Goal: Information Seeking & Learning: Learn about a topic

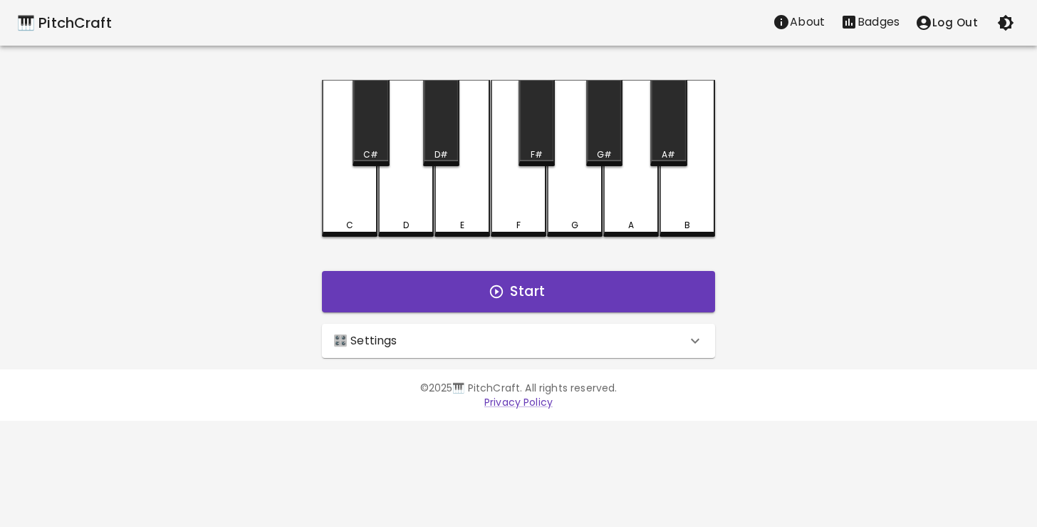
click at [644, 346] on div "🎛️ Settings" at bounding box center [509, 340] width 353 height 17
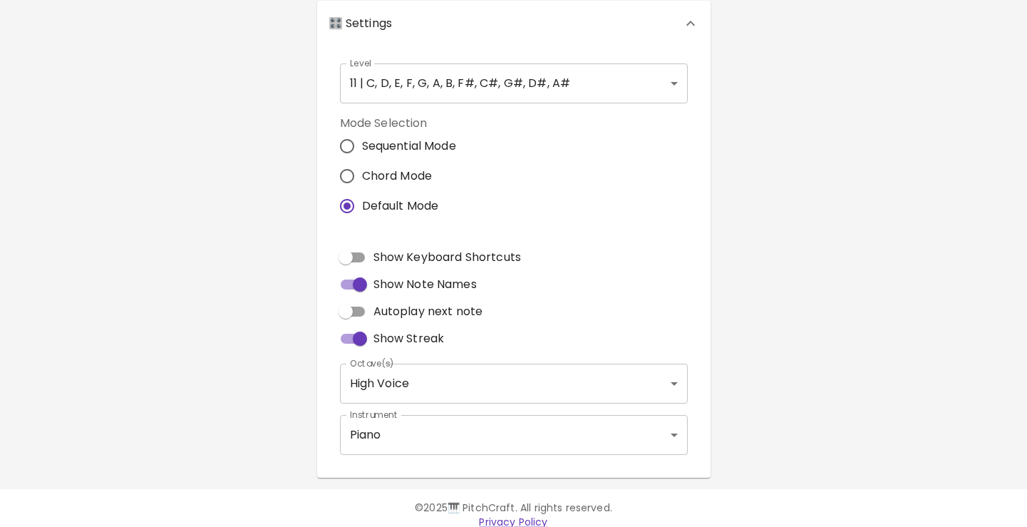
scroll to position [327, 0]
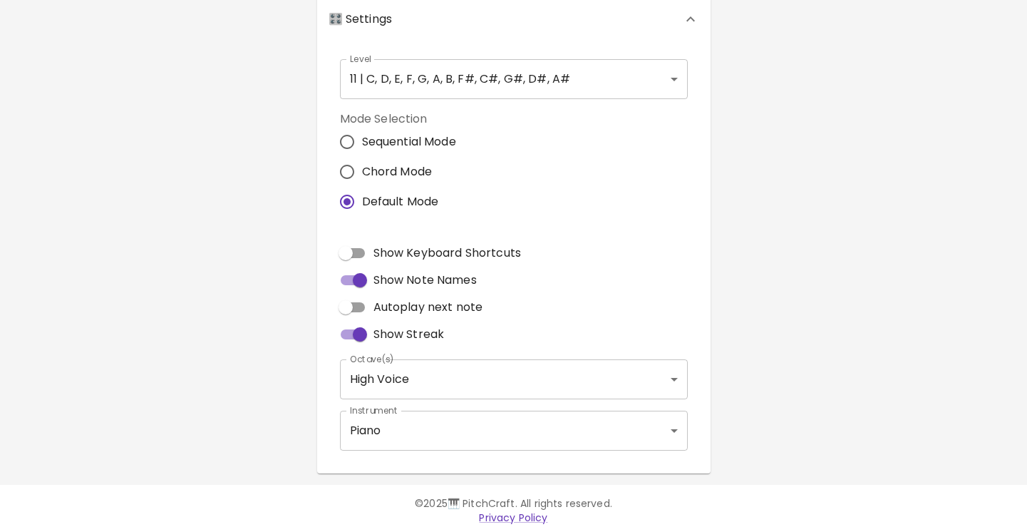
click at [379, 249] on span "Show Keyboard Shortcuts" at bounding box center [446, 252] width 147 height 17
click at [379, 249] on input "Show Keyboard Shortcuts" at bounding box center [345, 252] width 81 height 27
checkbox input "true"
click at [467, 309] on span "Autoplay next note" at bounding box center [428, 307] width 110 height 17
click at [386, 309] on input "Autoplay next note" at bounding box center [345, 307] width 81 height 27
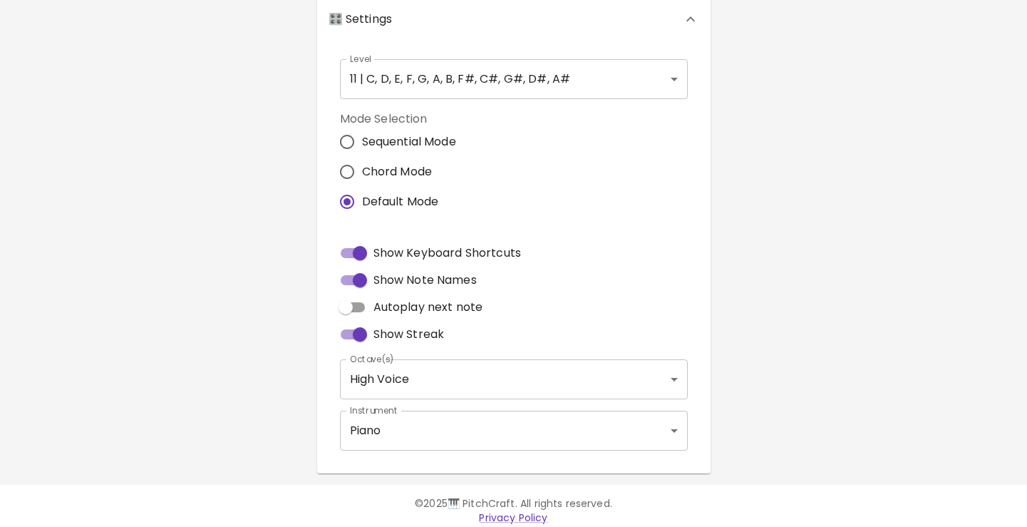
checkbox input "true"
click at [535, 375] on body "🎹 PitchCraft About Badges Log Out C Q C# 2 D W D# 3 E E F R F# 5 G T G# 6 A Y A…" at bounding box center [513, 104] width 1027 height 863
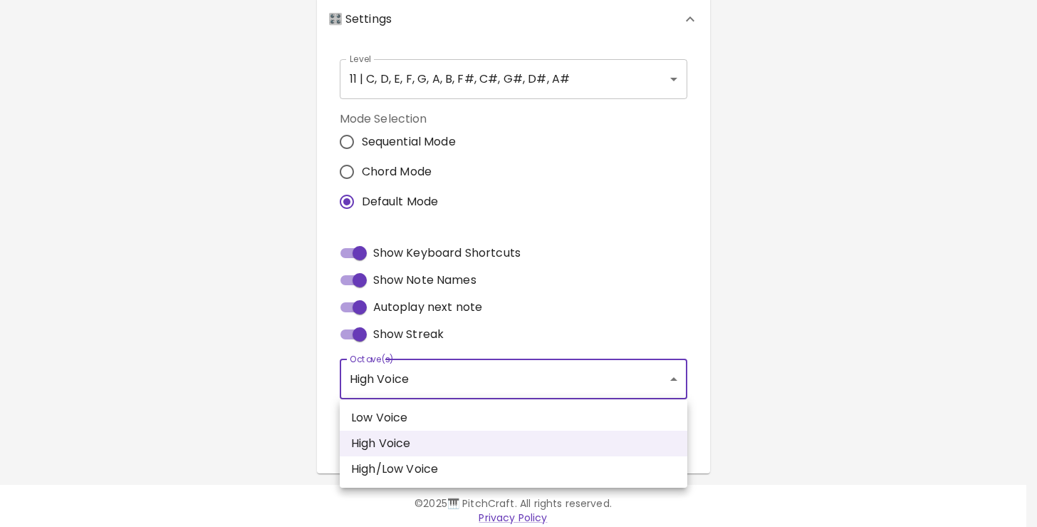
click at [480, 460] on li "High/Low Voice" at bounding box center [514, 469] width 348 height 26
type input "3,4"
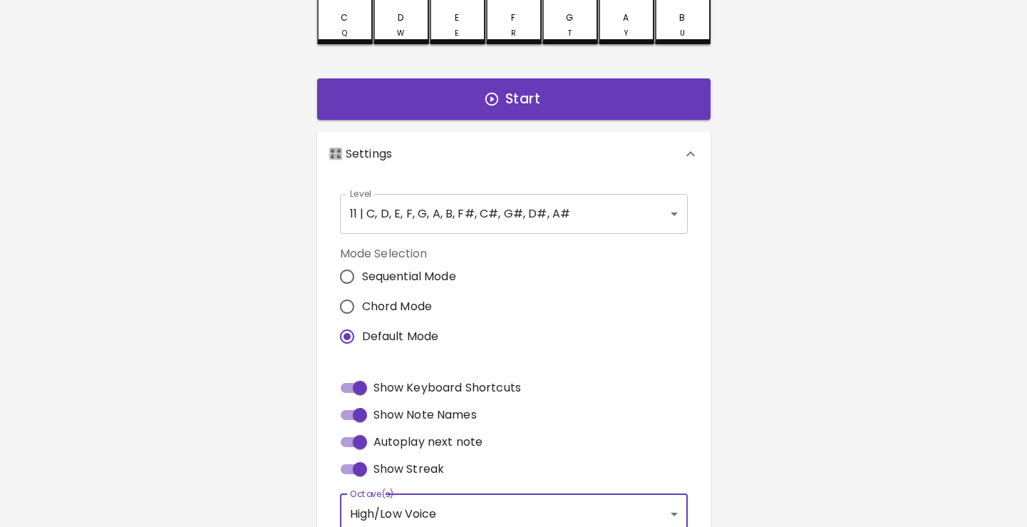
scroll to position [0, 0]
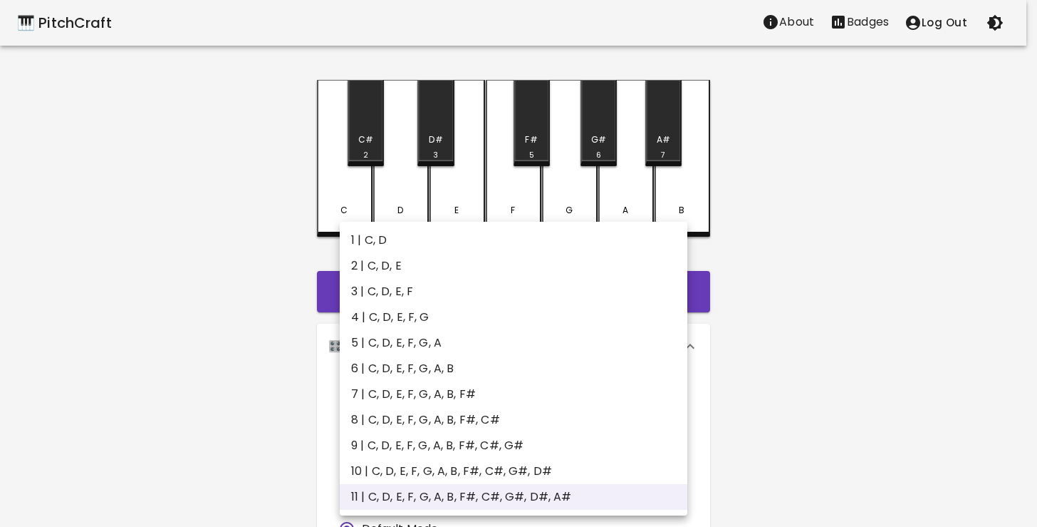
click at [529, 390] on body "🎹 PitchCraft About Badges Log Out C Q C# 2 D W D# 3 E E F R F# 5 G T G# 6 A Y A…" at bounding box center [518, 431] width 1037 height 863
click at [494, 378] on li "6 | C, D, E, F, G, A, B" at bounding box center [514, 369] width 348 height 26
type input "11"
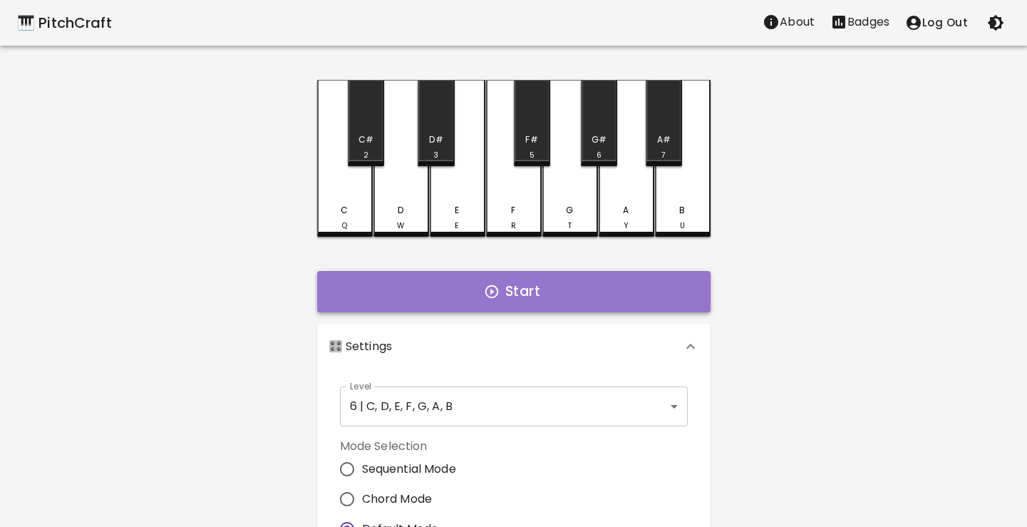
click at [522, 293] on button "Start" at bounding box center [513, 291] width 393 height 41
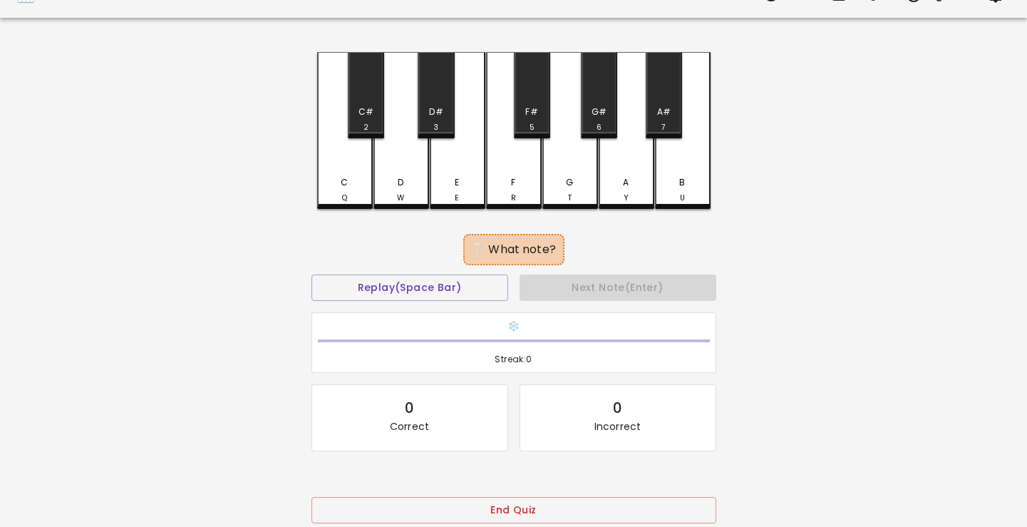
scroll to position [31, 0]
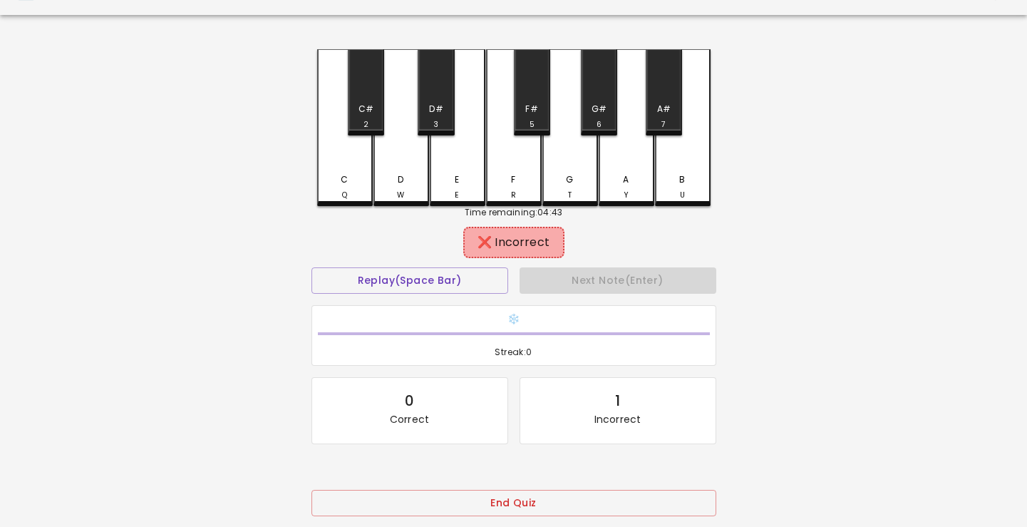
click at [675, 186] on div "B U" at bounding box center [682, 187] width 53 height 28
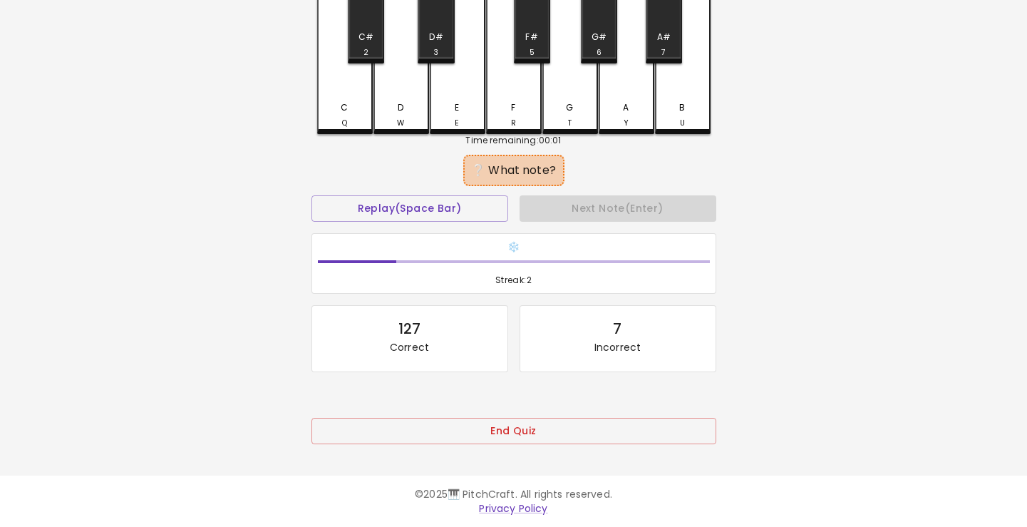
scroll to position [0, 0]
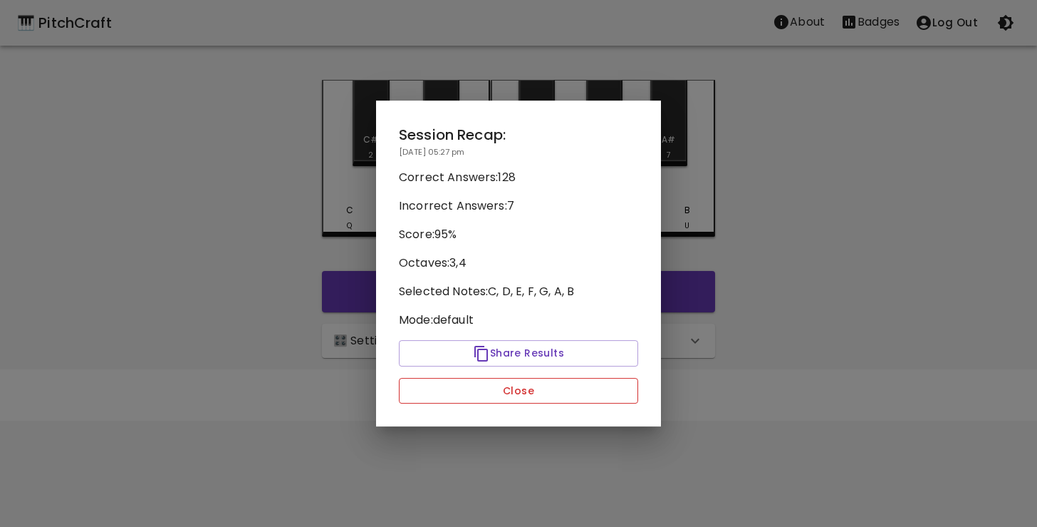
click at [537, 392] on button "Close" at bounding box center [518, 391] width 239 height 26
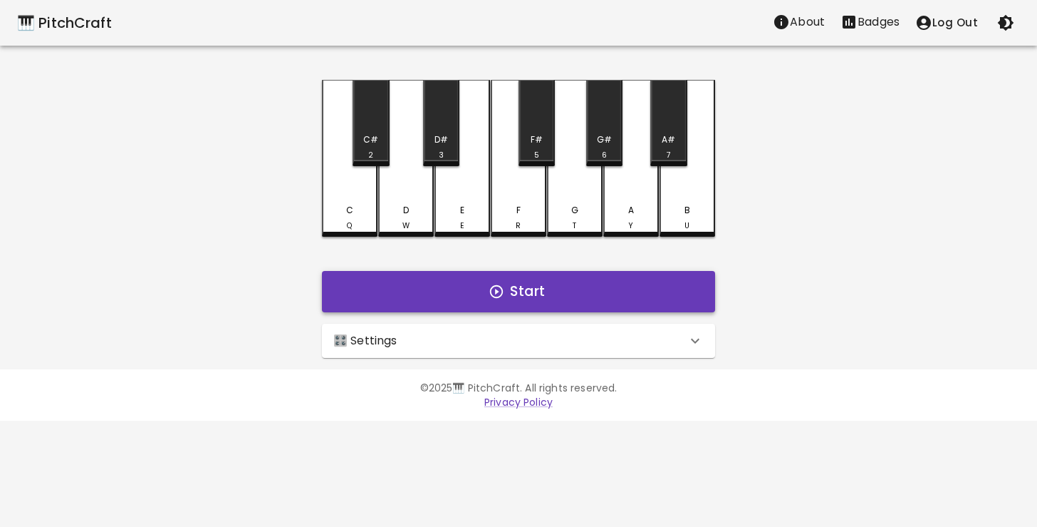
click at [518, 291] on button "Start" at bounding box center [518, 291] width 393 height 41
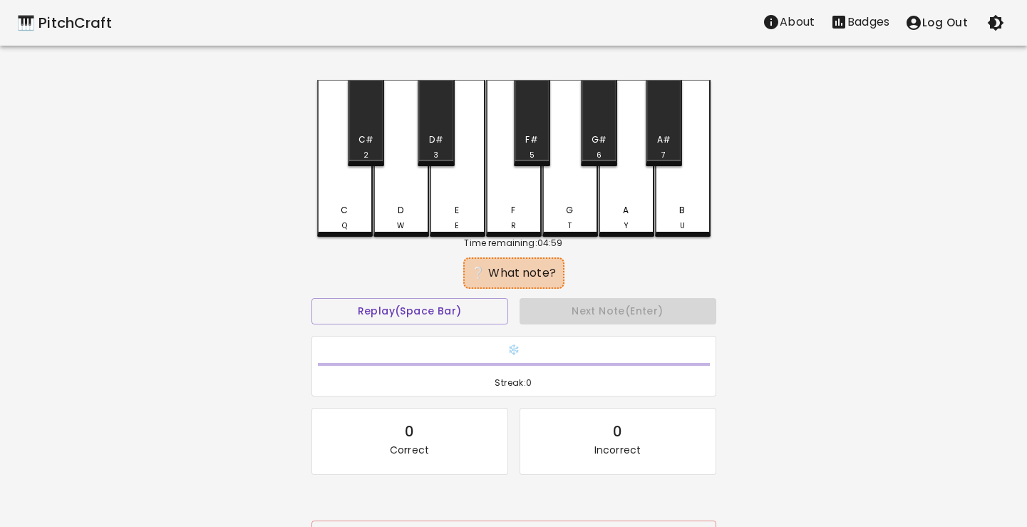
click at [346, 209] on div "C" at bounding box center [344, 210] width 7 height 13
click at [343, 213] on div "C" at bounding box center [344, 210] width 7 height 13
click at [512, 197] on div "F R" at bounding box center [514, 158] width 56 height 157
click at [477, 210] on div "E E" at bounding box center [457, 218] width 53 height 28
click at [683, 199] on div "B U" at bounding box center [683, 158] width 56 height 157
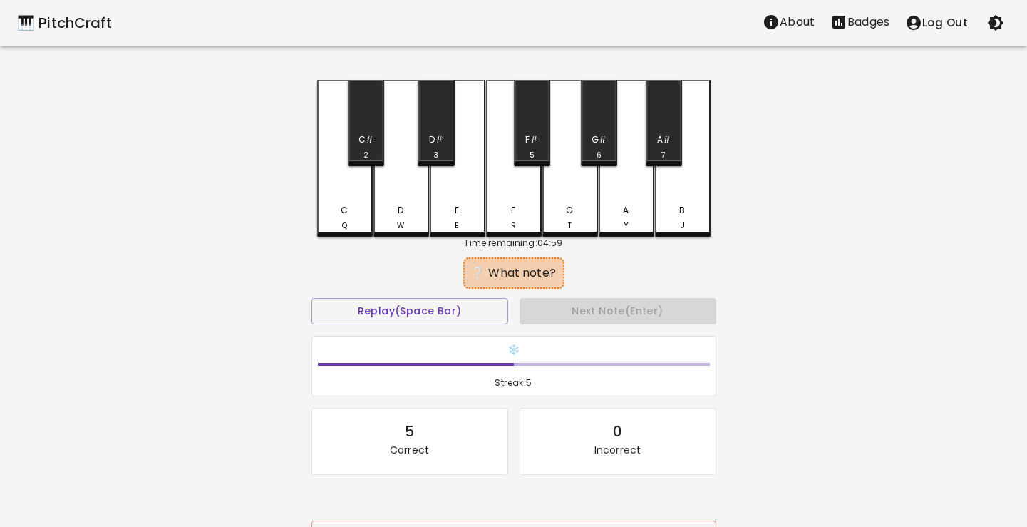
click at [356, 192] on div "C Q" at bounding box center [345, 158] width 56 height 157
click at [549, 214] on div "G T" at bounding box center [570, 218] width 53 height 28
click at [556, 215] on div "G T" at bounding box center [570, 218] width 53 height 28
click at [664, 212] on div "B U" at bounding box center [682, 218] width 53 height 28
click at [616, 223] on div "A Y" at bounding box center [626, 218] width 53 height 28
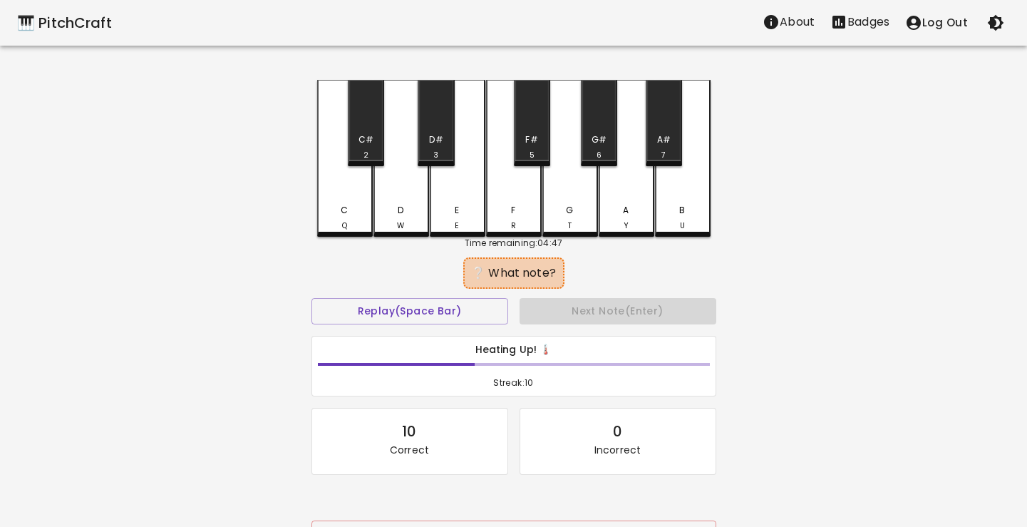
click at [406, 208] on div "D W" at bounding box center [401, 218] width 53 height 28
click at [448, 219] on div "E E" at bounding box center [457, 218] width 53 height 28
click at [505, 220] on div "F R" at bounding box center [513, 218] width 53 height 28
click at [607, 224] on div "A Y" at bounding box center [626, 218] width 53 height 28
click at [357, 210] on div "C Q" at bounding box center [344, 218] width 53 height 28
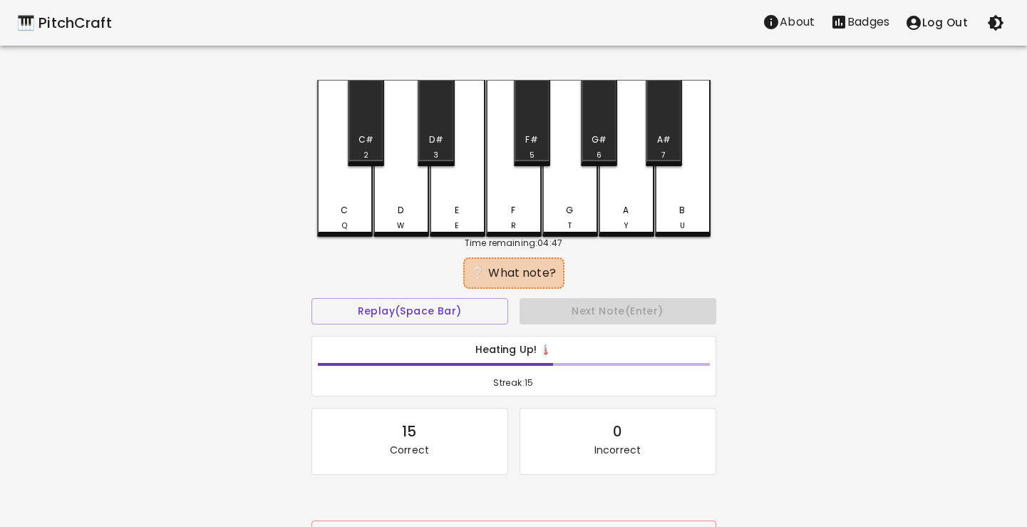
click at [549, 222] on div "G T" at bounding box center [570, 218] width 53 height 28
click at [380, 223] on div "D W" at bounding box center [401, 218] width 53 height 28
click at [574, 227] on div "G T" at bounding box center [570, 218] width 53 height 28
click at [448, 219] on div "E E" at bounding box center [457, 218] width 53 height 28
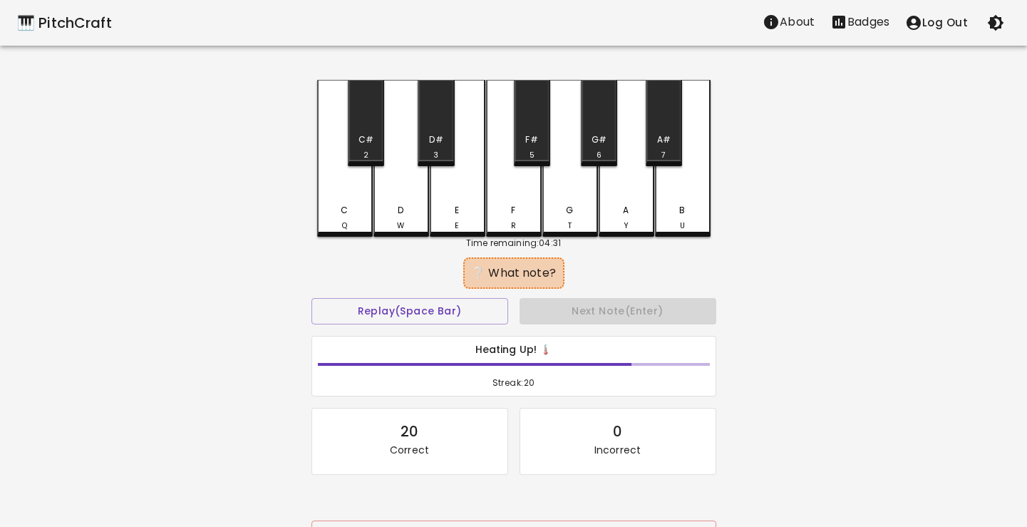
click at [556, 226] on div "G T" at bounding box center [570, 218] width 53 height 28
click at [361, 214] on div "C Q" at bounding box center [344, 218] width 53 height 28
click at [609, 222] on div "A Y" at bounding box center [626, 218] width 53 height 28
click at [463, 209] on div "E E" at bounding box center [457, 218] width 53 height 28
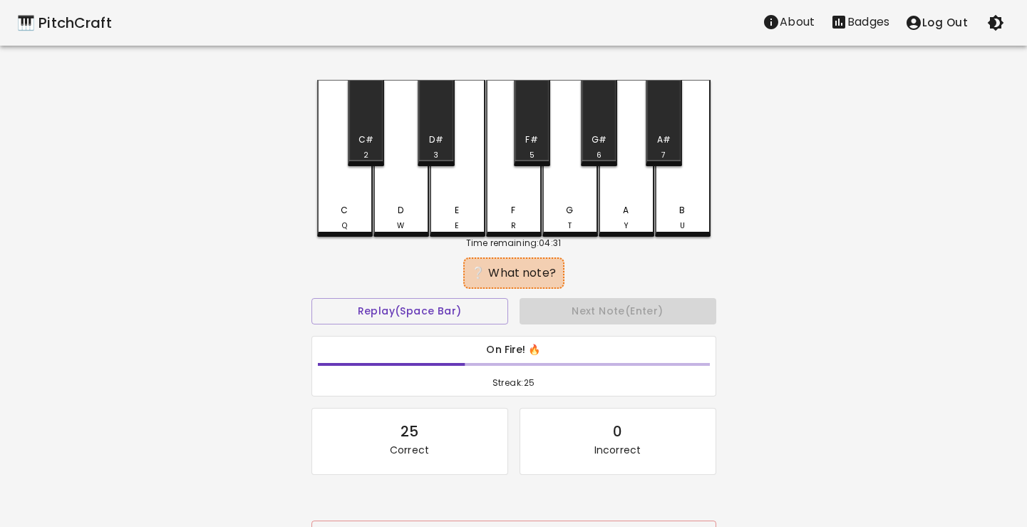
click at [338, 204] on div "C Q" at bounding box center [344, 218] width 53 height 28
click at [631, 196] on div "A Y" at bounding box center [627, 158] width 56 height 157
click at [406, 211] on div "D W" at bounding box center [401, 218] width 53 height 28
click at [334, 214] on div "C Q" at bounding box center [344, 218] width 53 height 28
click at [678, 197] on div "B U" at bounding box center [683, 158] width 56 height 157
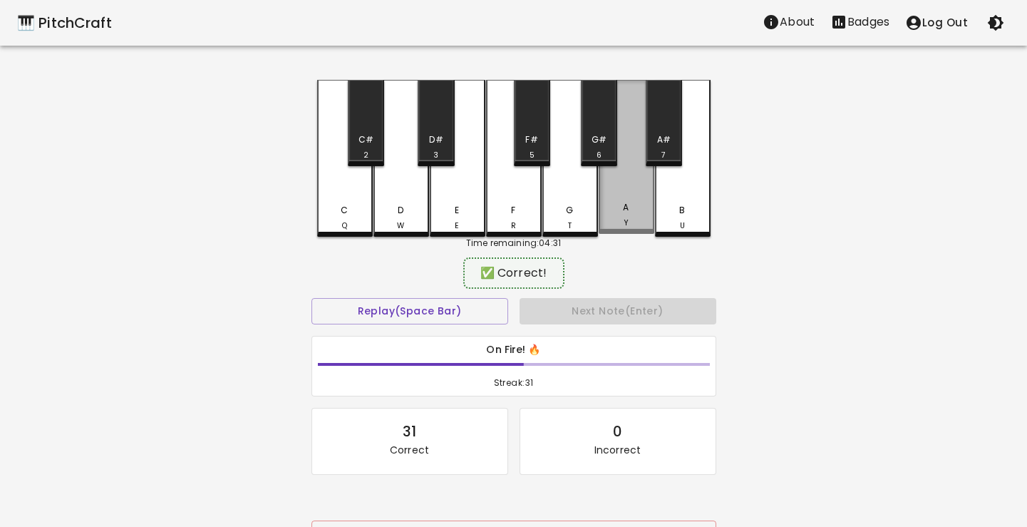
click at [634, 203] on div "A Y" at bounding box center [627, 157] width 56 height 154
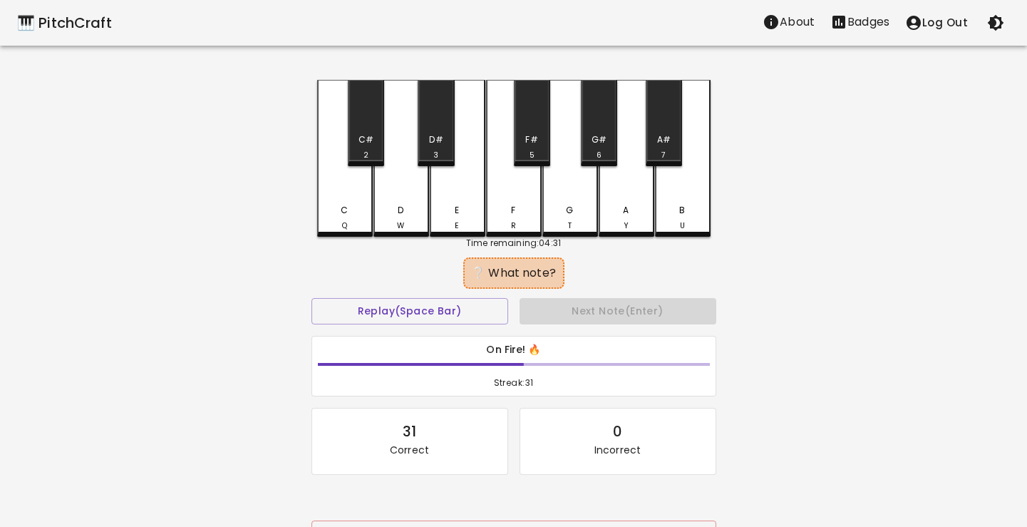
click at [634, 203] on div "A Y" at bounding box center [627, 158] width 56 height 157
click at [392, 209] on div "D W" at bounding box center [401, 218] width 53 height 28
click at [509, 214] on div "F R" at bounding box center [513, 218] width 53 height 28
click at [455, 214] on div "E E" at bounding box center [457, 218] width 53 height 28
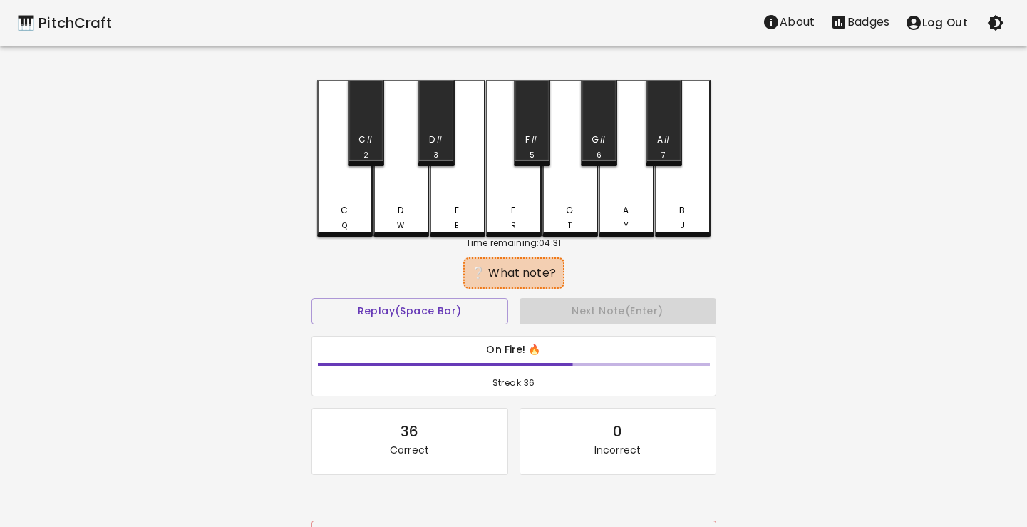
click at [343, 225] on div "Q" at bounding box center [344, 225] width 5 height 11
click at [666, 217] on div "B U" at bounding box center [682, 218] width 53 height 28
click at [332, 232] on div "C Q" at bounding box center [345, 158] width 56 height 157
click at [389, 224] on div "D W" at bounding box center [401, 218] width 53 height 28
click at [348, 221] on div "C Q" at bounding box center [344, 218] width 53 height 28
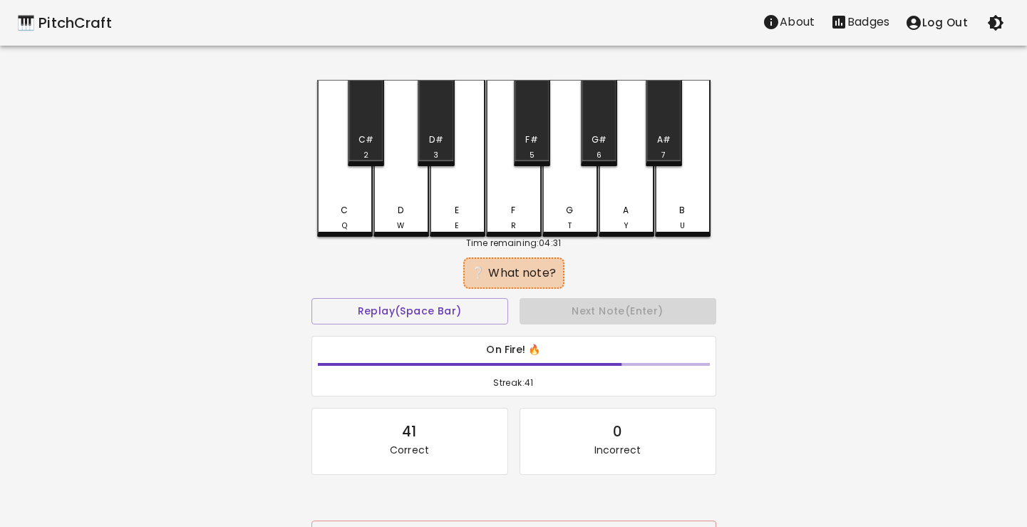
click at [620, 209] on div "A Y" at bounding box center [626, 218] width 53 height 28
click at [663, 213] on div "B U" at bounding box center [682, 218] width 53 height 28
click at [631, 219] on div "A Y" at bounding box center [626, 218] width 53 height 28
click at [341, 190] on div "C Q" at bounding box center [345, 158] width 56 height 157
click at [604, 202] on div "A Y" at bounding box center [627, 158] width 56 height 157
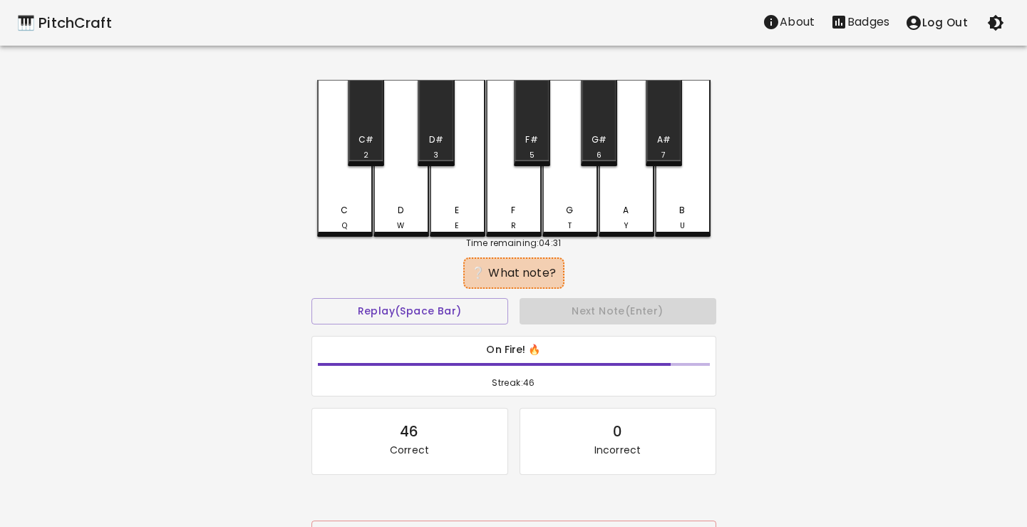
click at [562, 213] on div "G T" at bounding box center [570, 218] width 53 height 28
click at [566, 213] on div "G" at bounding box center [569, 210] width 7 height 13
click at [509, 217] on div "F R" at bounding box center [513, 218] width 53 height 28
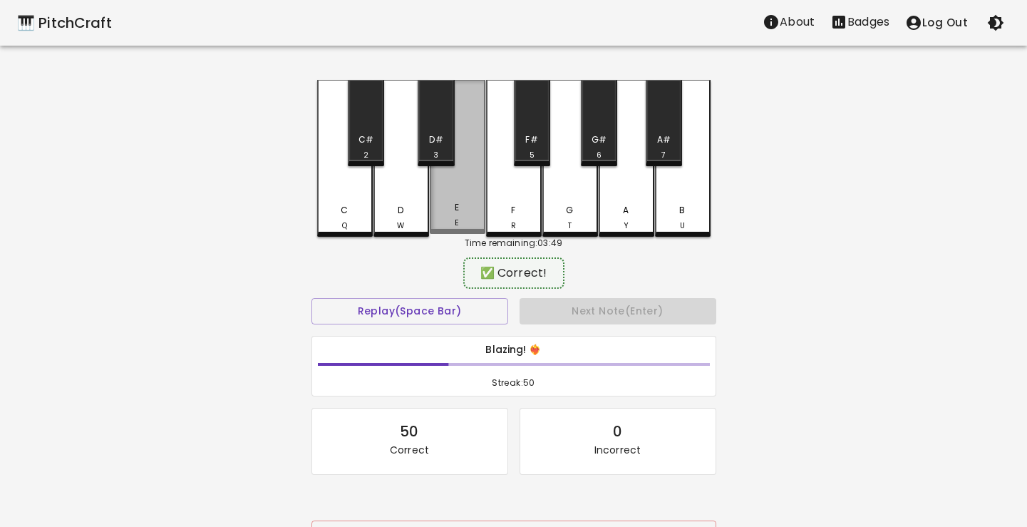
click at [475, 217] on div "E E" at bounding box center [457, 215] width 53 height 28
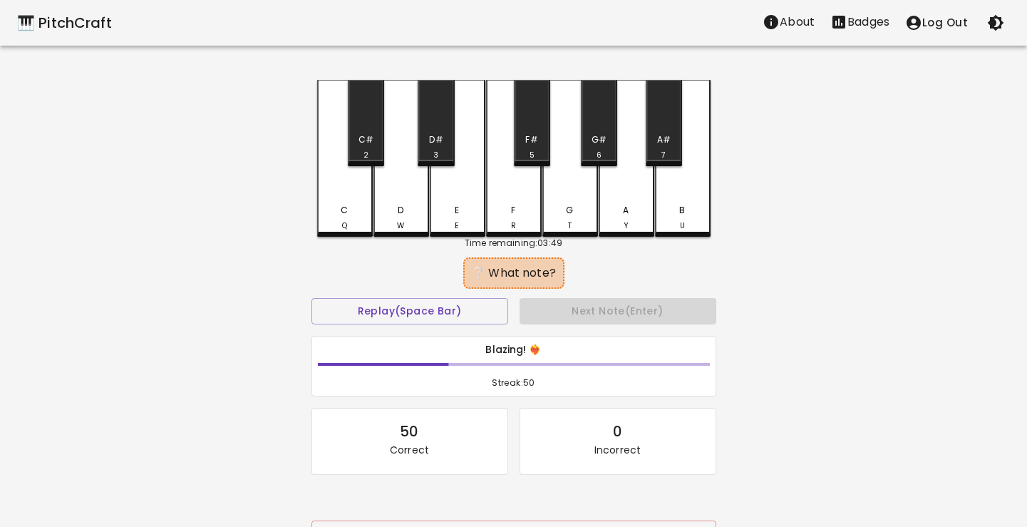
click at [496, 218] on div "F R" at bounding box center [513, 218] width 53 height 28
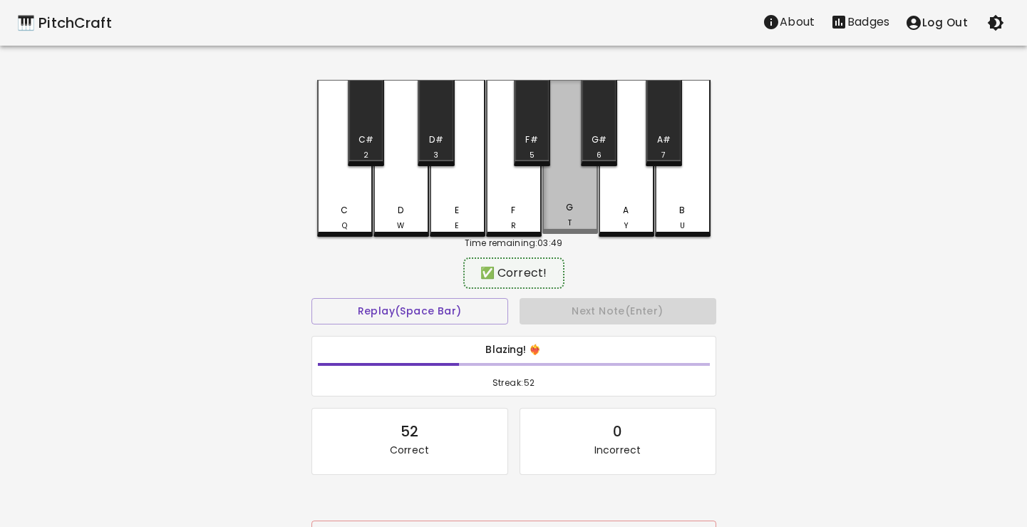
click at [554, 222] on div "G T" at bounding box center [570, 215] width 53 height 28
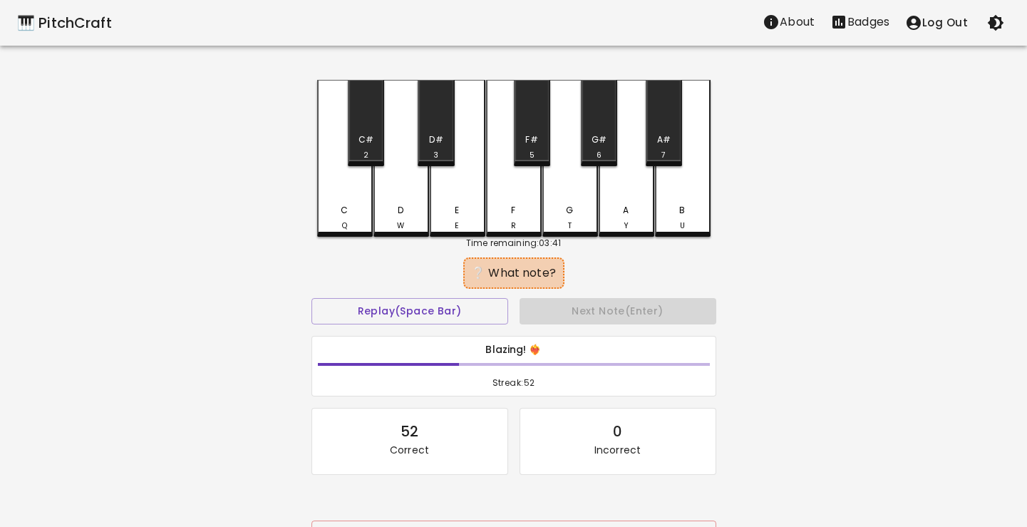
click at [554, 222] on div "G T" at bounding box center [570, 218] width 53 height 28
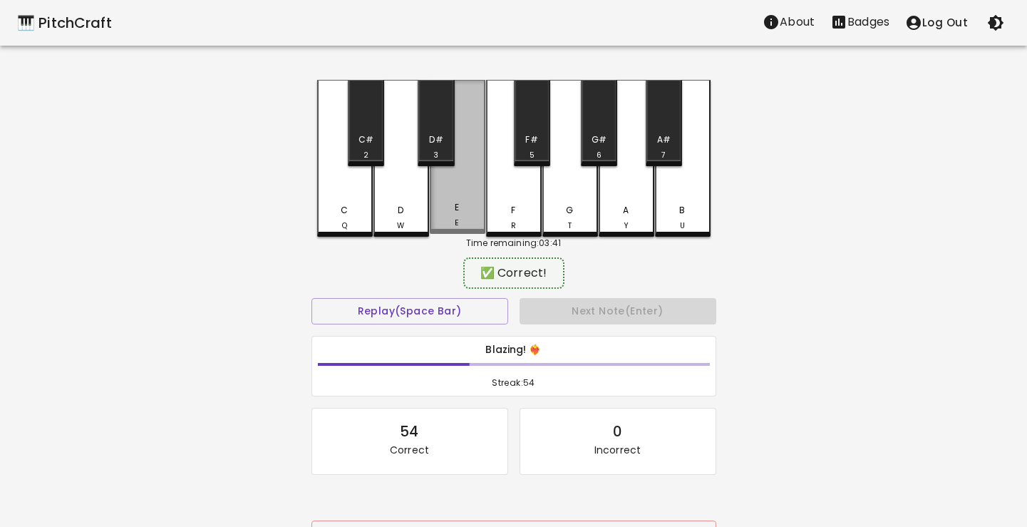
click at [465, 223] on div "E E" at bounding box center [457, 215] width 53 height 28
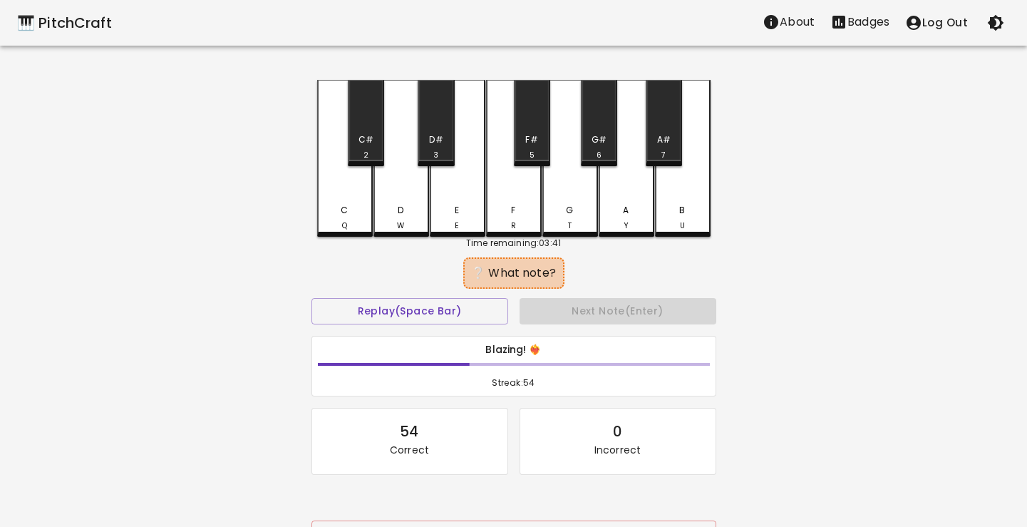
click at [505, 220] on div "F R" at bounding box center [513, 218] width 53 height 28
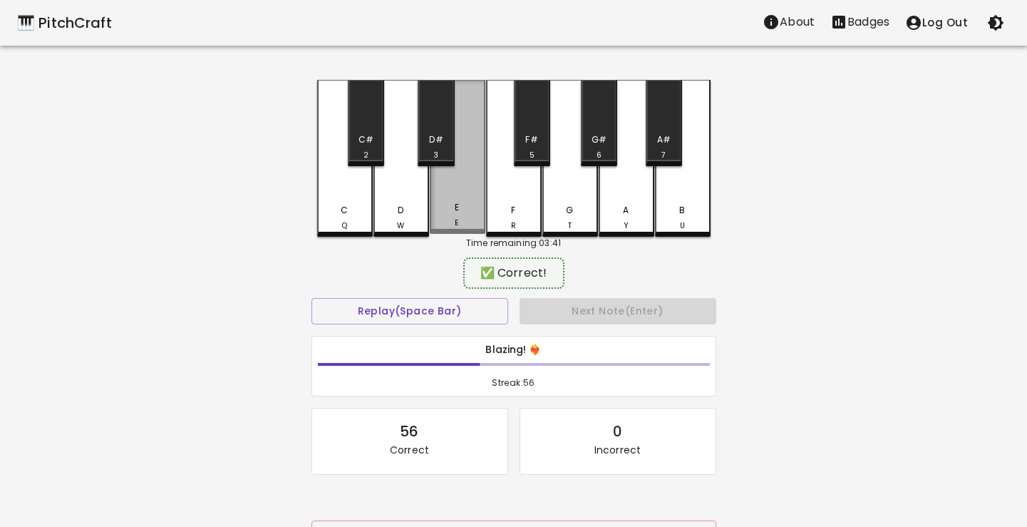
click at [475, 219] on div "E E" at bounding box center [457, 215] width 53 height 28
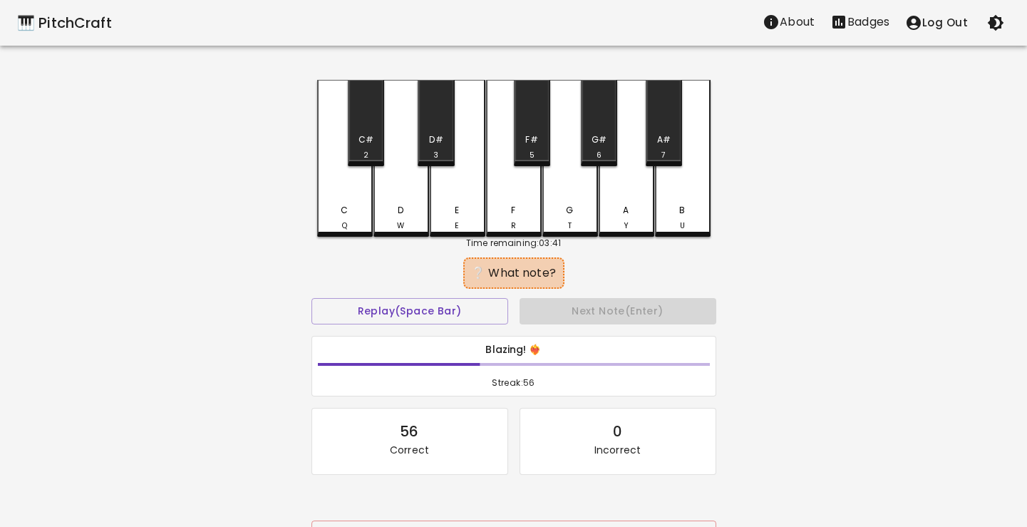
click at [403, 214] on div "D W" at bounding box center [401, 218] width 53 height 28
click at [346, 216] on div "C Q" at bounding box center [344, 218] width 53 height 28
click at [376, 217] on div "D W" at bounding box center [401, 218] width 53 height 28
click at [502, 222] on div "F R" at bounding box center [513, 218] width 53 height 28
click at [542, 217] on div "G T" at bounding box center [570, 158] width 56 height 157
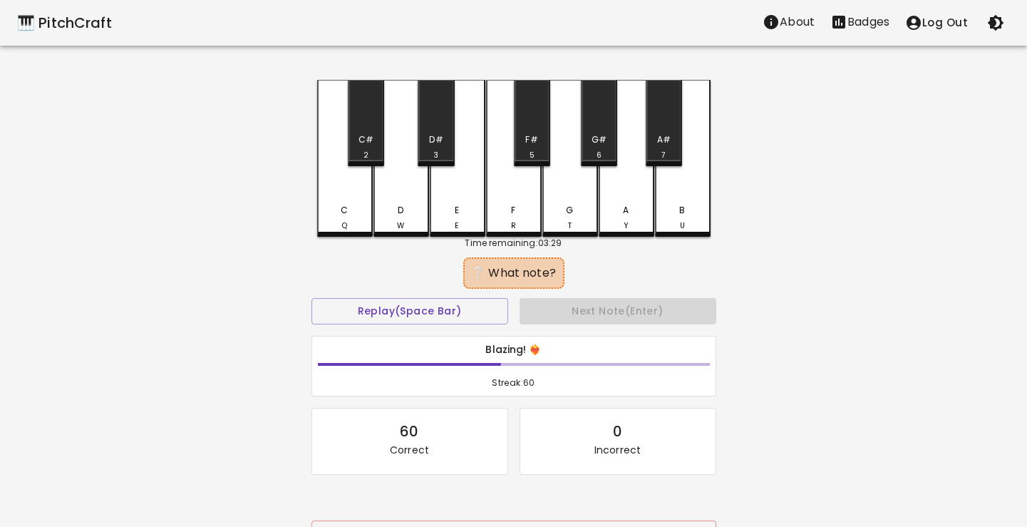
click at [542, 217] on div "G T" at bounding box center [570, 158] width 56 height 157
click at [331, 212] on div "C Q" at bounding box center [344, 218] width 53 height 28
click at [556, 225] on div "G T" at bounding box center [570, 218] width 53 height 28
click at [472, 222] on div "E E" at bounding box center [457, 218] width 53 height 28
click at [349, 212] on div "C Q" at bounding box center [344, 218] width 53 height 28
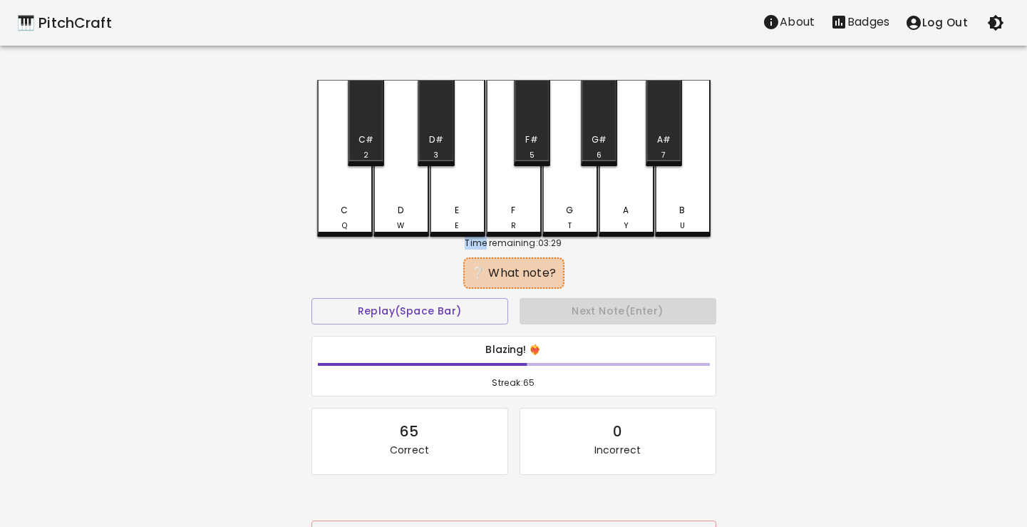
click at [349, 212] on div "C Q" at bounding box center [344, 218] width 53 height 28
click at [389, 216] on div "D W" at bounding box center [401, 218] width 53 height 28
click at [665, 208] on div "B U" at bounding box center [682, 218] width 53 height 28
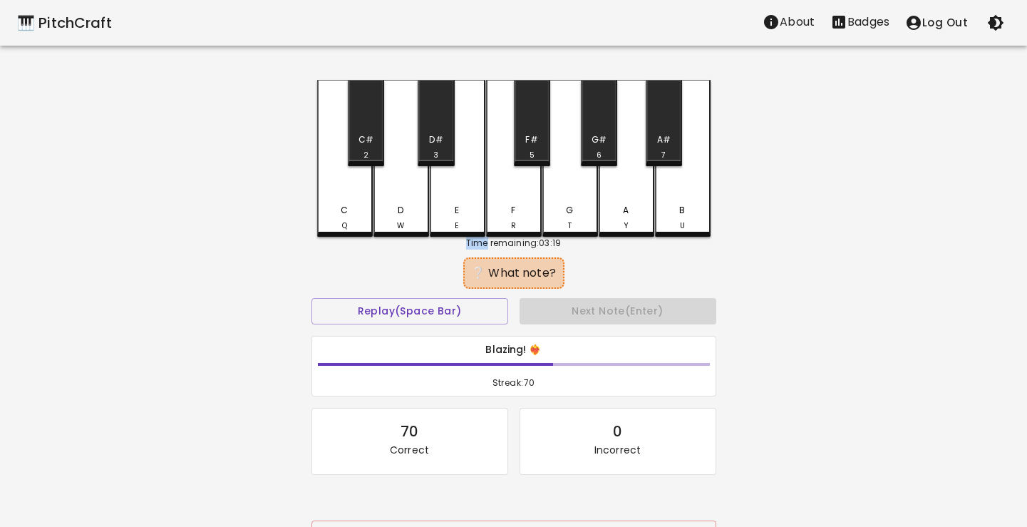
click at [401, 228] on div "W" at bounding box center [400, 225] width 7 height 11
click at [561, 224] on div "G T" at bounding box center [570, 218] width 53 height 28
click at [518, 225] on div "F R" at bounding box center [513, 218] width 53 height 28
click at [663, 219] on div "B U" at bounding box center [682, 218] width 53 height 28
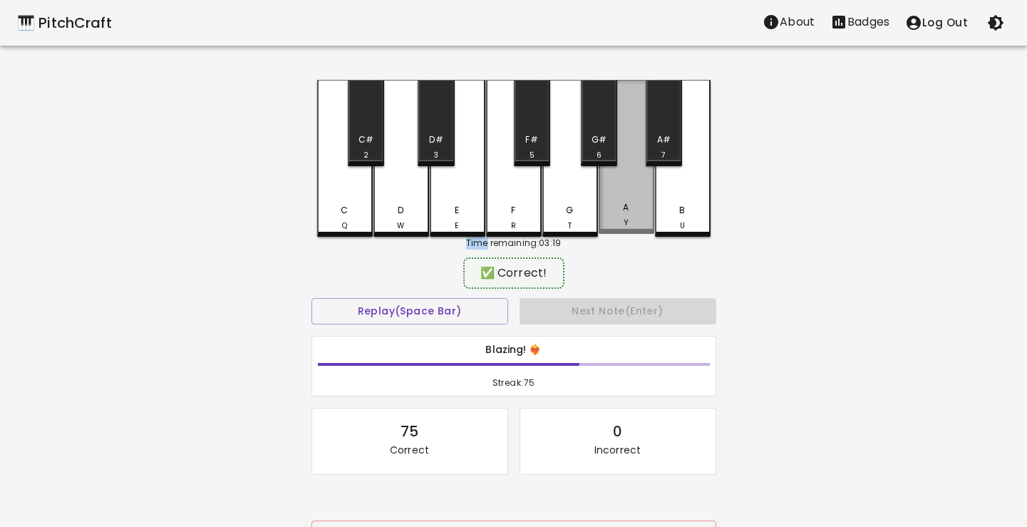
click at [623, 228] on div "A Y" at bounding box center [627, 157] width 56 height 154
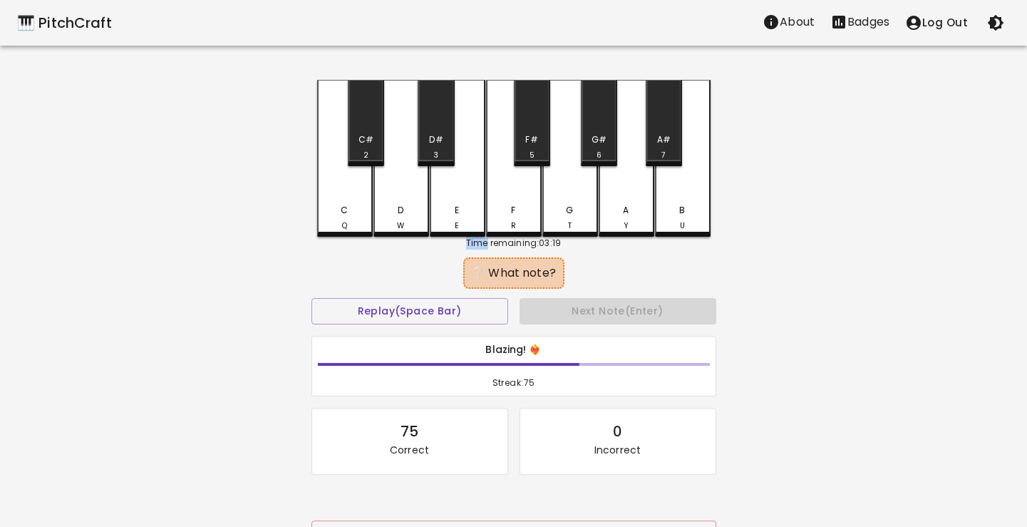
click at [623, 228] on div "A Y" at bounding box center [627, 158] width 56 height 157
click at [510, 227] on div "F R" at bounding box center [513, 218] width 53 height 28
click at [672, 226] on div "B U" at bounding box center [682, 218] width 53 height 28
click at [391, 230] on div "D W" at bounding box center [401, 158] width 56 height 157
click at [631, 204] on div "A Y" at bounding box center [626, 218] width 53 height 28
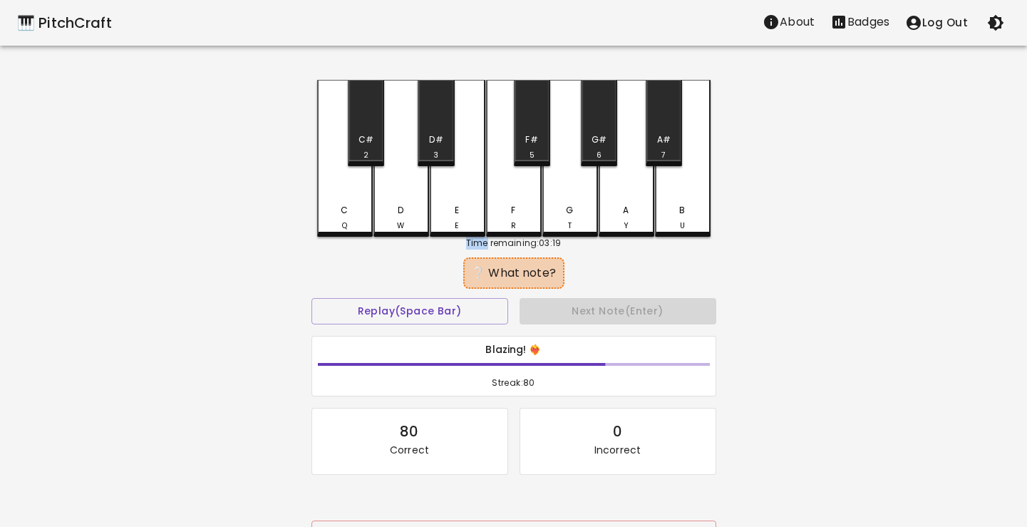
click at [455, 219] on div "E E" at bounding box center [457, 218] width 53 height 28
click at [403, 218] on div "D W" at bounding box center [401, 218] width 53 height 28
click at [517, 211] on div "F R" at bounding box center [513, 218] width 53 height 28
click at [408, 212] on div "D W" at bounding box center [401, 218] width 53 height 28
click at [576, 216] on div "G T" at bounding box center [570, 218] width 53 height 28
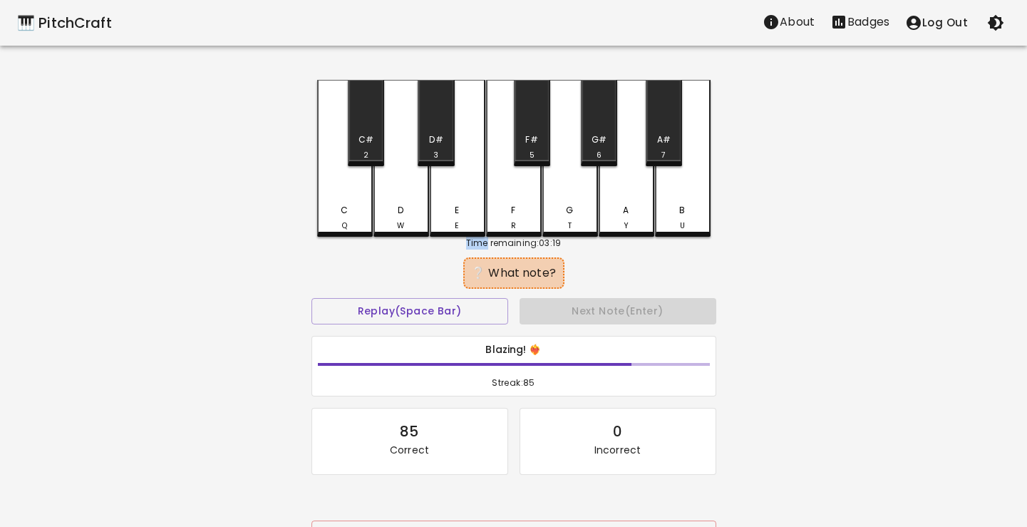
click at [624, 214] on div "A Y" at bounding box center [626, 218] width 53 height 28
click at [468, 219] on div "E E" at bounding box center [457, 218] width 53 height 28
click at [354, 215] on div "C Q" at bounding box center [344, 218] width 53 height 28
click at [571, 214] on div "G T" at bounding box center [570, 218] width 53 height 28
click at [358, 212] on div "C Q" at bounding box center [344, 218] width 53 height 28
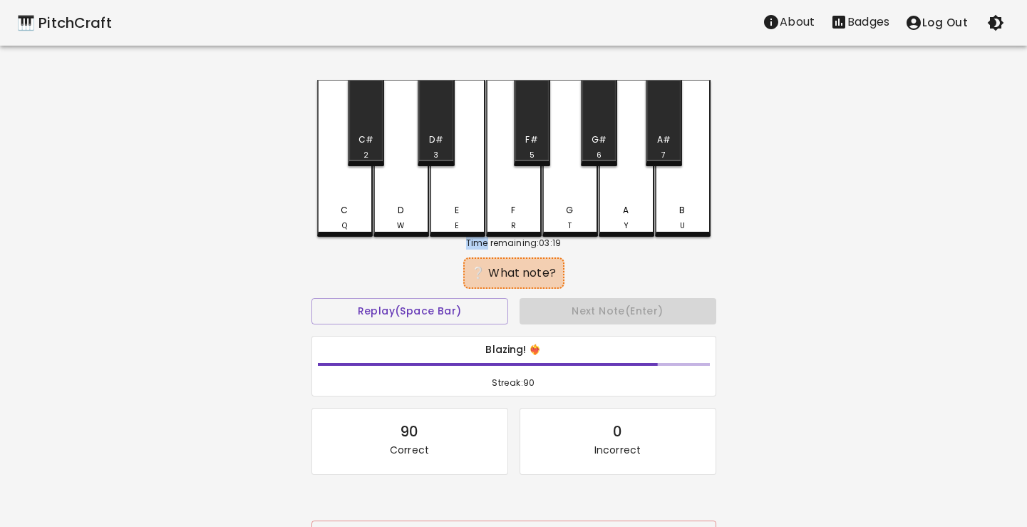
click at [345, 210] on div "C" at bounding box center [344, 210] width 7 height 13
click at [623, 203] on div "A Y" at bounding box center [627, 158] width 56 height 157
click at [409, 197] on div "D W" at bounding box center [401, 158] width 56 height 157
click at [403, 212] on div "D W" at bounding box center [401, 218] width 53 height 28
click at [666, 209] on div "B U" at bounding box center [682, 218] width 53 height 28
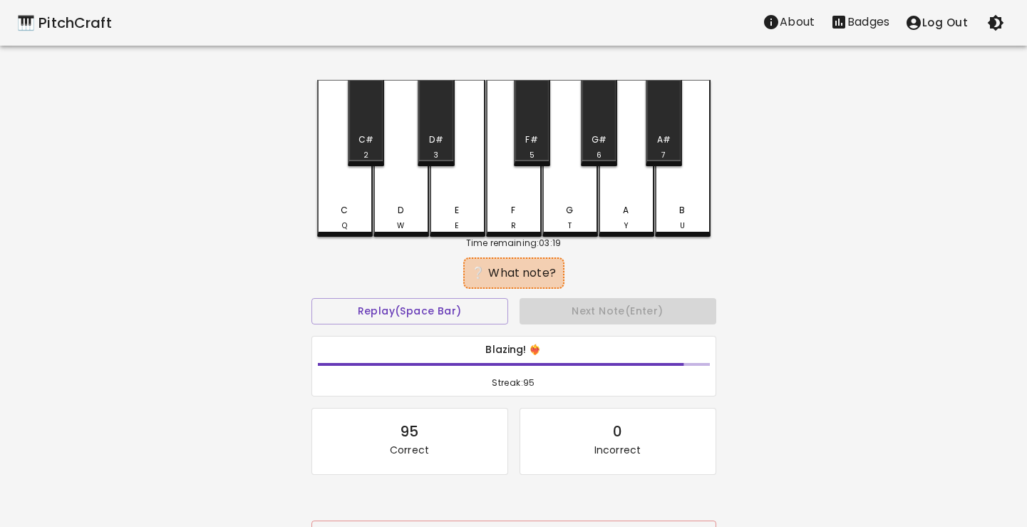
click at [674, 209] on div "B U" at bounding box center [682, 218] width 53 height 28
click at [345, 209] on div "C" at bounding box center [344, 210] width 7 height 13
click at [673, 197] on div "B U" at bounding box center [683, 158] width 56 height 157
click at [452, 216] on div "E E" at bounding box center [457, 218] width 53 height 28
click at [516, 219] on div "F R" at bounding box center [513, 218] width 53 height 28
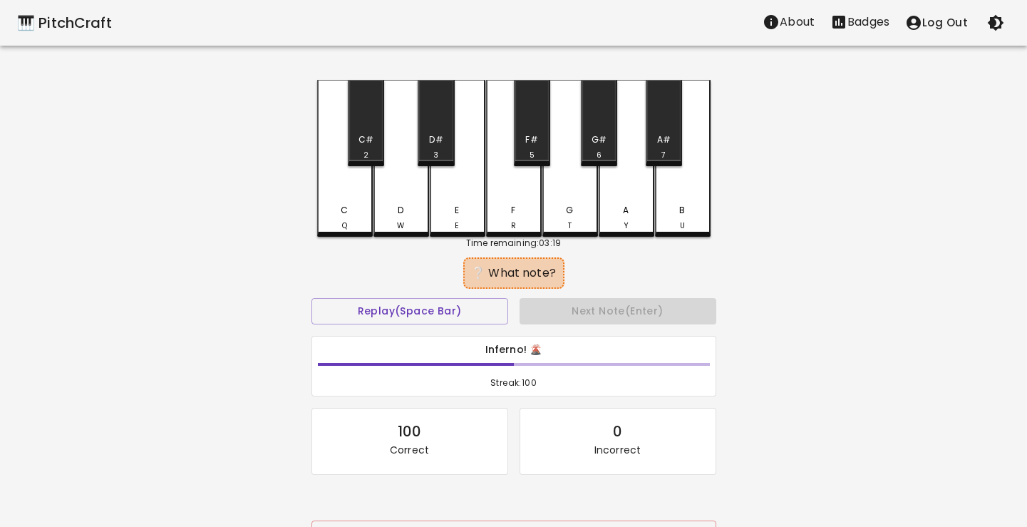
click at [334, 222] on div "C Q" at bounding box center [344, 218] width 53 height 28
click at [623, 219] on div "A Y" at bounding box center [626, 218] width 53 height 28
click at [327, 214] on div "C Q" at bounding box center [344, 218] width 53 height 28
click at [512, 212] on div "F" at bounding box center [513, 210] width 4 height 13
click at [463, 214] on div "E E" at bounding box center [457, 218] width 53 height 28
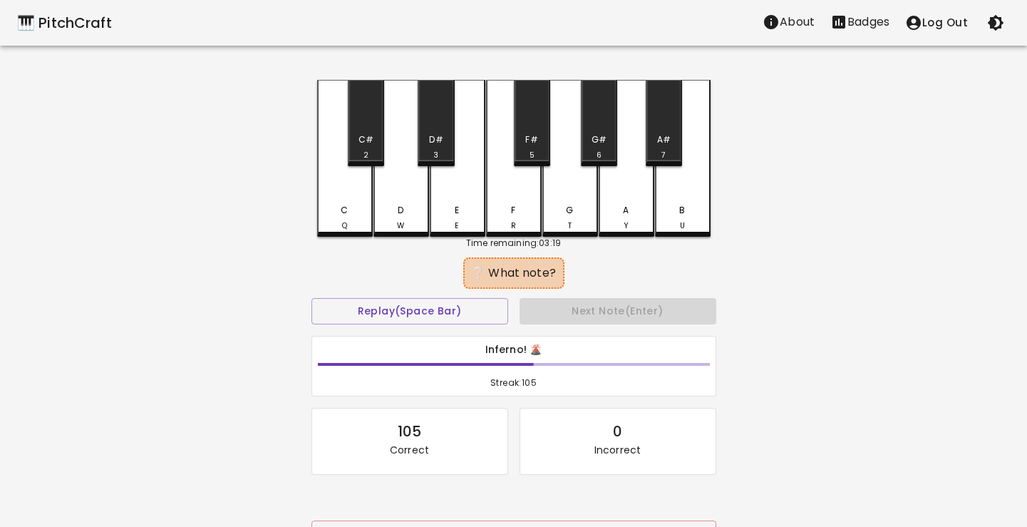
click at [506, 217] on div "F R" at bounding box center [513, 218] width 53 height 28
click at [389, 217] on div "D W" at bounding box center [401, 218] width 53 height 28
click at [579, 204] on div "G T" at bounding box center [570, 218] width 53 height 28
click at [452, 222] on div "E E" at bounding box center [457, 218] width 53 height 28
click at [606, 222] on div "A Y" at bounding box center [626, 218] width 53 height 28
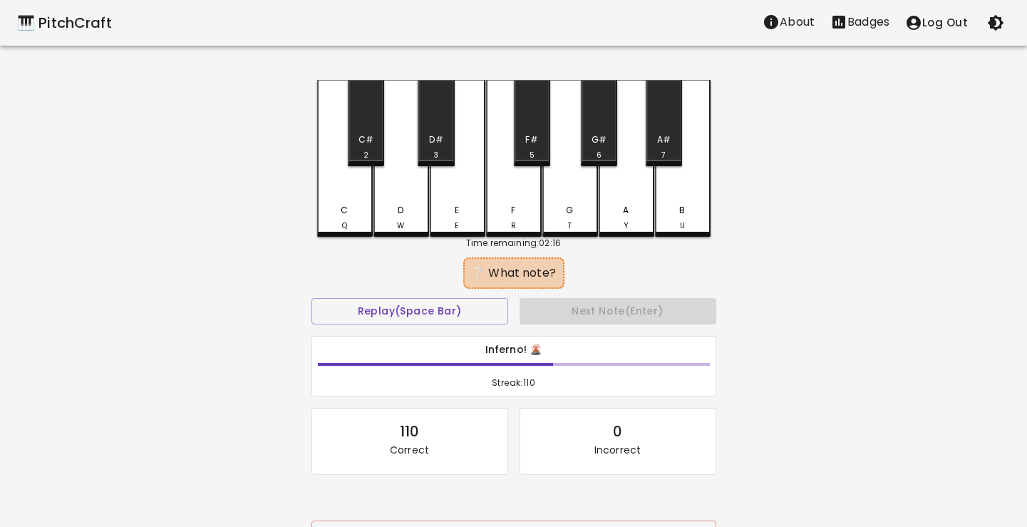
click at [577, 217] on div "G T" at bounding box center [570, 218] width 53 height 28
click at [678, 214] on div "B U" at bounding box center [682, 218] width 53 height 28
click at [472, 205] on div "E E" at bounding box center [457, 218] width 53 height 28
click at [583, 212] on div "G T" at bounding box center [570, 218] width 53 height 28
click at [424, 204] on div "D W" at bounding box center [401, 218] width 53 height 28
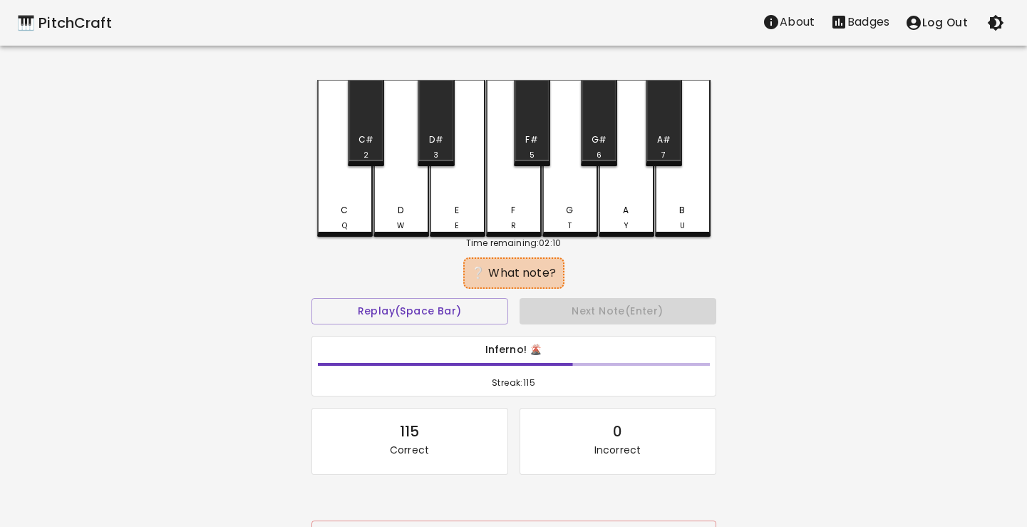
click at [493, 216] on div "F R" at bounding box center [513, 218] width 53 height 28
click at [408, 217] on div "D W" at bounding box center [401, 218] width 53 height 28
click at [675, 207] on div "B U" at bounding box center [682, 218] width 53 height 28
click at [398, 220] on div "W" at bounding box center [400, 225] width 7 height 11
click at [564, 214] on div "G T" at bounding box center [570, 218] width 53 height 28
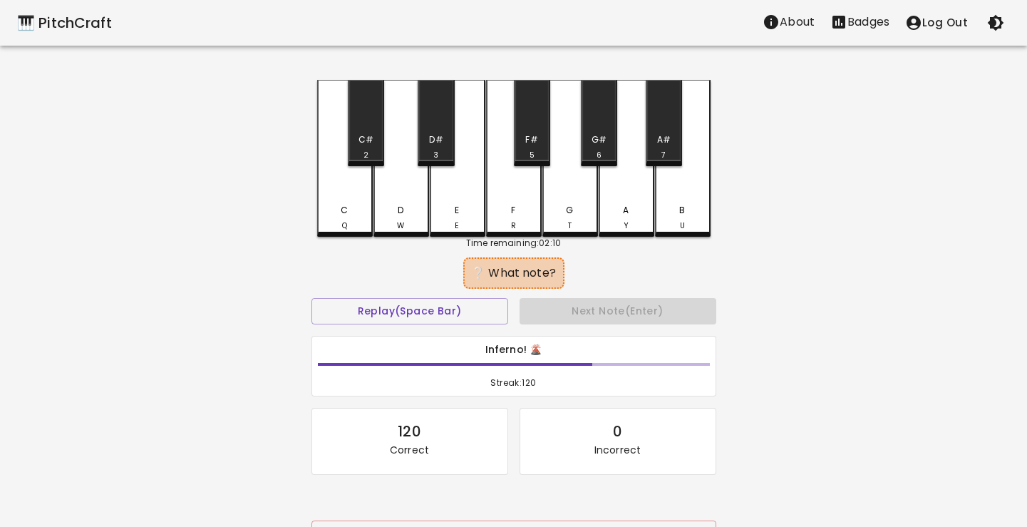
click at [611, 214] on div "A Y" at bounding box center [626, 218] width 53 height 28
click at [363, 209] on div "C Q" at bounding box center [344, 218] width 53 height 28
click at [517, 207] on div "F R" at bounding box center [513, 218] width 53 height 28
click at [671, 195] on div "B U" at bounding box center [683, 158] width 56 height 157
click at [672, 197] on div "B U" at bounding box center [683, 158] width 56 height 157
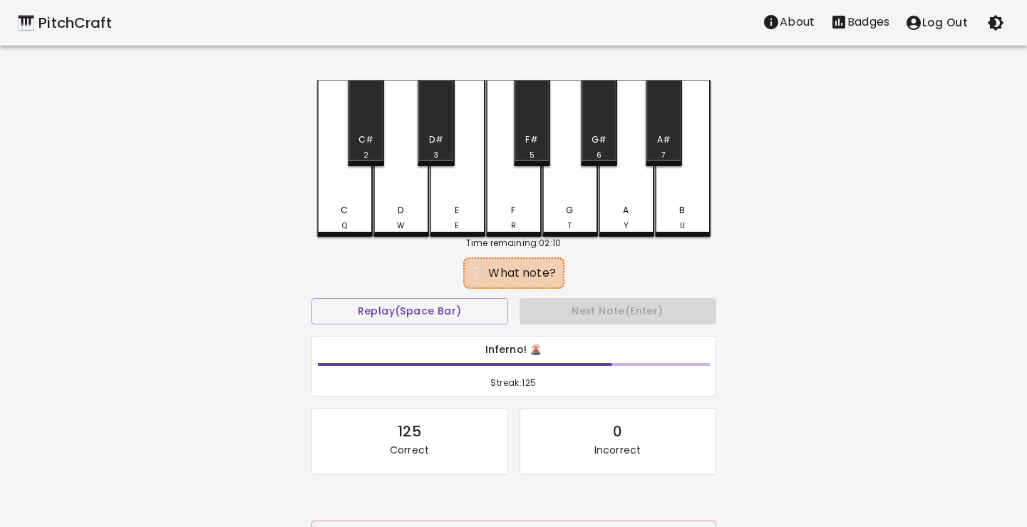
click at [360, 219] on div "C Q" at bounding box center [344, 218] width 53 height 28
click at [560, 221] on div "G T" at bounding box center [570, 218] width 53 height 28
click at [672, 223] on div "B U" at bounding box center [682, 218] width 53 height 28
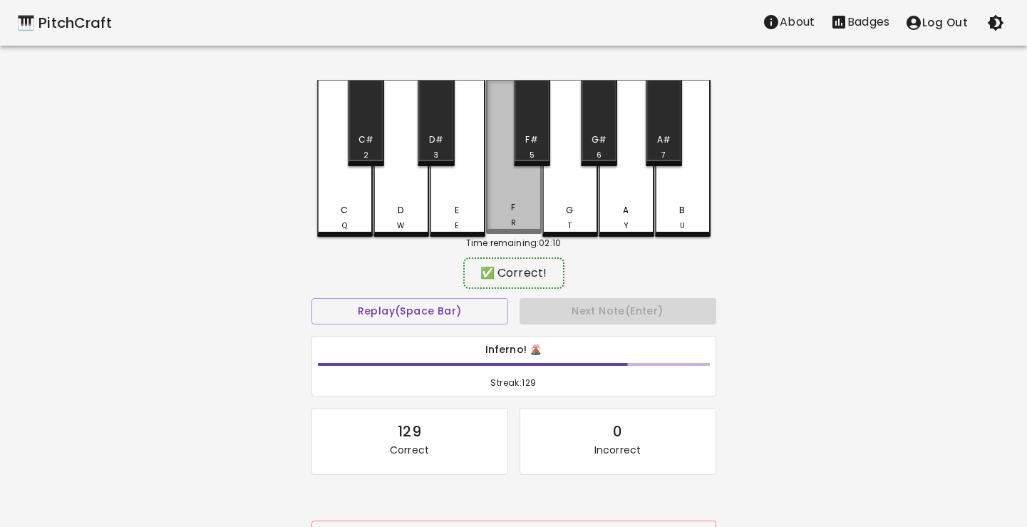
click at [499, 221] on div "F R" at bounding box center [513, 215] width 53 height 28
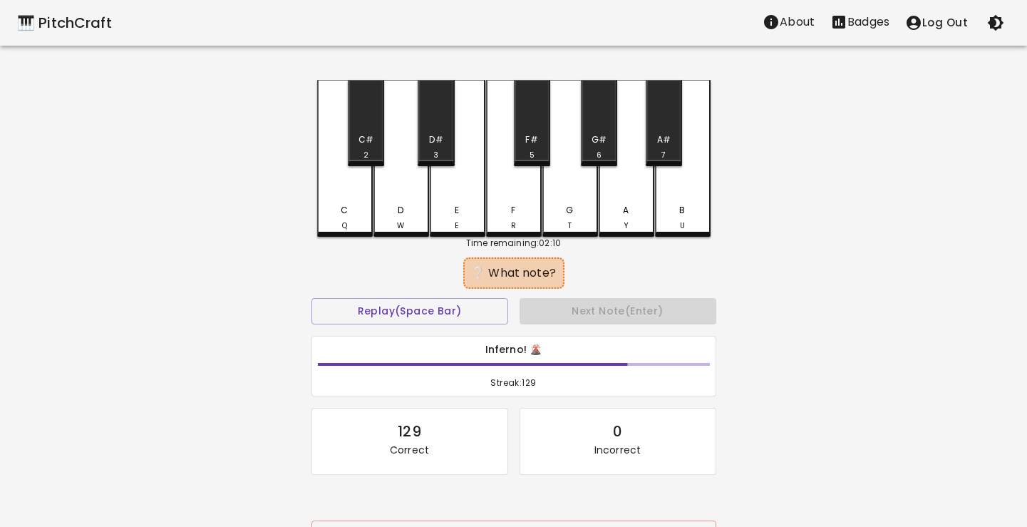
click at [625, 214] on div "A Y" at bounding box center [626, 218] width 53 height 28
click at [626, 215] on div "A Y" at bounding box center [626, 218] width 53 height 28
click at [502, 223] on div "F R" at bounding box center [513, 218] width 53 height 28
click at [664, 209] on div "B U" at bounding box center [682, 218] width 53 height 28
click at [628, 216] on div "A Y" at bounding box center [626, 218] width 53 height 28
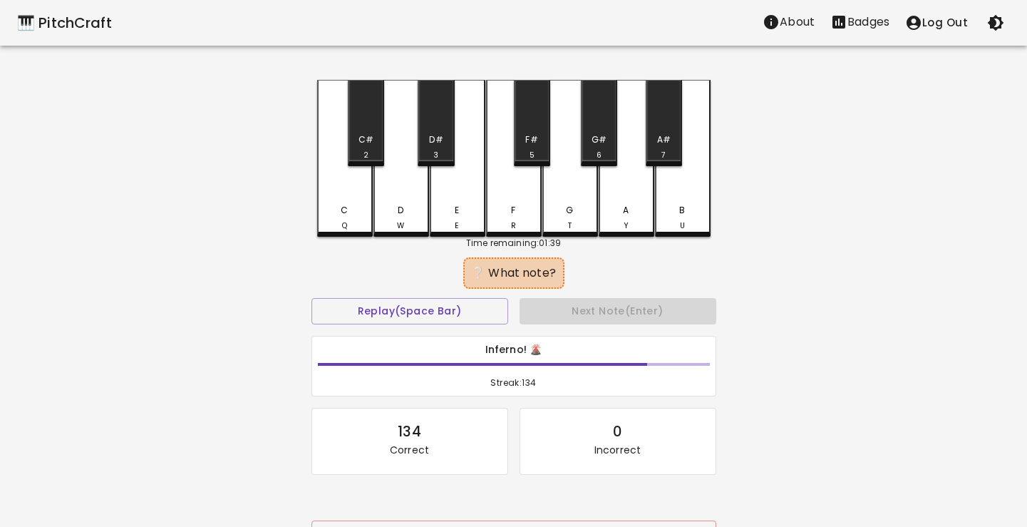
click at [368, 195] on div "C Q" at bounding box center [345, 158] width 56 height 157
click at [660, 226] on div "B U" at bounding box center [682, 218] width 53 height 28
click at [512, 210] on div "F" at bounding box center [513, 210] width 4 height 13
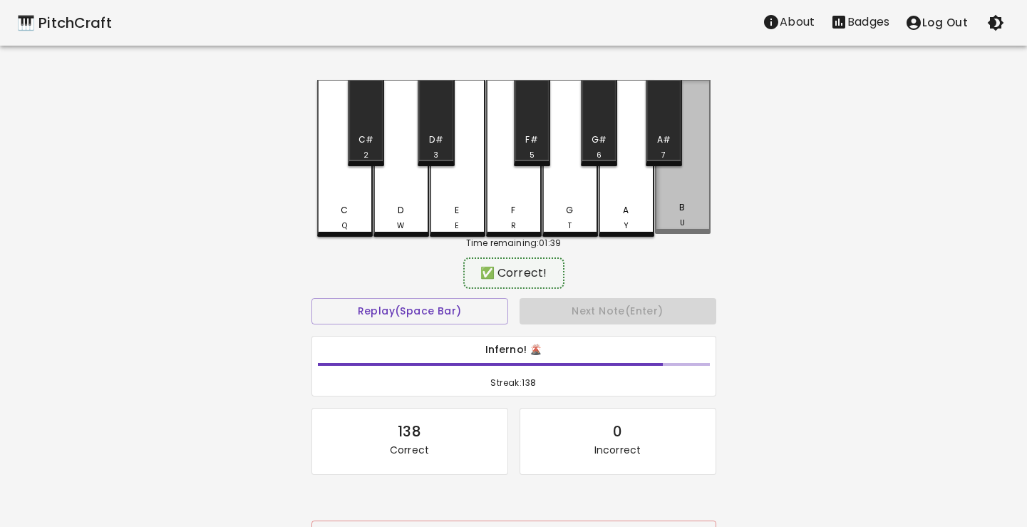
click at [703, 198] on div "B U" at bounding box center [683, 157] width 56 height 154
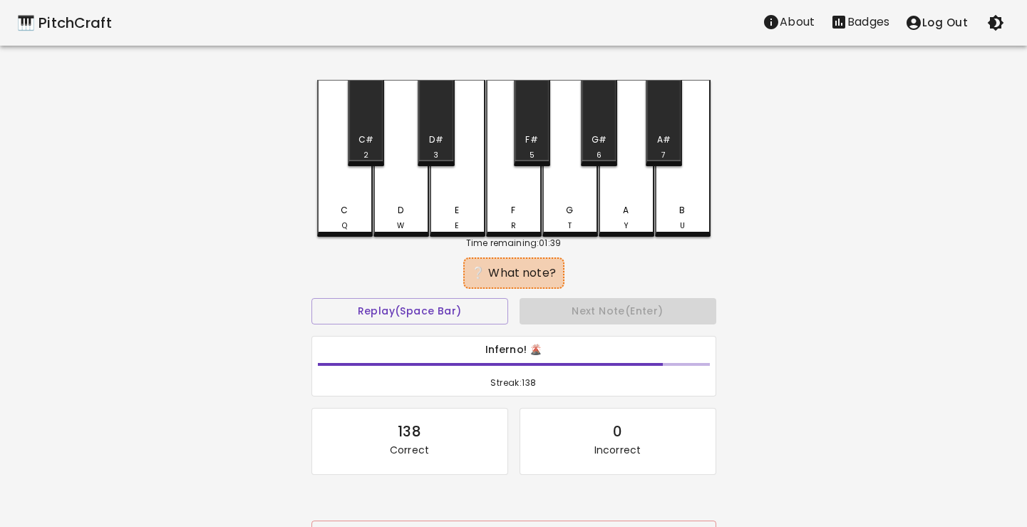
click at [573, 210] on div "G T" at bounding box center [570, 218] width 53 height 28
click at [456, 222] on div "E" at bounding box center [457, 225] width 4 height 11
click at [674, 219] on div "B U" at bounding box center [682, 218] width 53 height 28
click at [626, 219] on div "A Y" at bounding box center [626, 218] width 53 height 28
click at [455, 214] on div "E E" at bounding box center [457, 218] width 53 height 28
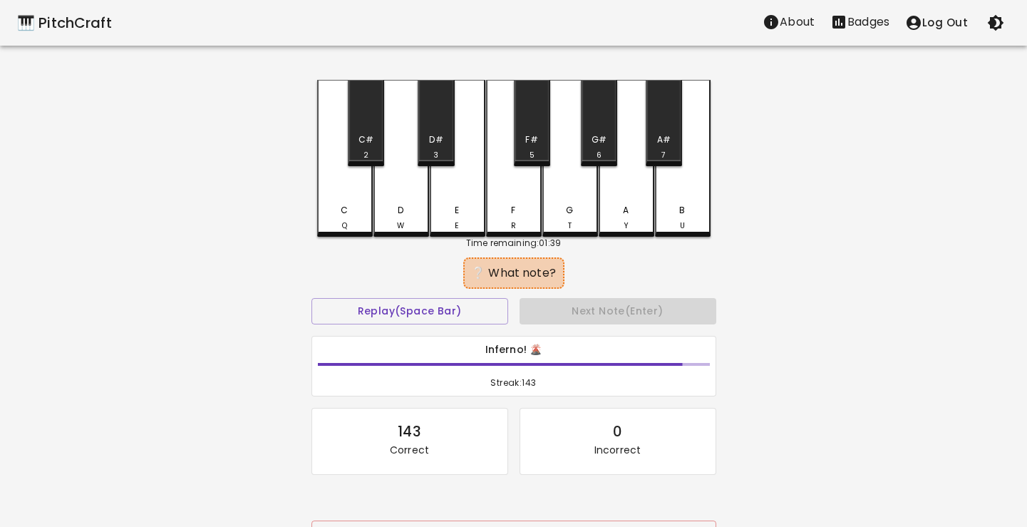
click at [683, 208] on div "B" at bounding box center [682, 210] width 6 height 13
click at [675, 210] on div "B U" at bounding box center [682, 218] width 53 height 28
click at [398, 214] on div "D W" at bounding box center [401, 218] width 53 height 28
click at [586, 219] on div "G T" at bounding box center [570, 218] width 53 height 28
click at [452, 222] on div "E E" at bounding box center [457, 218] width 53 height 28
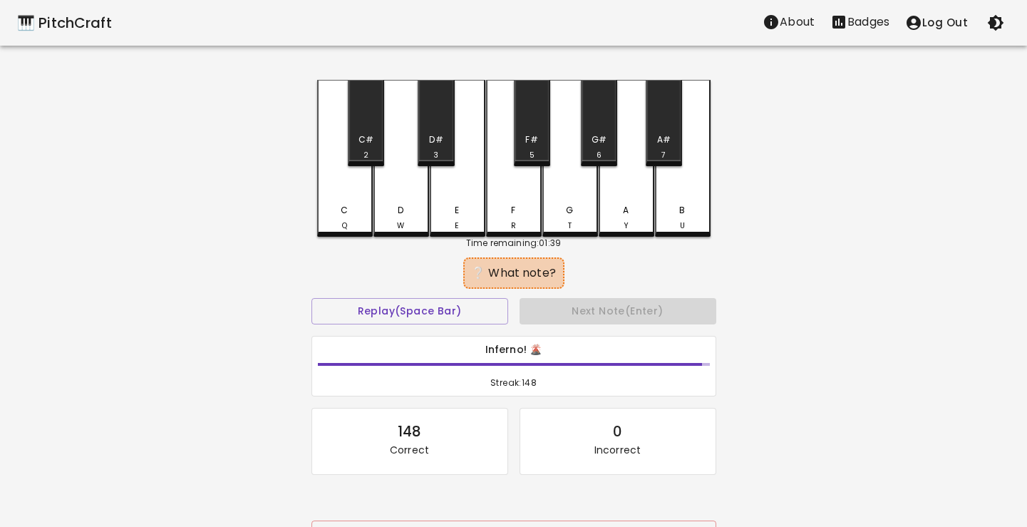
click at [343, 222] on div "Q" at bounding box center [344, 225] width 5 height 11
click at [618, 208] on div "A Y" at bounding box center [626, 218] width 53 height 28
click at [501, 226] on div "F R" at bounding box center [513, 218] width 53 height 28
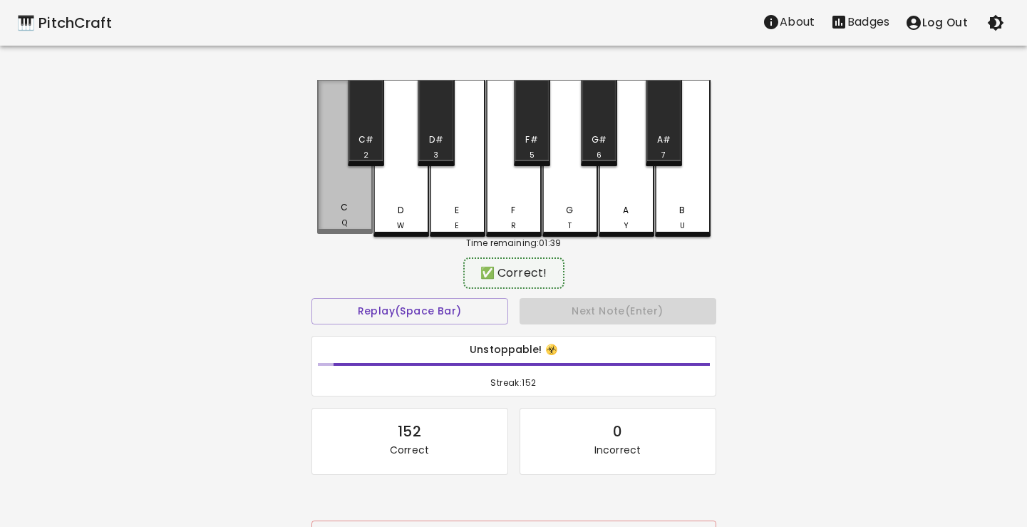
click at [352, 217] on div "C Q" at bounding box center [344, 215] width 53 height 28
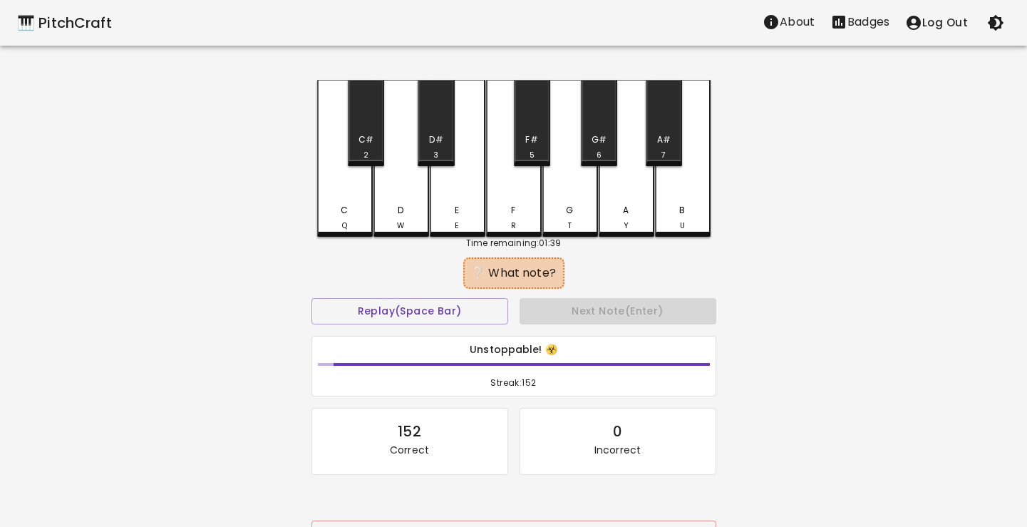
click at [626, 206] on div "A" at bounding box center [626, 210] width 6 height 13
click at [681, 209] on div "B" at bounding box center [682, 210] width 6 height 13
click at [338, 214] on div "C Q" at bounding box center [344, 218] width 53 height 28
click at [443, 217] on div "E E" at bounding box center [457, 218] width 53 height 28
click at [570, 215] on div "G T" at bounding box center [570, 218] width 53 height 28
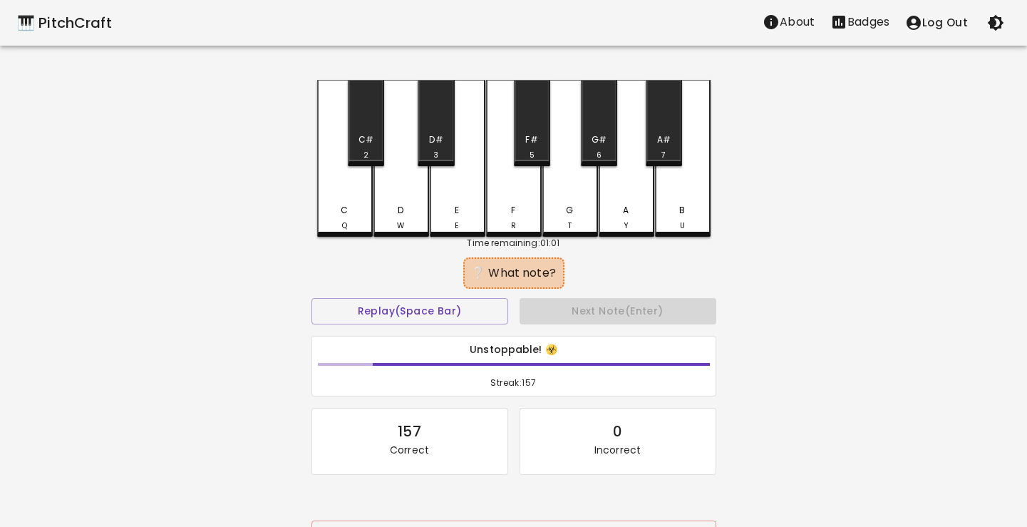
click at [456, 216] on div "E E" at bounding box center [457, 218] width 53 height 28
click at [505, 219] on div "F R" at bounding box center [513, 218] width 53 height 28
click at [663, 215] on div "B U" at bounding box center [682, 218] width 53 height 28
click at [360, 212] on div "C Q" at bounding box center [344, 218] width 53 height 28
click at [341, 215] on div "C Q" at bounding box center [344, 218] width 53 height 28
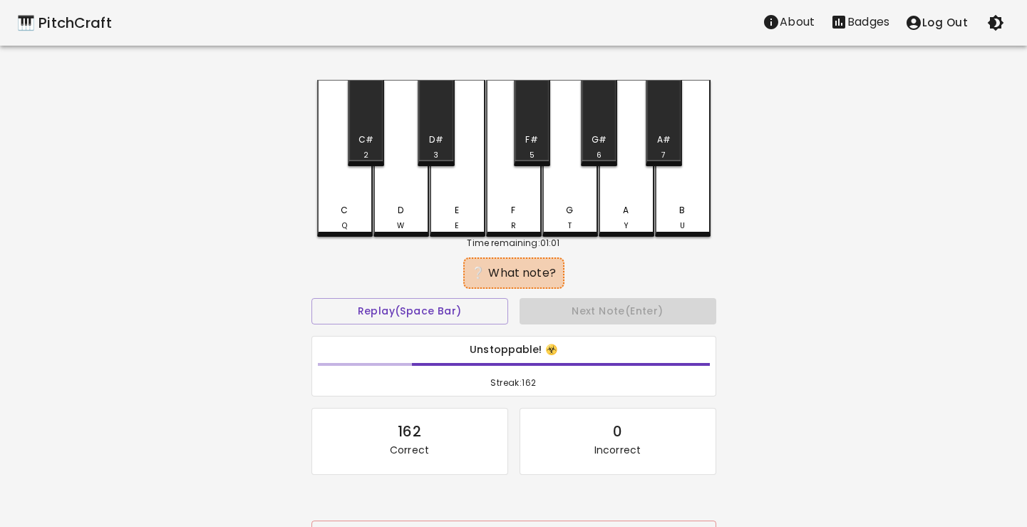
click at [391, 219] on div "D W" at bounding box center [401, 218] width 53 height 28
click at [351, 217] on div "C Q" at bounding box center [344, 218] width 53 height 28
click at [517, 222] on div "F R" at bounding box center [513, 218] width 53 height 28
click at [618, 216] on div "A Y" at bounding box center [626, 218] width 53 height 28
click at [458, 218] on div "E E" at bounding box center [457, 218] width 53 height 28
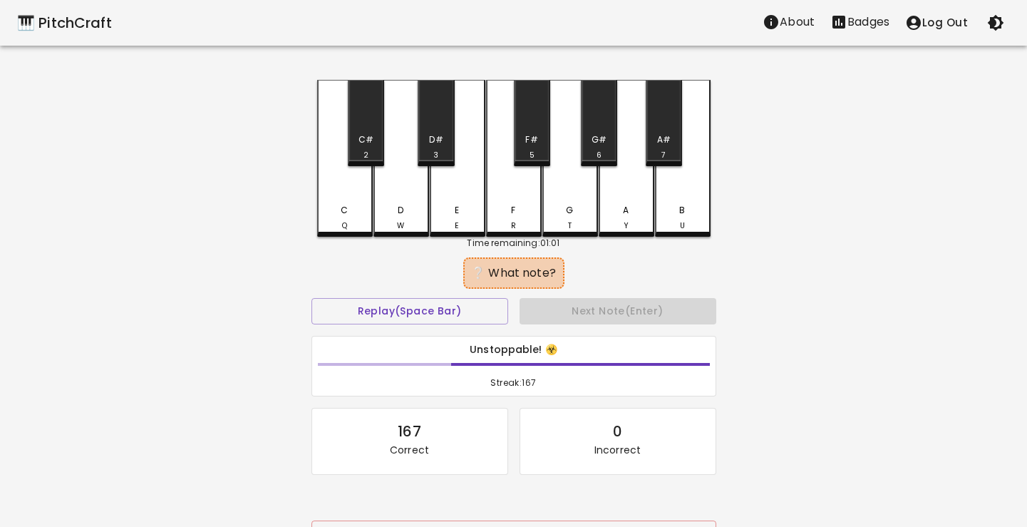
click at [576, 209] on div "G T" at bounding box center [570, 218] width 53 height 28
click at [404, 233] on div "D W" at bounding box center [401, 158] width 56 height 157
click at [606, 215] on div "A Y" at bounding box center [626, 218] width 53 height 28
click at [462, 220] on div "E E" at bounding box center [457, 218] width 53 height 28
click at [678, 208] on div "B U" at bounding box center [682, 218] width 53 height 28
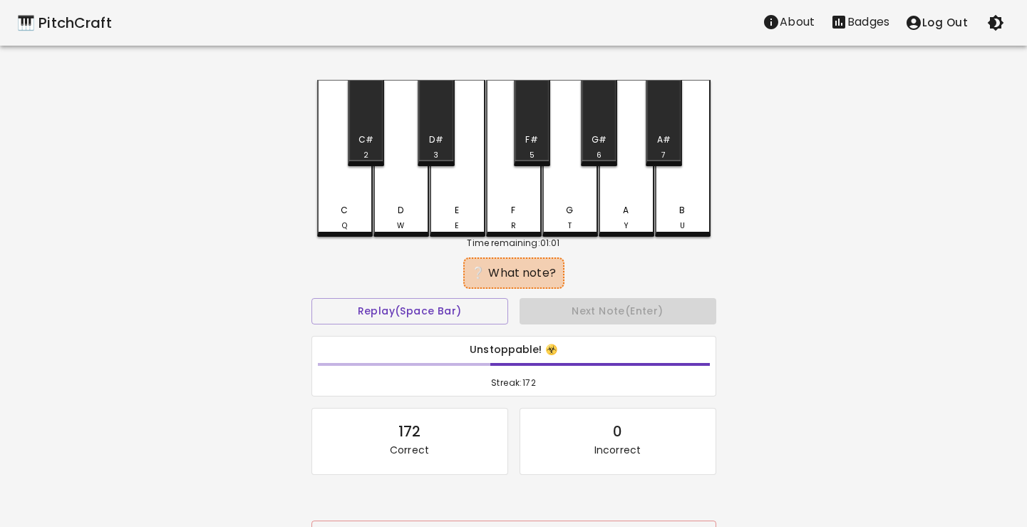
click at [353, 208] on div "C Q" at bounding box center [344, 218] width 53 height 28
click at [557, 217] on div "G T" at bounding box center [570, 218] width 53 height 28
click at [665, 217] on div "B U" at bounding box center [682, 218] width 53 height 28
click at [613, 219] on div "A Y" at bounding box center [626, 218] width 53 height 28
click at [579, 221] on div "G T" at bounding box center [570, 218] width 53 height 28
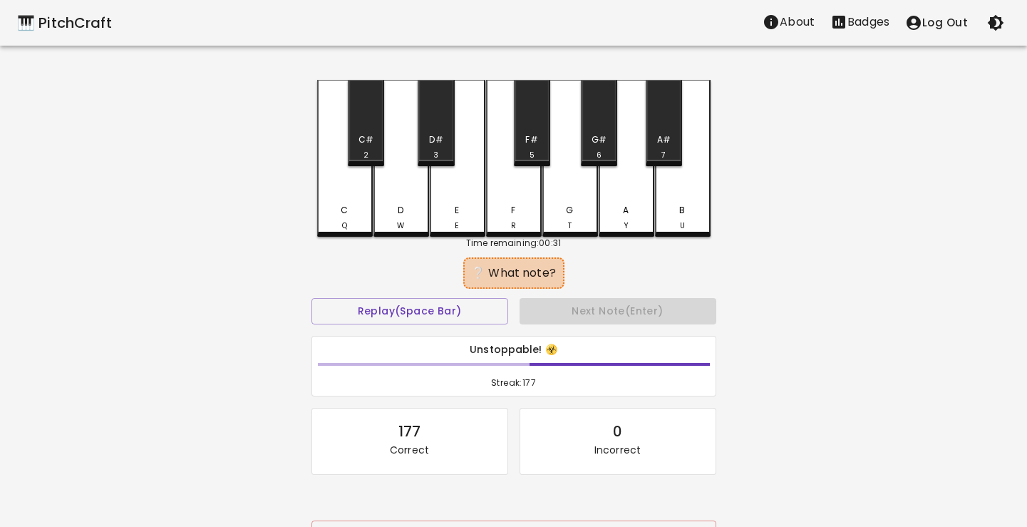
click at [450, 217] on div "E E" at bounding box center [457, 218] width 53 height 28
click at [668, 227] on div "B U" at bounding box center [682, 218] width 53 height 28
click at [674, 227] on div "B U" at bounding box center [682, 218] width 53 height 28
click at [450, 208] on div "E E" at bounding box center [457, 218] width 53 height 28
click at [586, 213] on div "G T" at bounding box center [570, 218] width 53 height 28
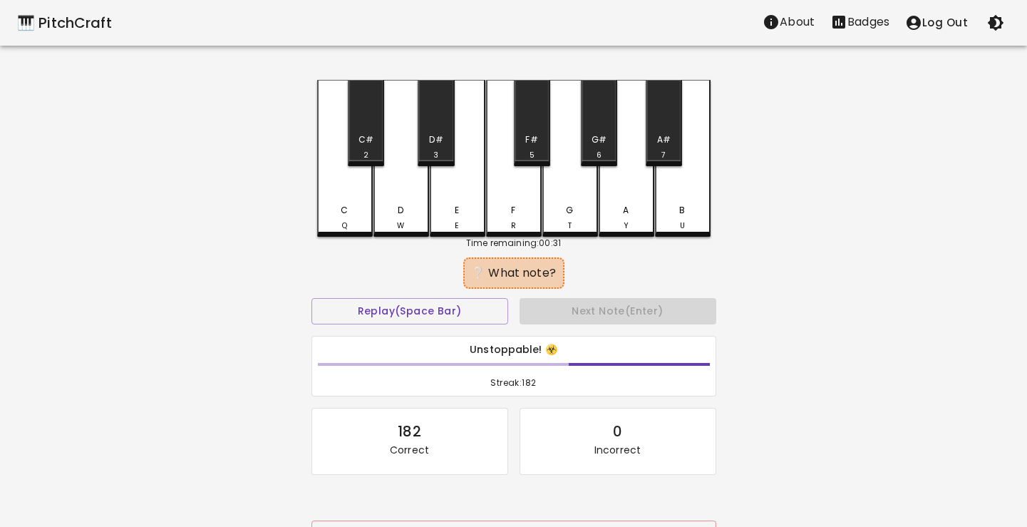
click at [341, 219] on div "C Q" at bounding box center [344, 218] width 53 height 28
click at [666, 217] on div "B U" at bounding box center [682, 218] width 53 height 28
click at [455, 204] on div "E" at bounding box center [457, 210] width 4 height 13
click at [464, 207] on div "E E" at bounding box center [457, 218] width 53 height 28
click at [532, 212] on div "F R" at bounding box center [513, 218] width 53 height 28
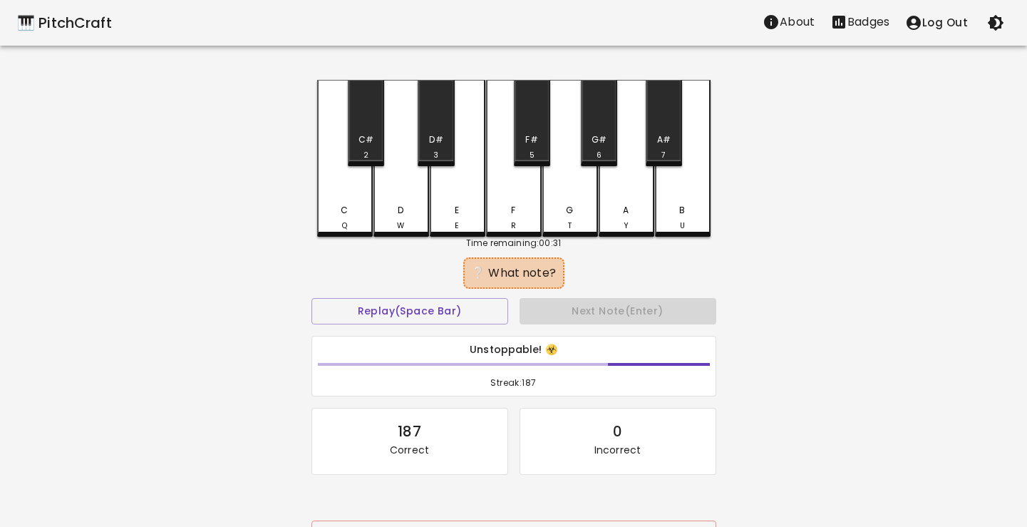
click at [366, 210] on div "C Q" at bounding box center [344, 218] width 53 height 28
click at [470, 222] on div "E E" at bounding box center [457, 218] width 53 height 28
click at [675, 205] on div "B U" at bounding box center [682, 218] width 53 height 28
click at [403, 205] on div "D" at bounding box center [401, 210] width 6 height 13
click at [356, 209] on div "C Q" at bounding box center [344, 218] width 53 height 28
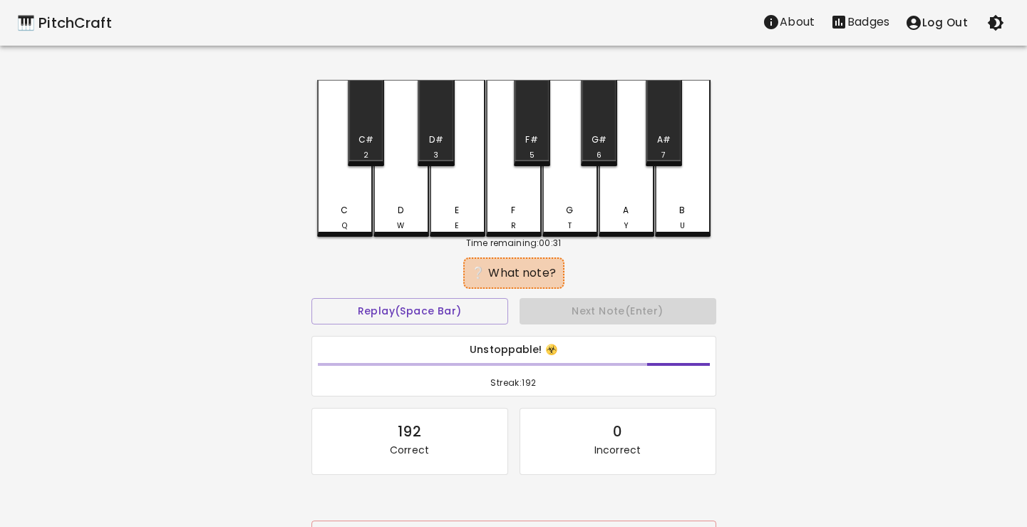
click at [673, 196] on div "B U" at bounding box center [683, 158] width 56 height 157
click at [507, 219] on div "F R" at bounding box center [513, 218] width 53 height 28
click at [610, 215] on div "A Y" at bounding box center [626, 218] width 53 height 28
click at [618, 215] on div "A Y" at bounding box center [626, 218] width 53 height 28
click at [408, 201] on div "D W" at bounding box center [401, 158] width 56 height 157
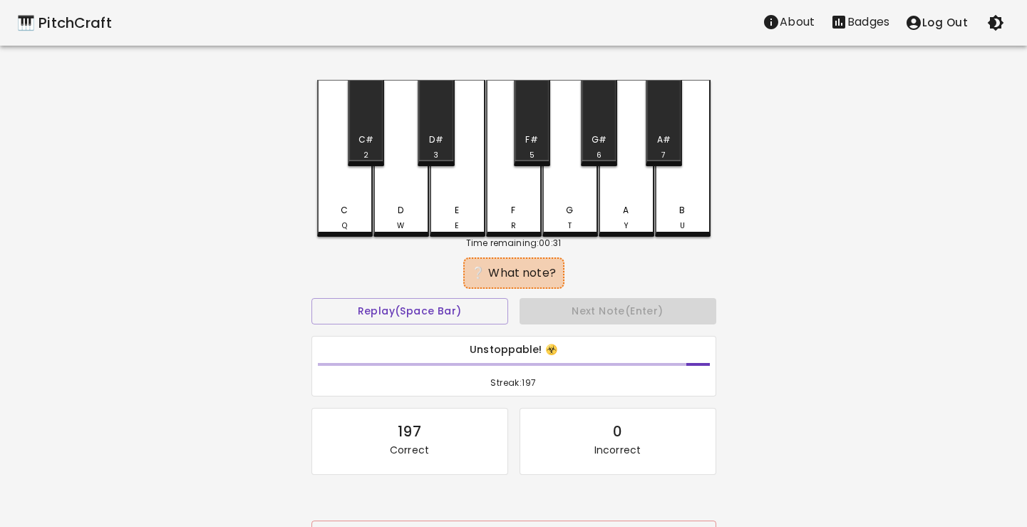
click at [408, 205] on body "🎹 PitchCraft About Badges Log Out C Q C# 2 D W D# 3 E E F R F# 5 G T G# 6 A Y A…" at bounding box center [513, 314] width 1027 height 629
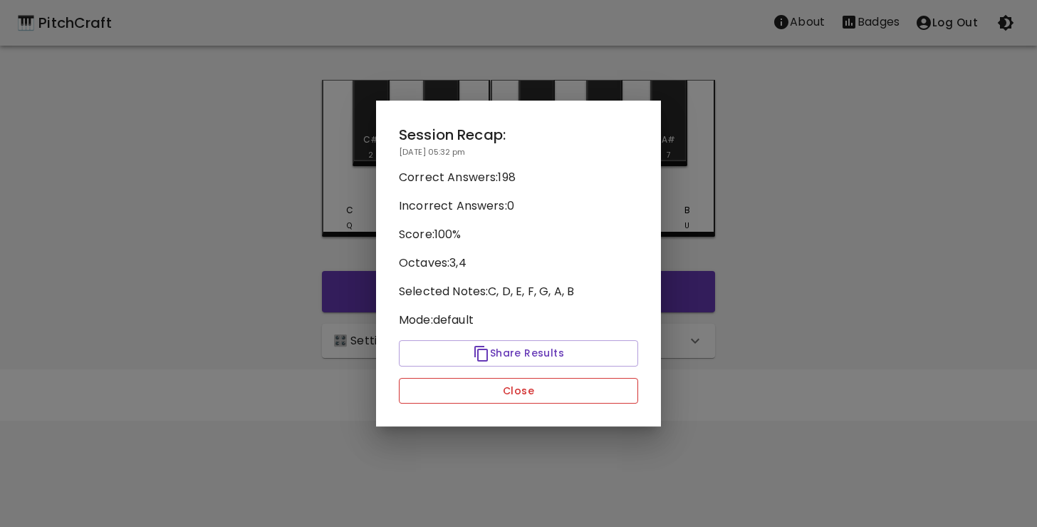
click at [516, 389] on button "Close" at bounding box center [518, 391] width 239 height 26
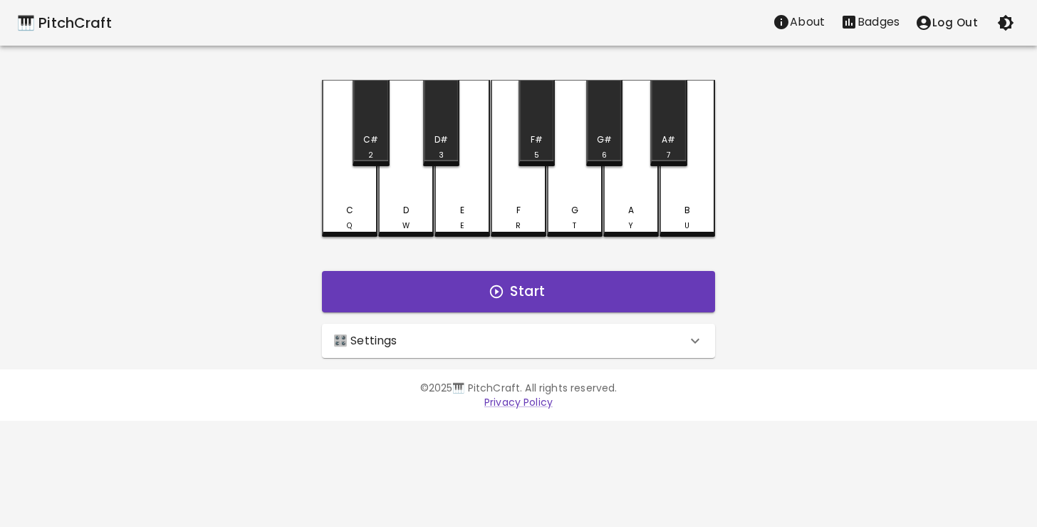
click at [494, 343] on div "🎛️ Settings" at bounding box center [509, 340] width 353 height 17
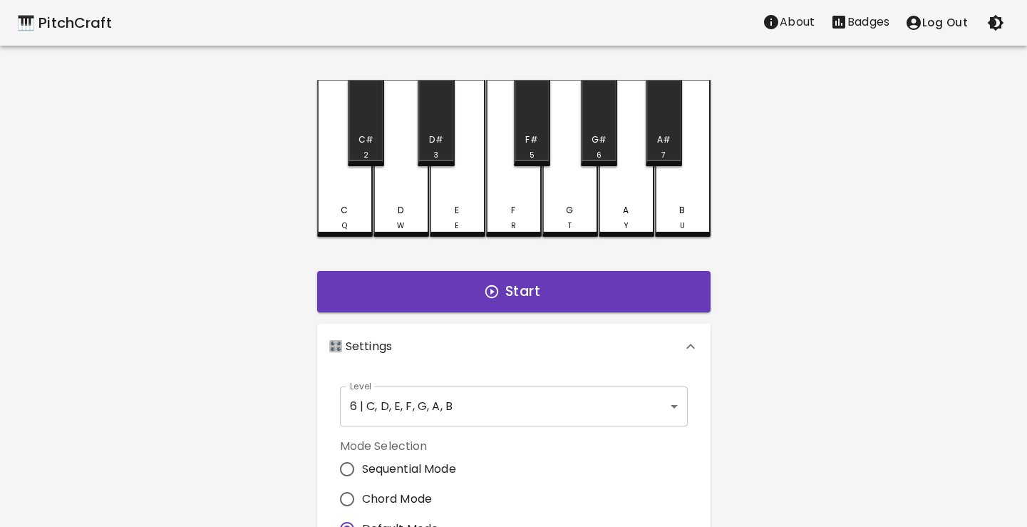
click at [844, 24] on icon "Stats" at bounding box center [838, 22] width 13 height 13
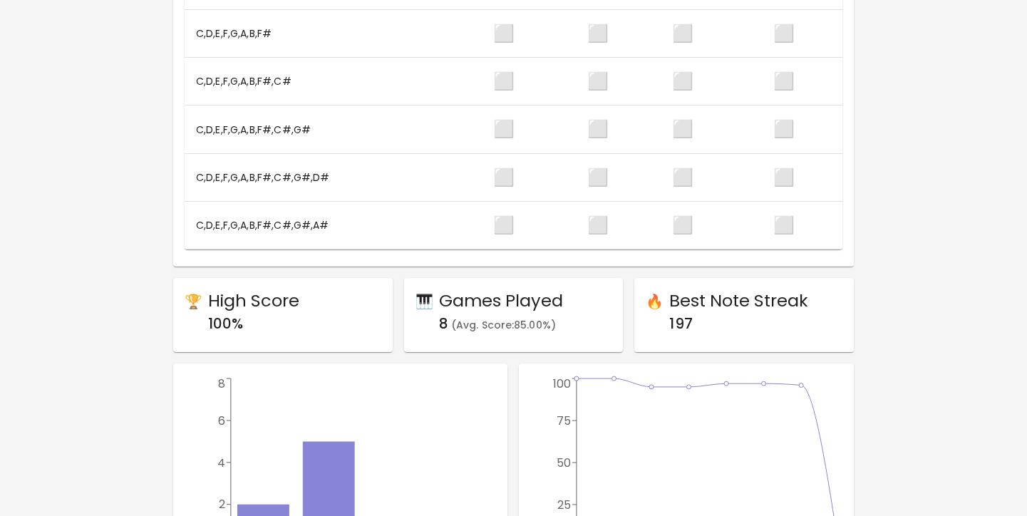
scroll to position [39, 0]
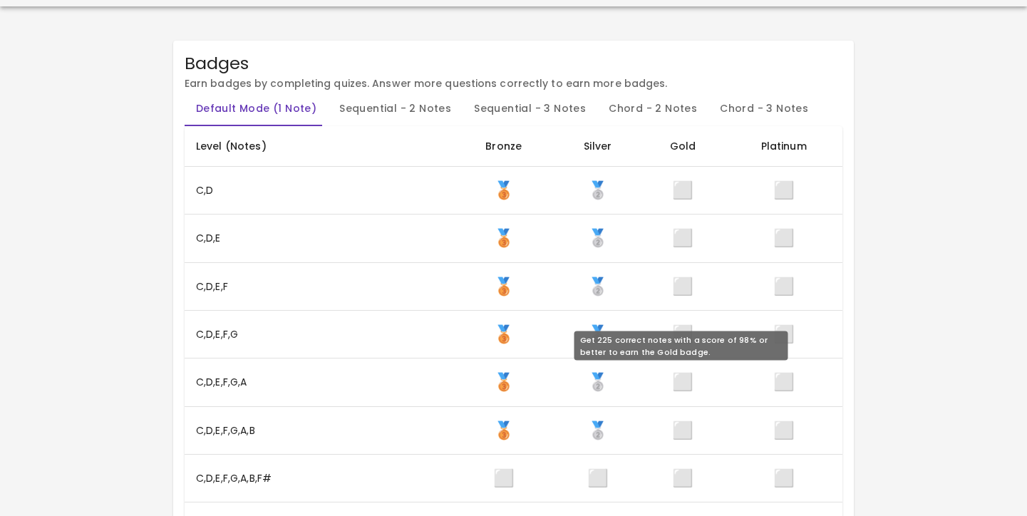
click at [688, 375] on span "⬜" at bounding box center [682, 382] width 21 height 24
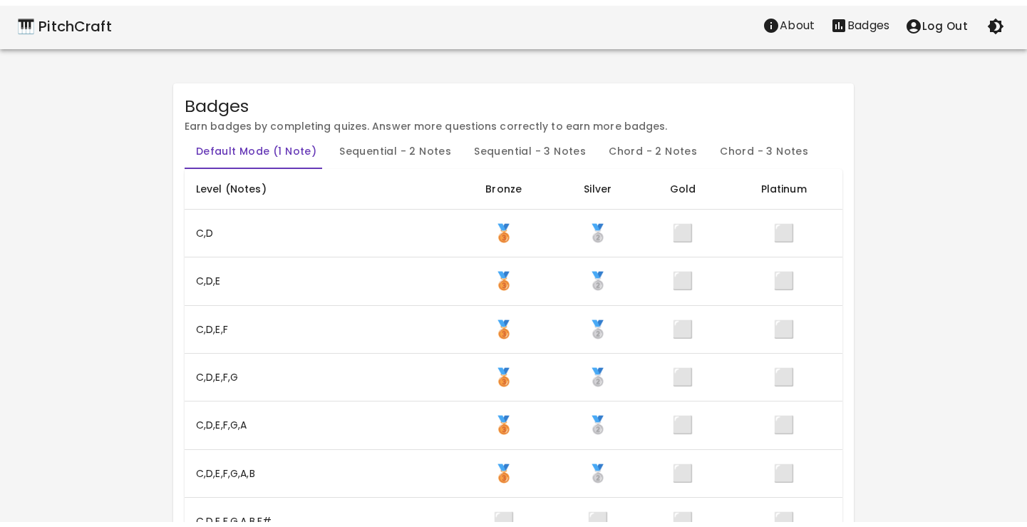
scroll to position [0, 0]
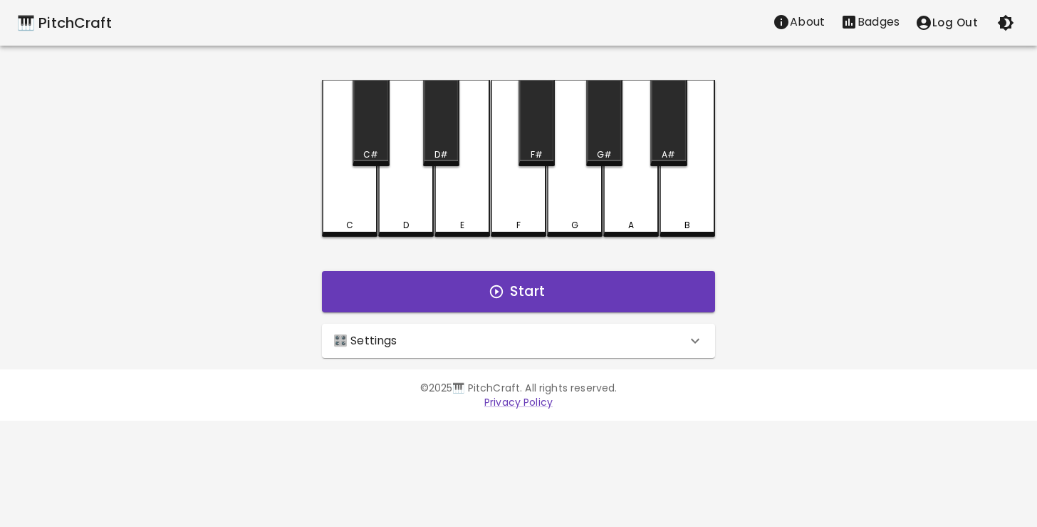
click at [432, 343] on div "🎛️ Settings" at bounding box center [509, 340] width 353 height 17
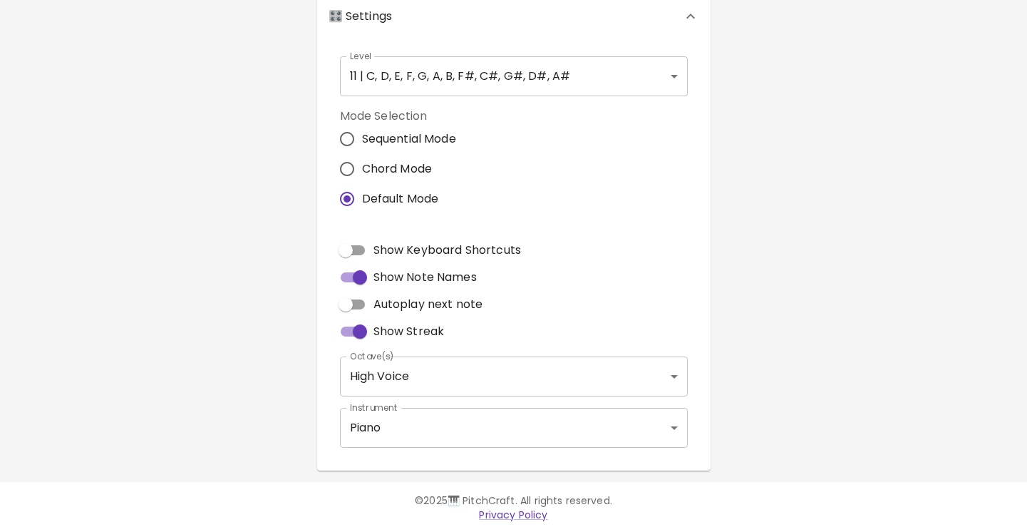
scroll to position [331, 0]
click at [428, 306] on span "Autoplay next note" at bounding box center [428, 302] width 110 height 17
click at [386, 306] on input "Autoplay next note" at bounding box center [345, 302] width 81 height 27
checkbox input "true"
click at [424, 387] on body "🎹 PitchCraft About Badges Log Out C C# D D# E F F# G G# A A# B Start 🎛️ Setting…" at bounding box center [513, 100] width 1027 height 863
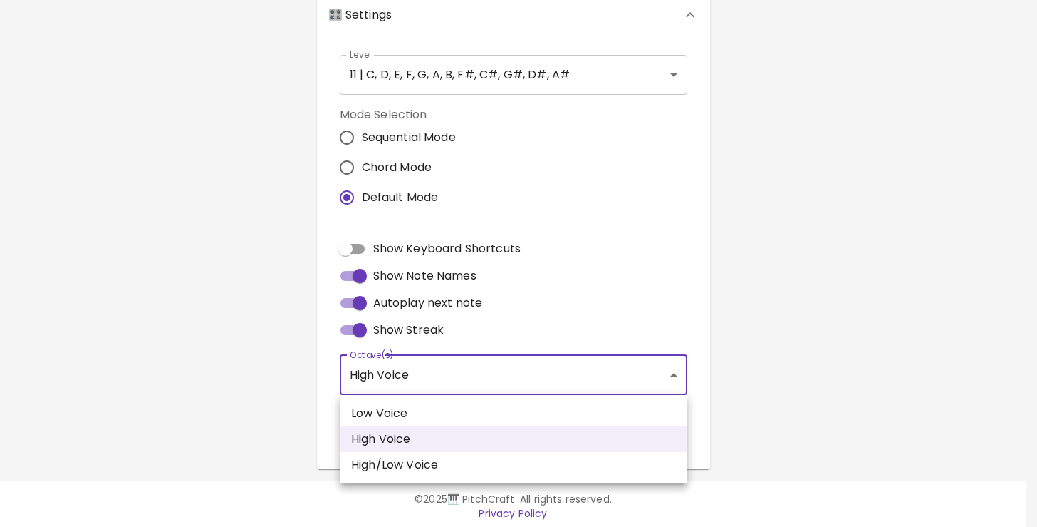
click at [405, 453] on li "High/Low Voice" at bounding box center [514, 465] width 348 height 26
type input "3,4"
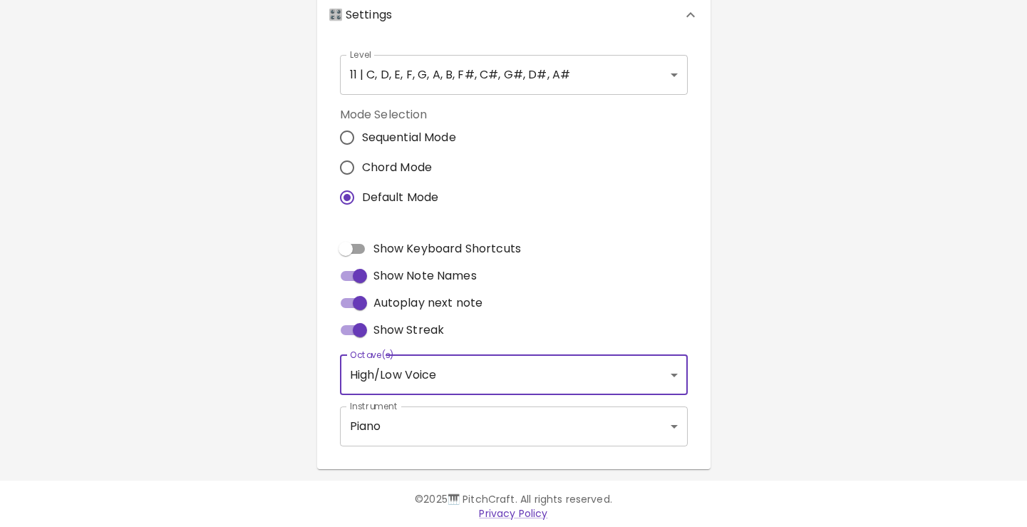
click at [417, 435] on body "🎹 PitchCraft About Badges Log Out C C# D D# E F F# G G# A A# B Start 🎛️ Setting…" at bounding box center [513, 100] width 1027 height 863
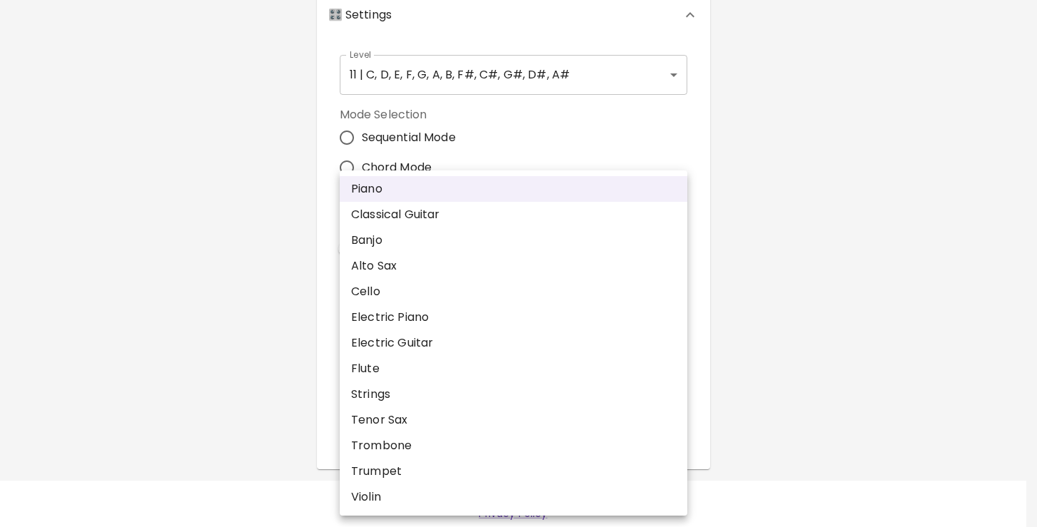
click at [304, 369] on div at bounding box center [518, 263] width 1037 height 527
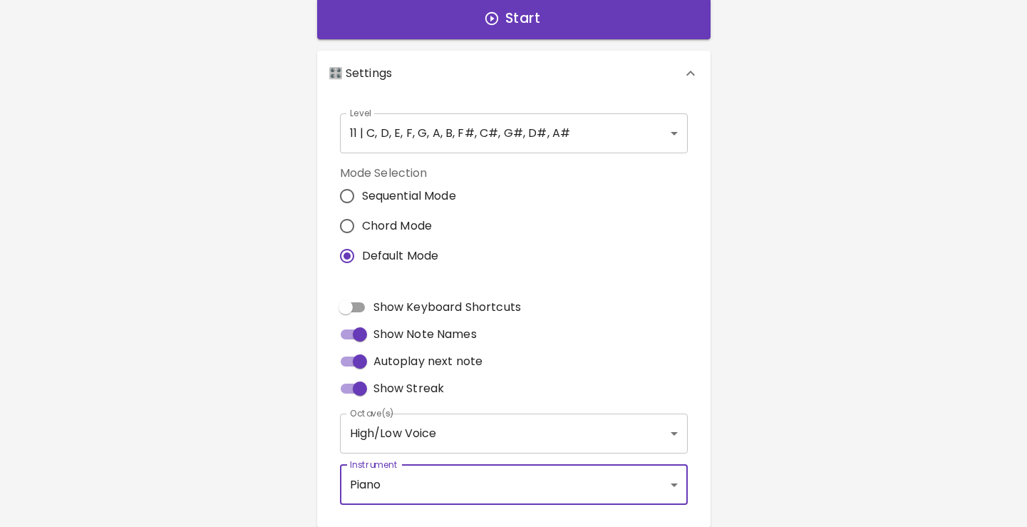
scroll to position [266, 0]
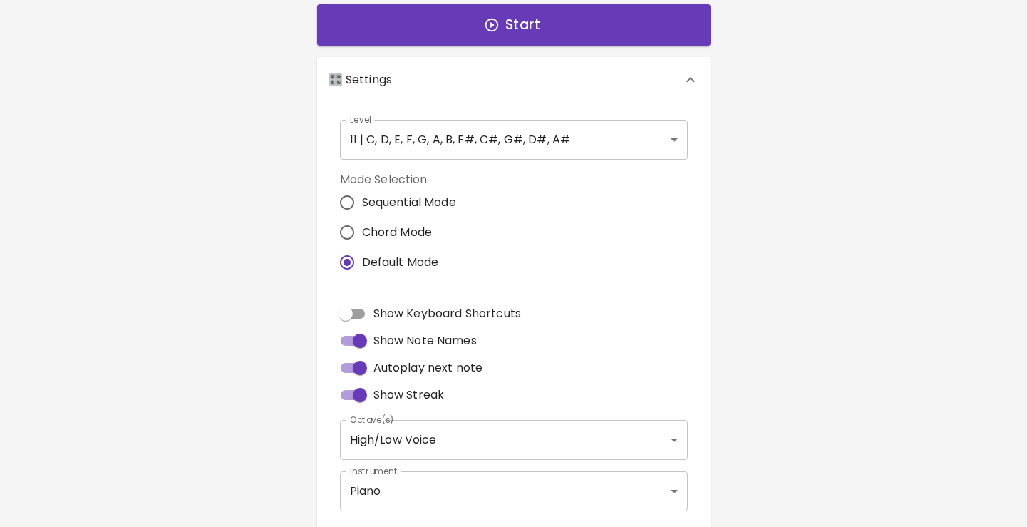
click at [378, 205] on span "Sequential Mode" at bounding box center [409, 202] width 94 height 17
click at [362, 205] on input "Sequential Mode" at bounding box center [347, 202] width 30 height 30
radio input "true"
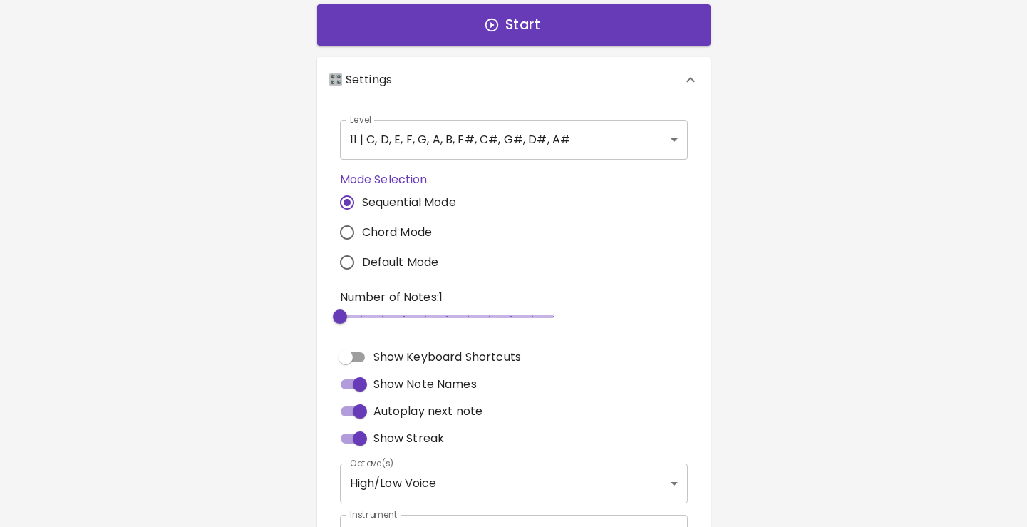
click at [361, 232] on input "Chord Mode" at bounding box center [347, 232] width 30 height 30
radio input "true"
click at [363, 209] on span "Sequential Mode" at bounding box center [409, 202] width 94 height 17
click at [362, 209] on input "Sequential Mode" at bounding box center [347, 202] width 30 height 30
radio input "true"
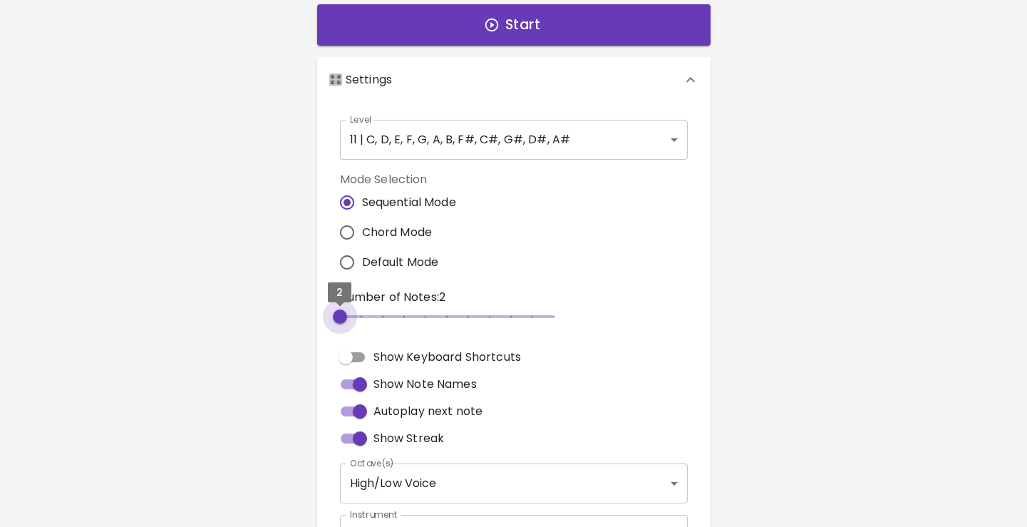
click at [347, 314] on span "2" at bounding box center [340, 316] width 14 height 14
drag, startPoint x: 342, startPoint y: 316, endPoint x: 320, endPoint y: 316, distance: 22.1
click at [320, 316] on div "Level 11 | C, D, E, F, G, A, B, F#, C#, G#, D#, A# 21 Level Mode Selection Sequ…" at bounding box center [513, 340] width 393 height 475
type input "2"
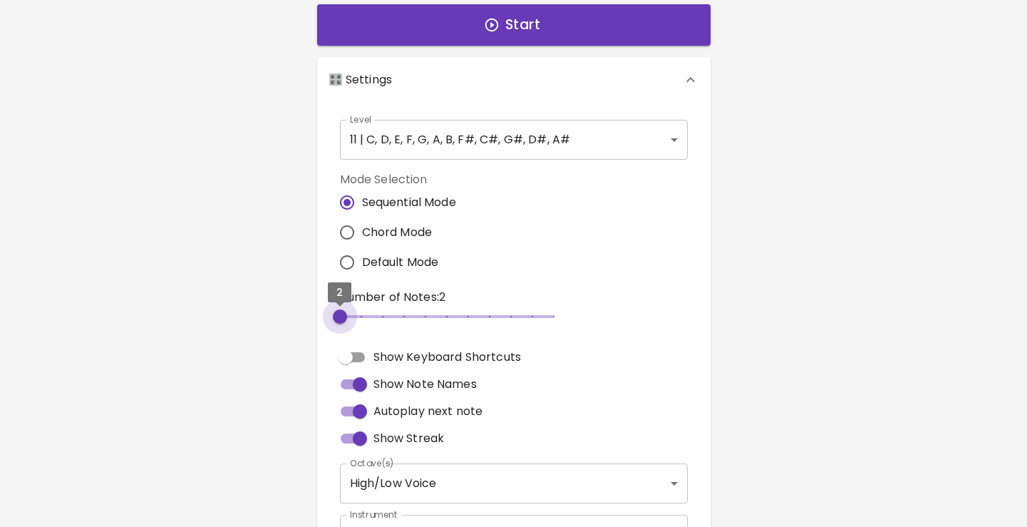
drag, startPoint x: 345, startPoint y: 320, endPoint x: 300, endPoint y: 331, distance: 46.3
click at [300, 331] on div "C C# D D# E F F# G G# A A# B Start 🎛️ Settings Level 11 | C, D, E, F, G, A, B, …" at bounding box center [514, 195] width 428 height 764
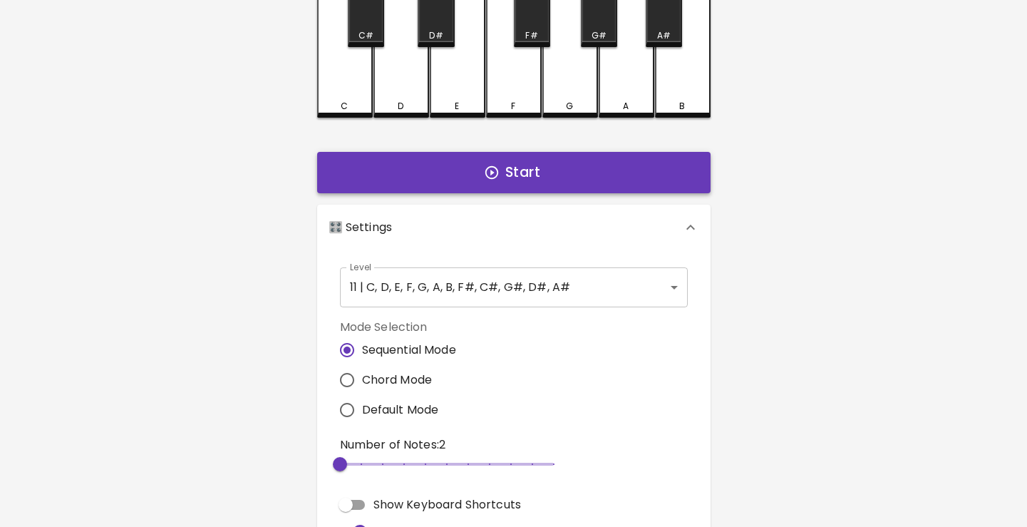
click at [526, 167] on button "Start" at bounding box center [513, 172] width 393 height 41
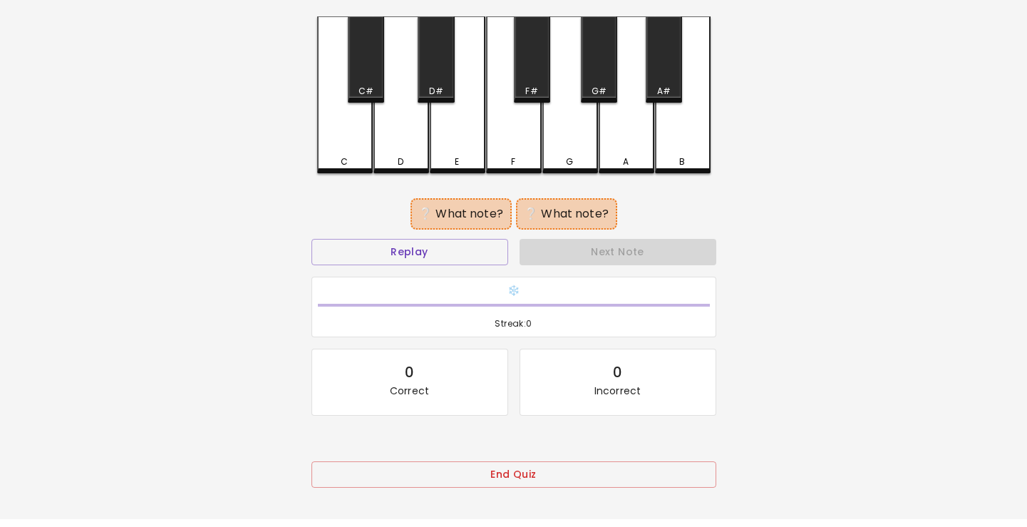
scroll to position [0, 0]
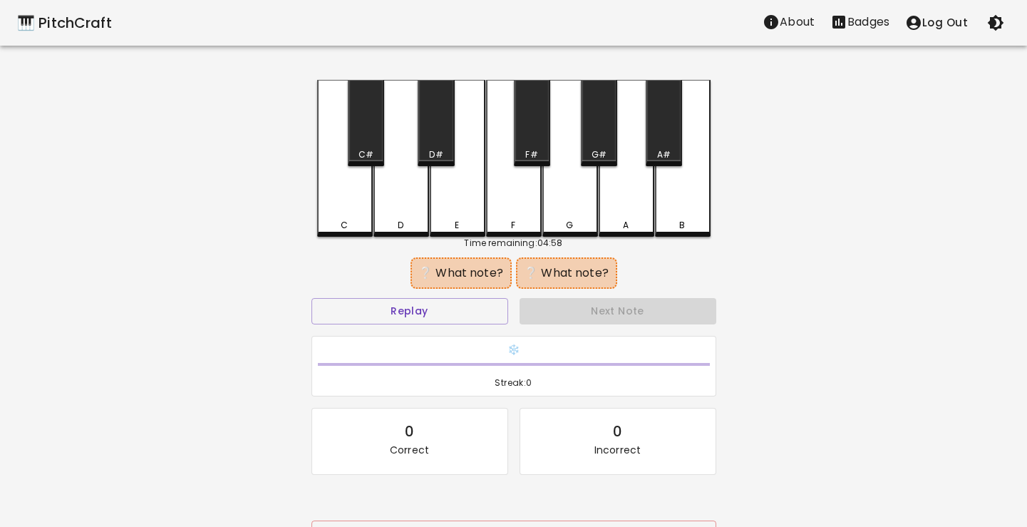
click at [353, 214] on div "C" at bounding box center [345, 158] width 56 height 157
click at [425, 321] on button "Replay" at bounding box center [409, 311] width 197 height 26
click at [674, 204] on div "B" at bounding box center [683, 158] width 56 height 157
click at [337, 219] on div "C" at bounding box center [344, 225] width 53 height 13
click at [393, 219] on div "D" at bounding box center [401, 225] width 53 height 13
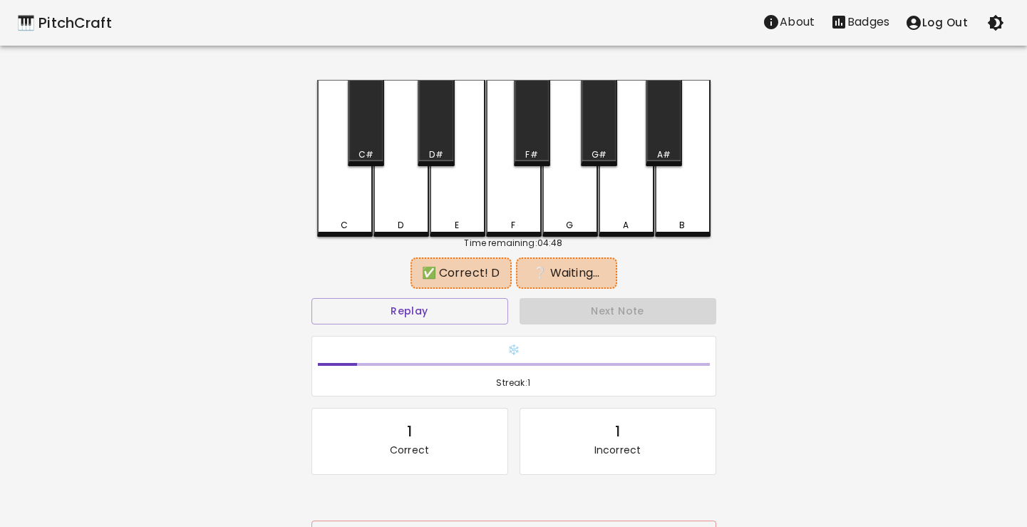
click at [442, 148] on div "D#" at bounding box center [436, 154] width 14 height 13
click at [426, 314] on button "Replay" at bounding box center [409, 311] width 197 height 26
click at [403, 222] on div "D" at bounding box center [401, 225] width 6 height 13
click at [662, 149] on div "A#" at bounding box center [664, 154] width 14 height 13
click at [404, 207] on div "D" at bounding box center [401, 158] width 56 height 157
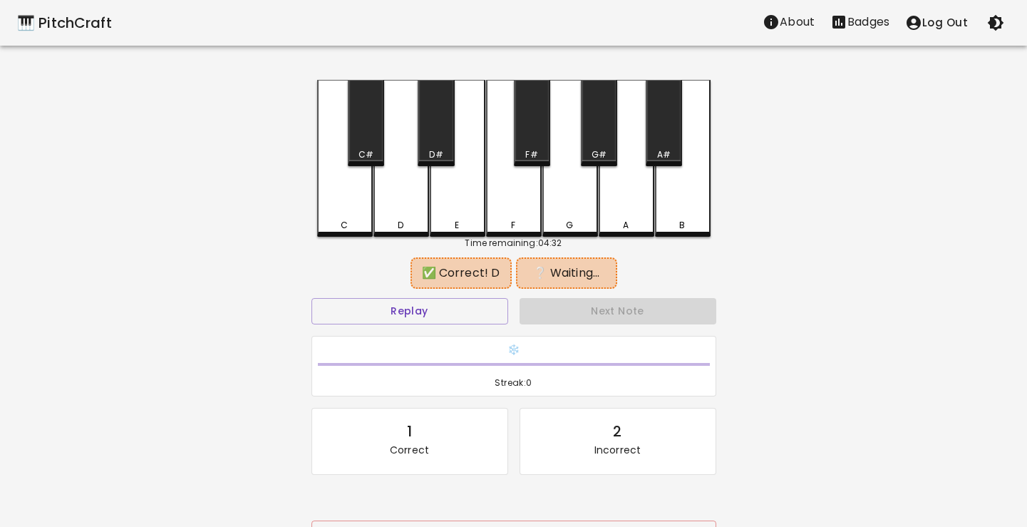
click at [604, 149] on div "G#" at bounding box center [598, 154] width 15 height 13
click at [408, 219] on div "D" at bounding box center [401, 225] width 53 height 13
click at [447, 145] on div "D#" at bounding box center [436, 123] width 36 height 86
click at [401, 192] on div "D" at bounding box center [401, 158] width 56 height 157
click at [363, 155] on div "C#" at bounding box center [365, 154] width 15 height 13
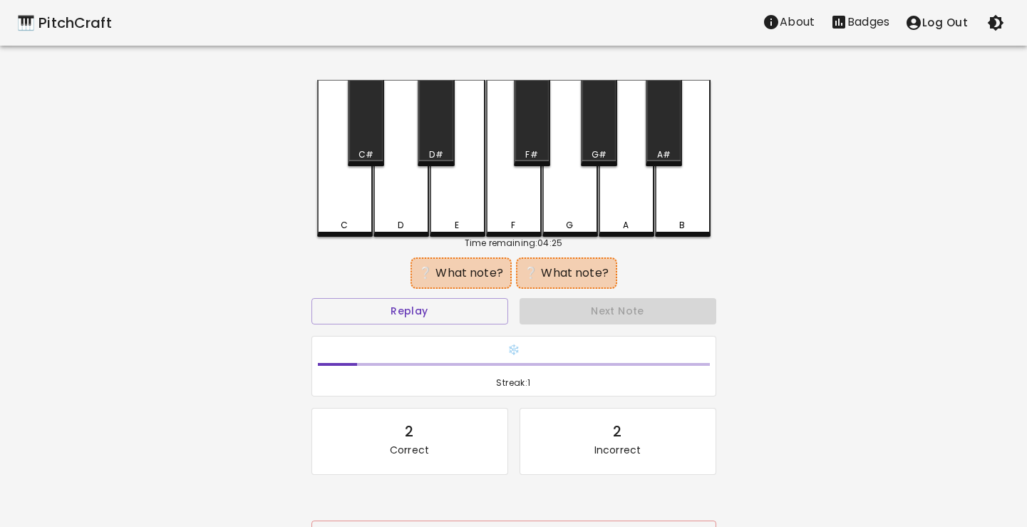
click at [562, 217] on div "G" at bounding box center [570, 158] width 56 height 157
click at [449, 305] on button "Replay" at bounding box center [409, 311] width 197 height 26
click at [360, 146] on div "C#" at bounding box center [366, 123] width 36 height 86
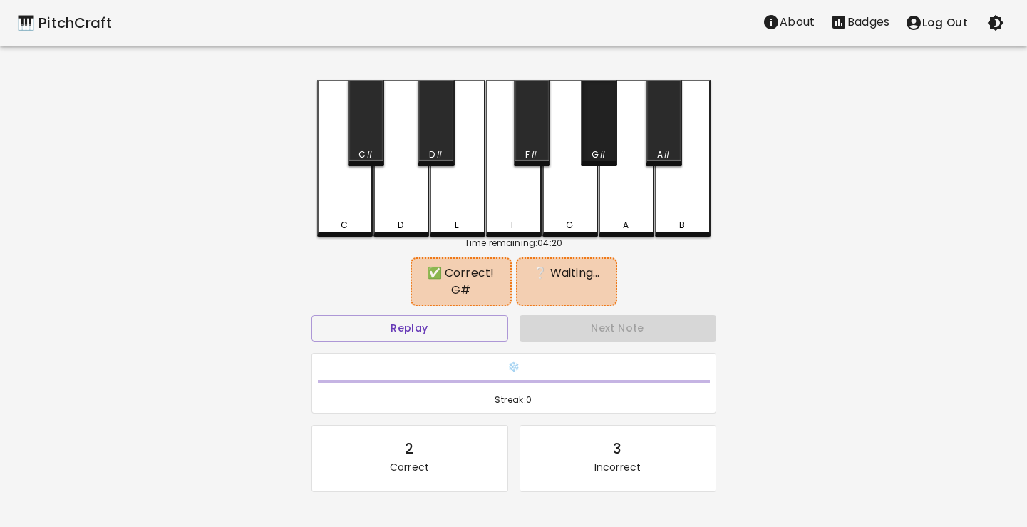
click at [610, 138] on div "G#" at bounding box center [599, 123] width 36 height 86
click at [659, 154] on div "A#" at bounding box center [664, 154] width 14 height 13
click at [591, 147] on div "G#" at bounding box center [599, 123] width 36 height 86
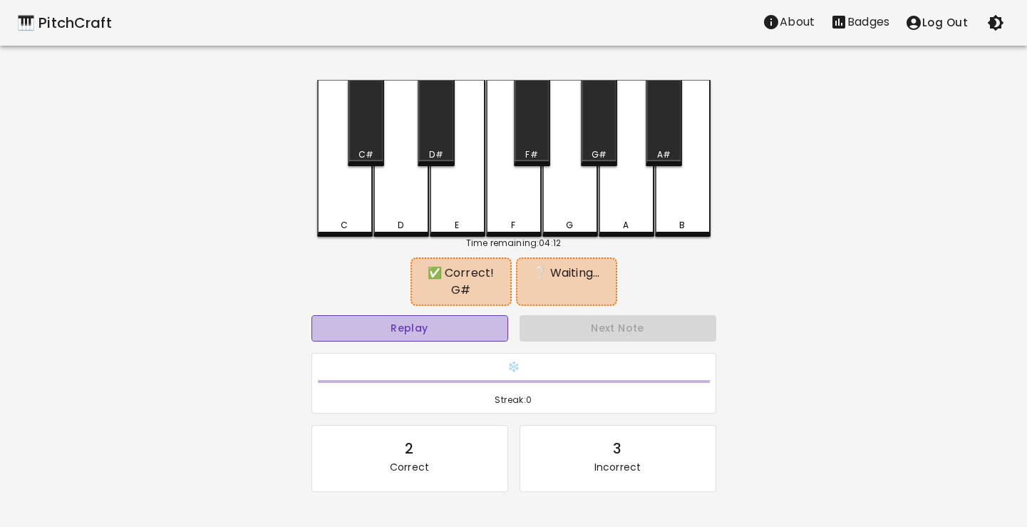
click at [486, 315] on button "Replay" at bounding box center [409, 328] width 197 height 26
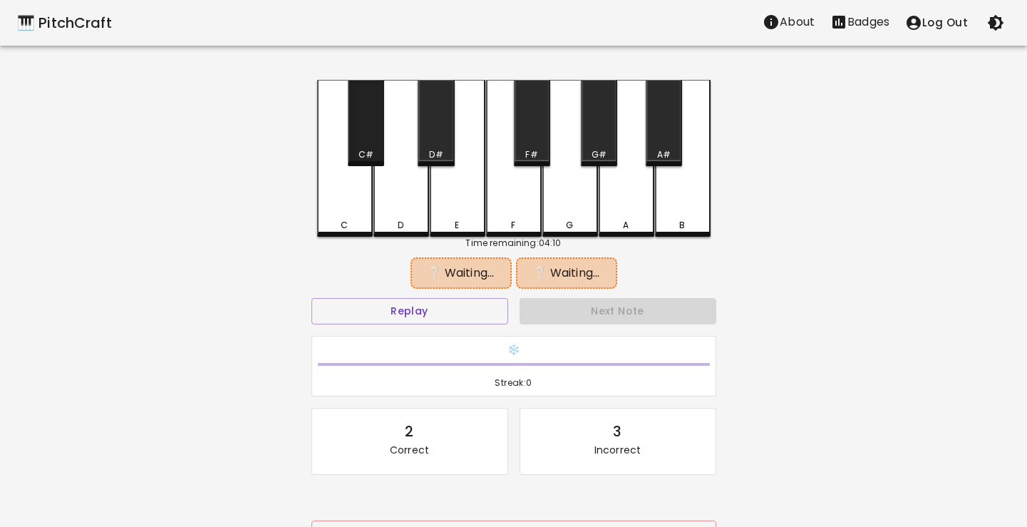
click at [363, 148] on div "C#" at bounding box center [365, 154] width 15 height 13
click at [608, 138] on div "G#" at bounding box center [599, 123] width 36 height 86
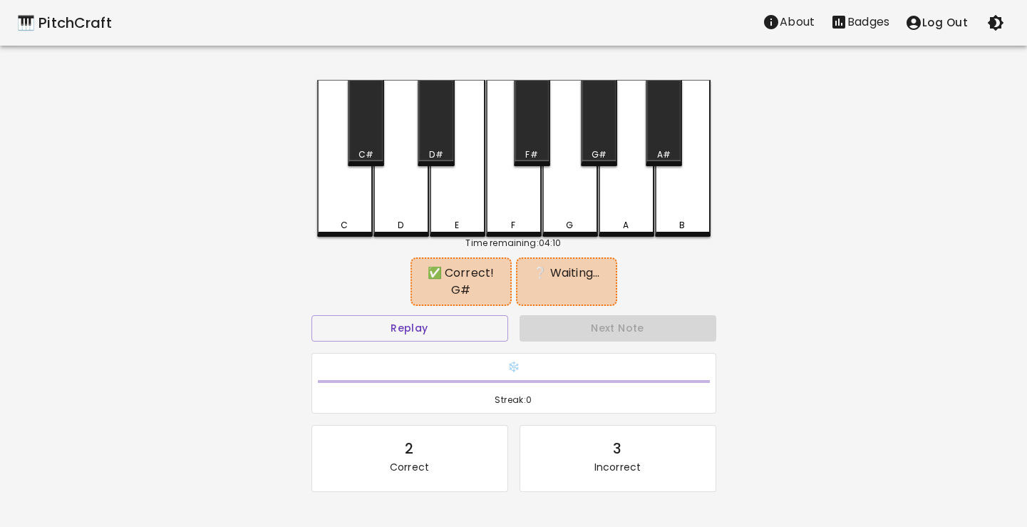
click at [356, 145] on div "C#" at bounding box center [366, 123] width 36 height 86
click at [612, 142] on div "G#" at bounding box center [599, 123] width 36 height 86
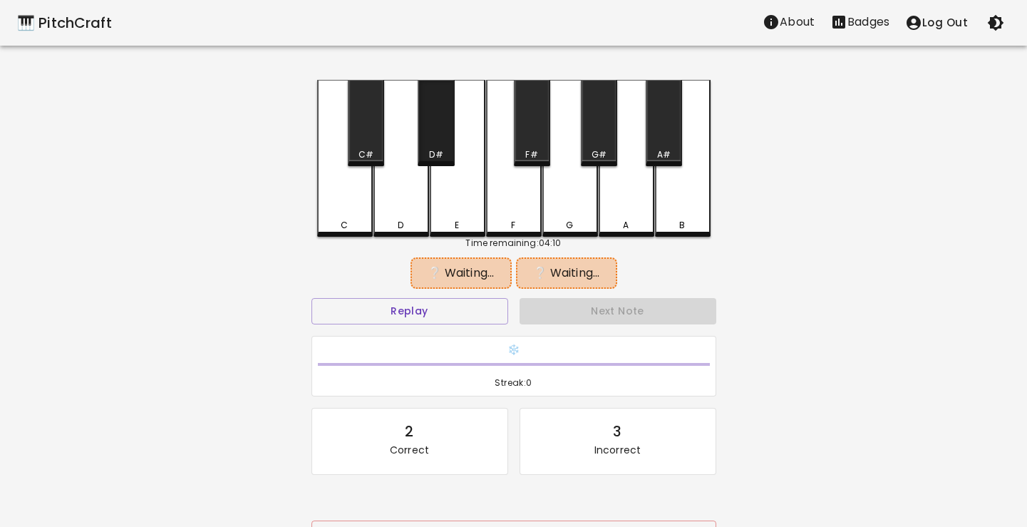
click at [432, 144] on div "D#" at bounding box center [436, 123] width 36 height 86
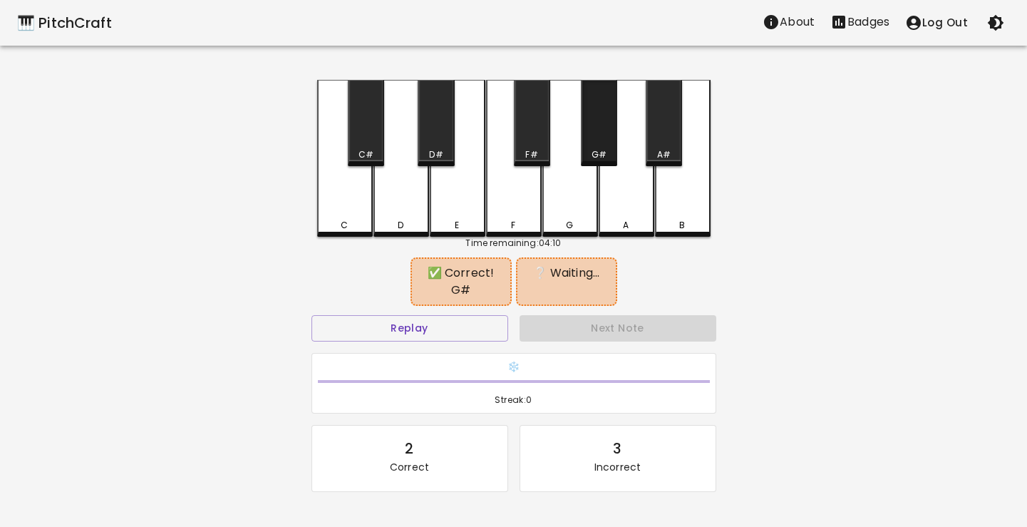
click at [606, 154] on div "G#" at bounding box center [598, 154] width 33 height 13
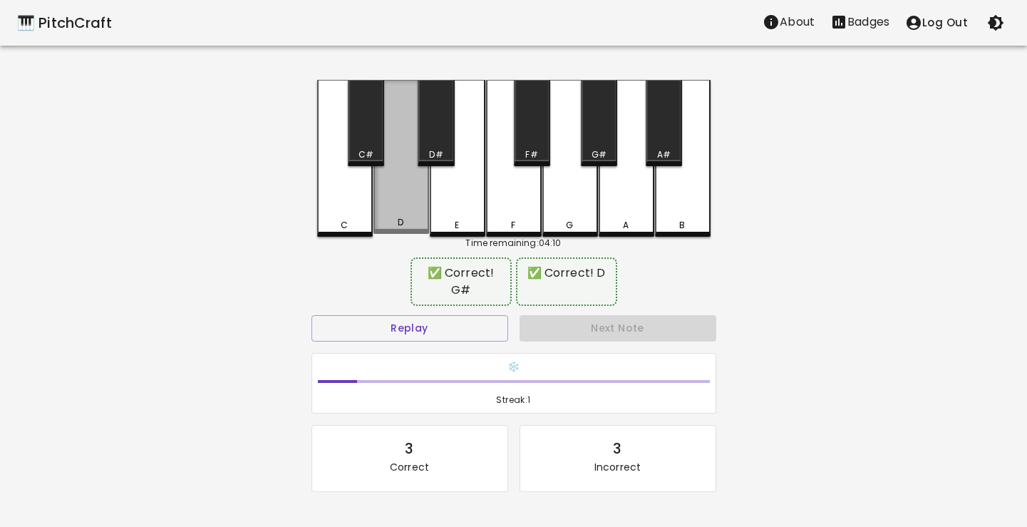
click at [415, 200] on div "D" at bounding box center [401, 157] width 56 height 154
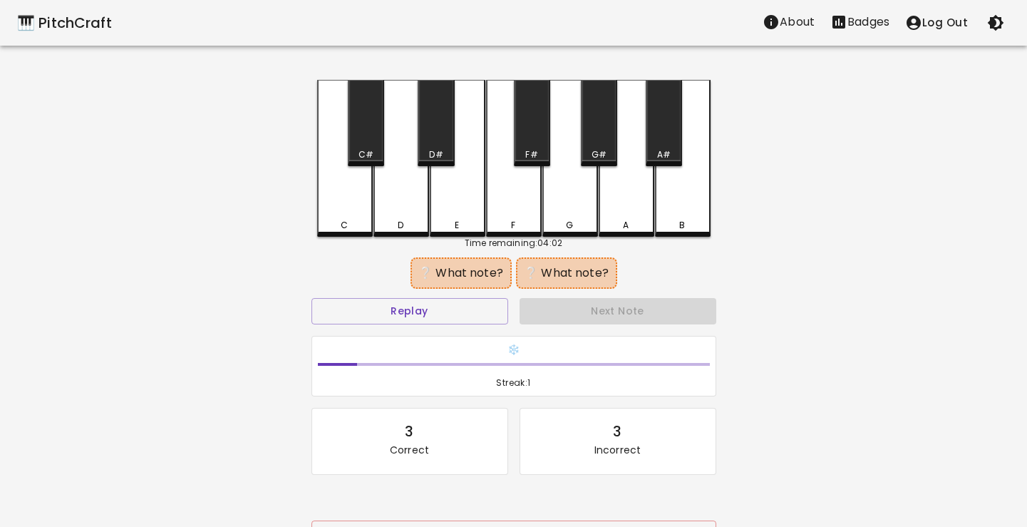
click at [348, 204] on div "C" at bounding box center [345, 158] width 56 height 157
click at [361, 148] on div "C#" at bounding box center [365, 154] width 15 height 13
click at [657, 149] on div "A#" at bounding box center [664, 154] width 14 height 13
click at [673, 185] on div "B" at bounding box center [683, 158] width 56 height 157
click at [357, 198] on div "C" at bounding box center [345, 158] width 56 height 157
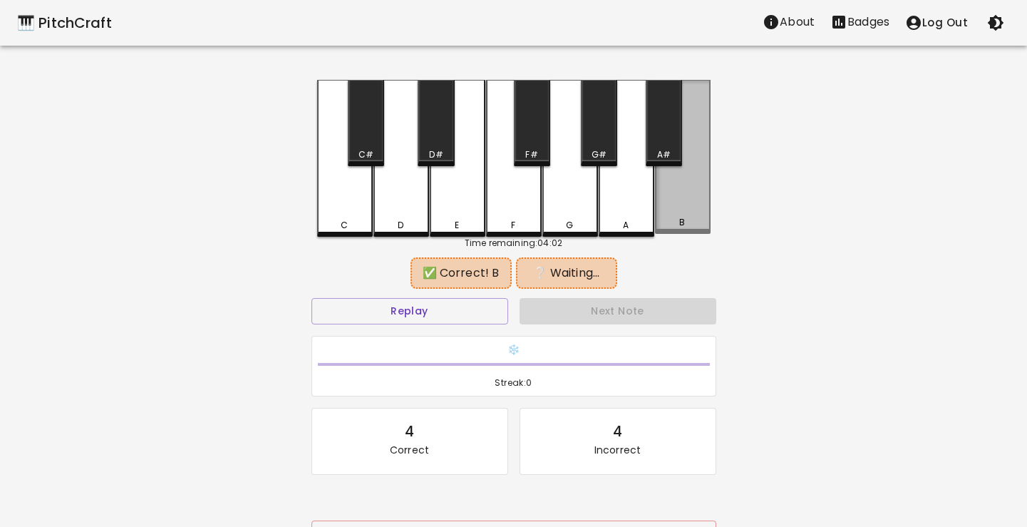
click at [671, 199] on div "B" at bounding box center [683, 157] width 56 height 154
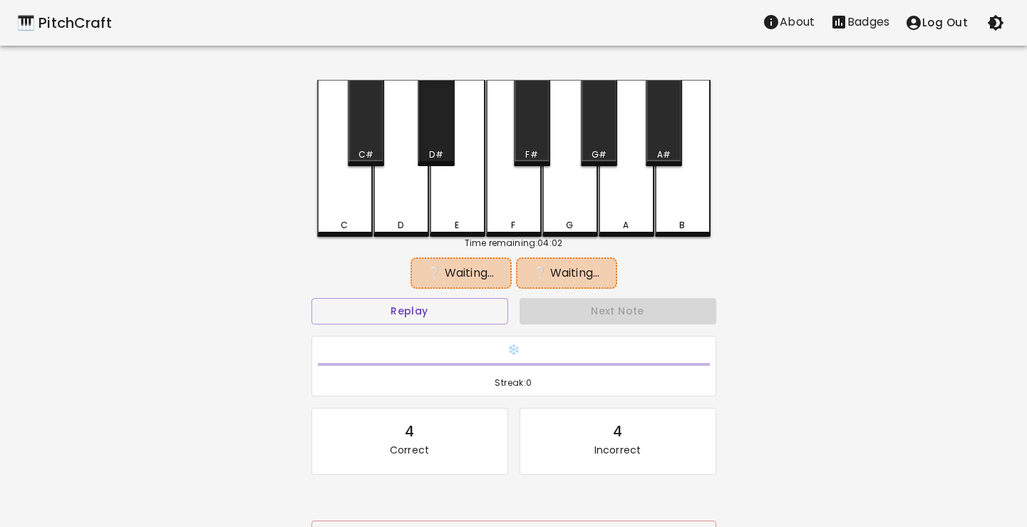
click at [428, 138] on div "D#" at bounding box center [436, 123] width 36 height 86
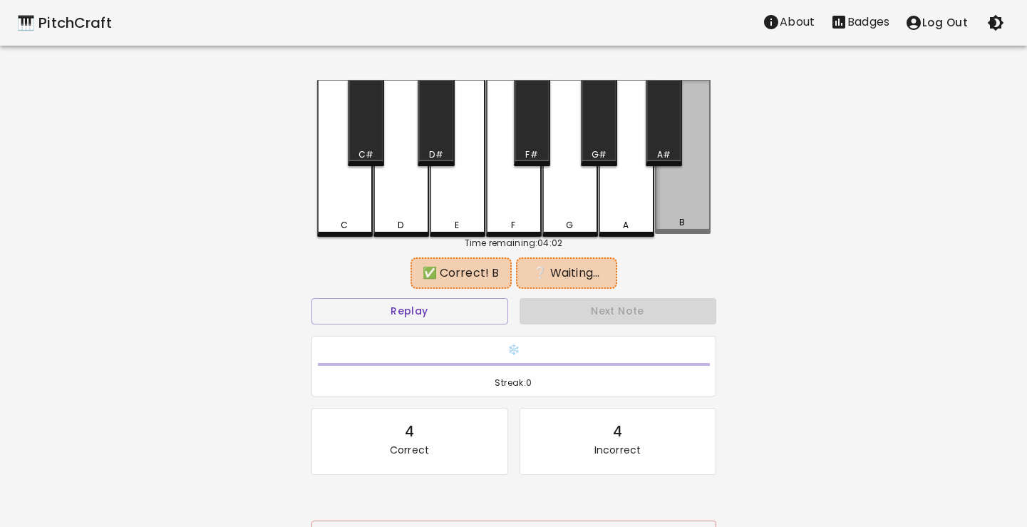
click at [673, 224] on div "B" at bounding box center [682, 222] width 53 height 13
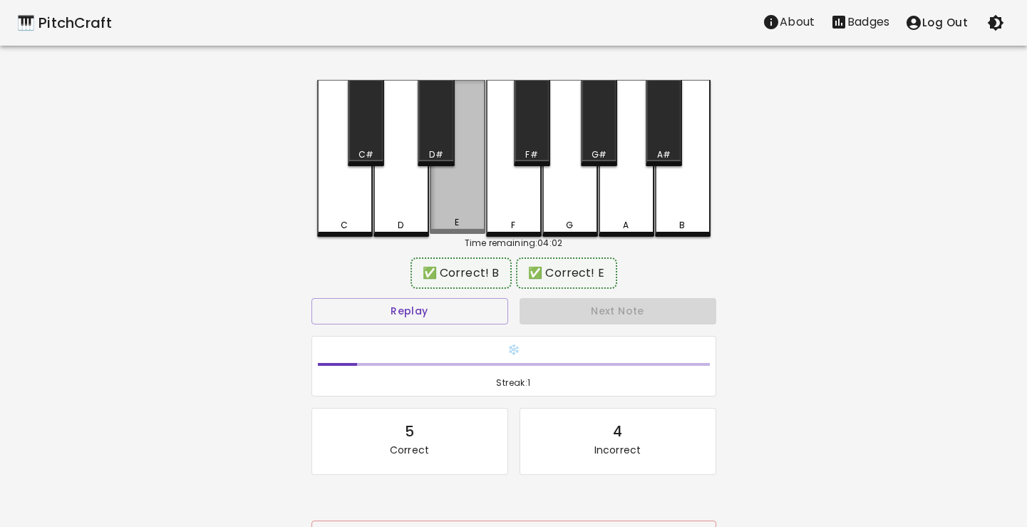
click at [462, 221] on div "E" at bounding box center [457, 222] width 53 height 13
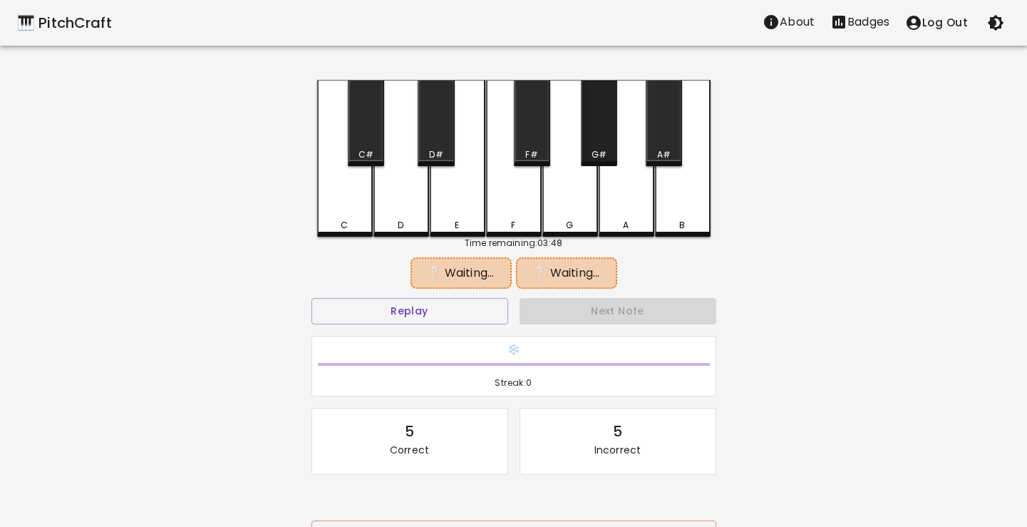
click at [599, 145] on div "G#" at bounding box center [599, 123] width 36 height 86
click at [648, 148] on div "A#" at bounding box center [663, 154] width 33 height 13
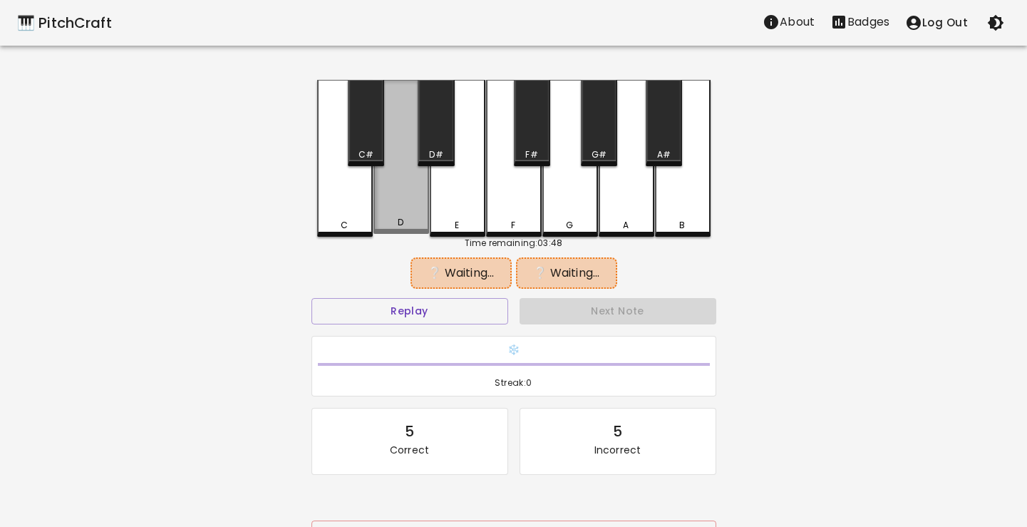
click at [410, 216] on div "D" at bounding box center [401, 157] width 56 height 154
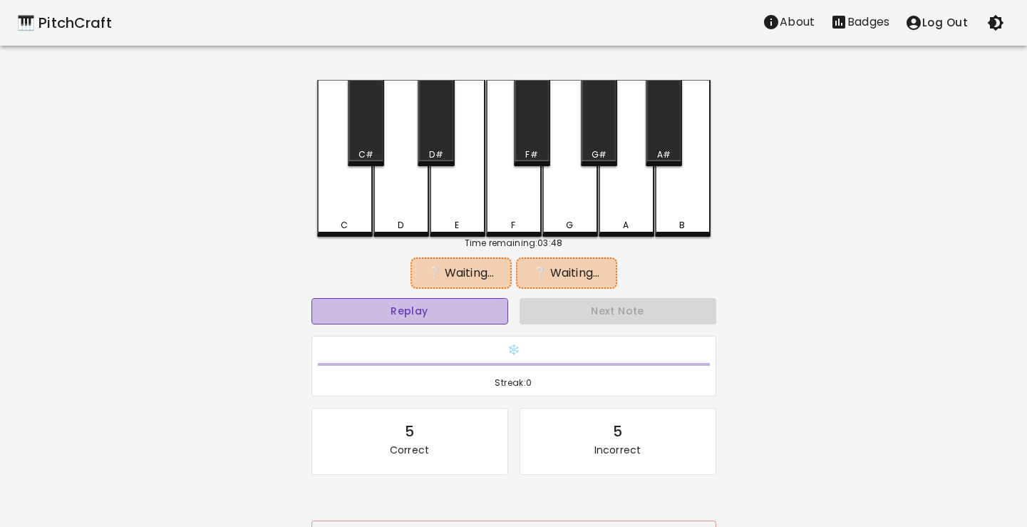
click at [436, 315] on button "Replay" at bounding box center [409, 311] width 197 height 26
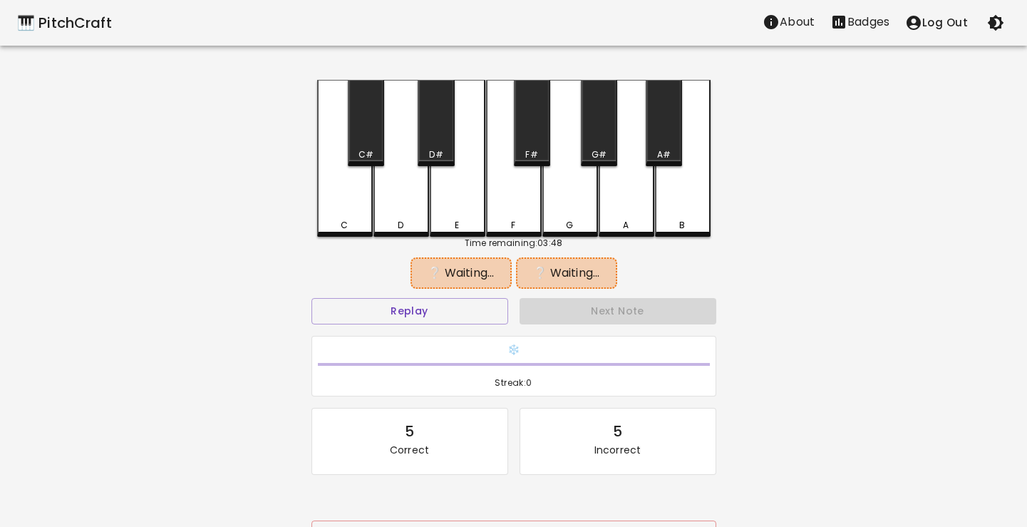
click at [662, 144] on div "A#" at bounding box center [664, 123] width 36 height 86
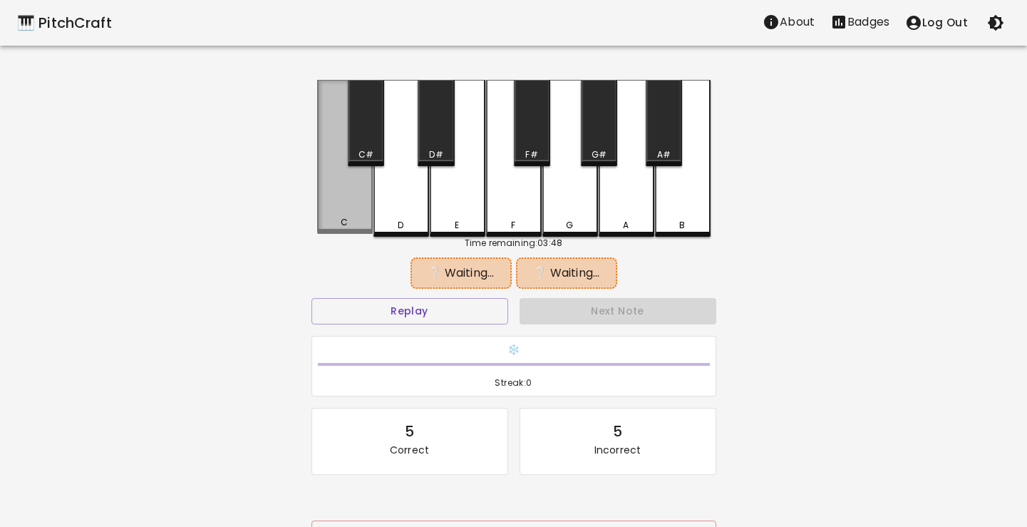
click at [356, 195] on div "C" at bounding box center [345, 157] width 56 height 154
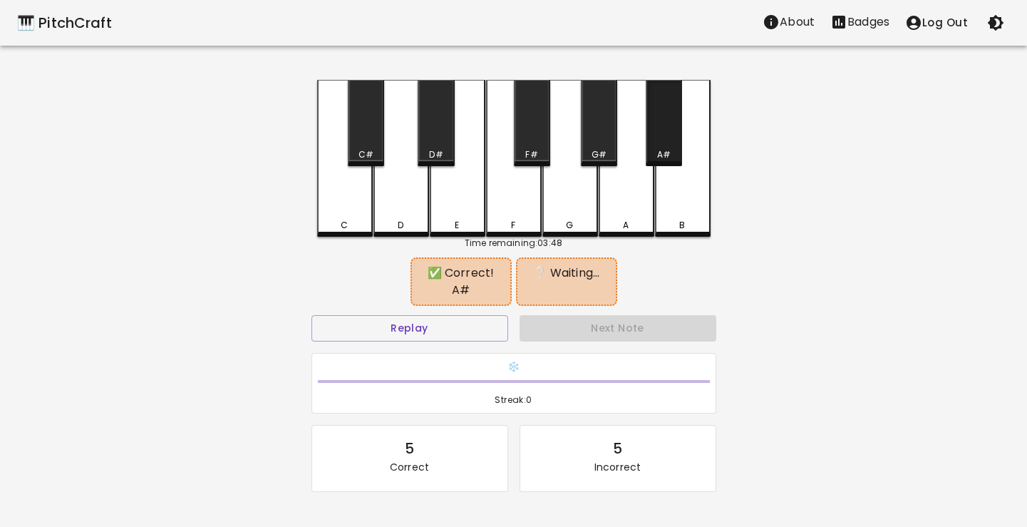
click at [664, 137] on div "A#" at bounding box center [664, 123] width 36 height 86
click at [608, 147] on div "G#" at bounding box center [599, 123] width 36 height 86
click at [646, 143] on div "A#" at bounding box center [664, 123] width 36 height 86
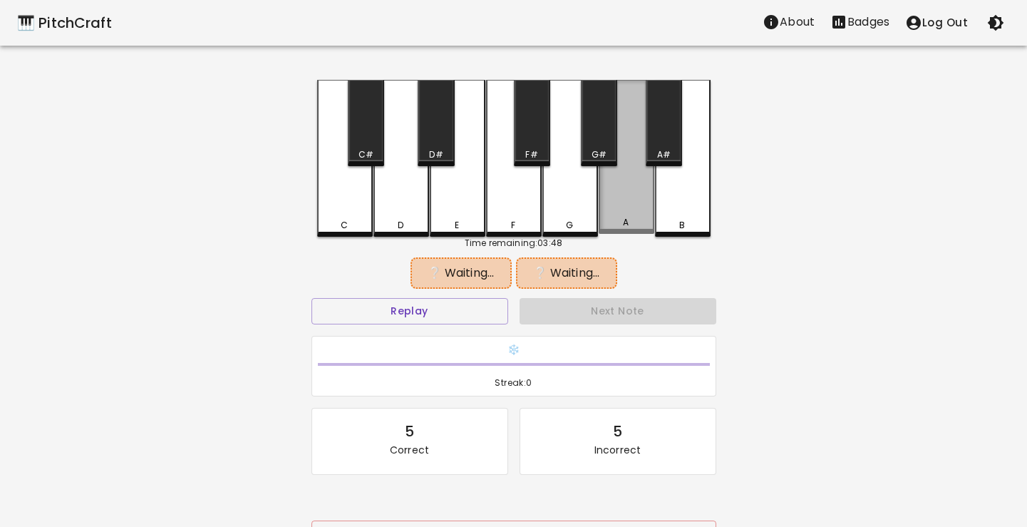
click at [626, 188] on div "A" at bounding box center [627, 157] width 56 height 154
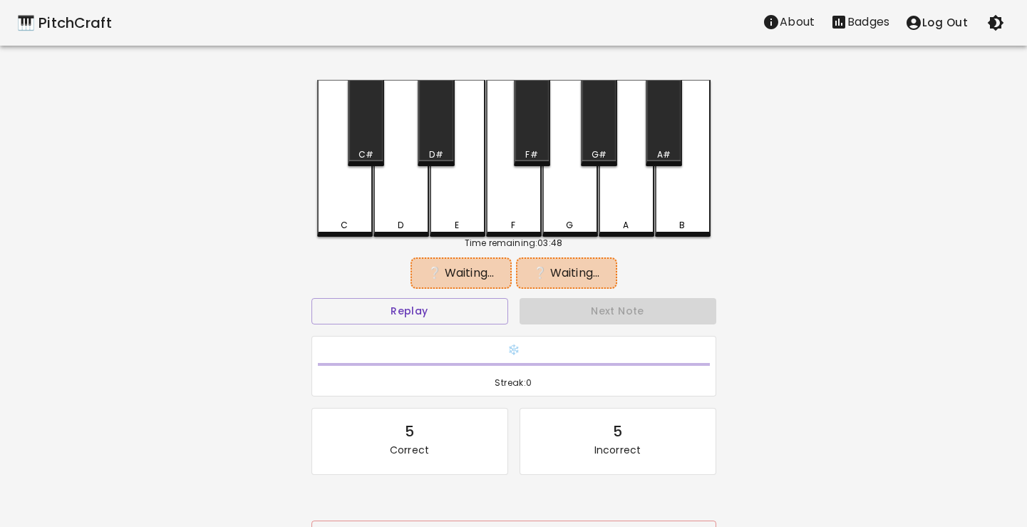
click at [659, 158] on div "A#" at bounding box center [664, 154] width 14 height 13
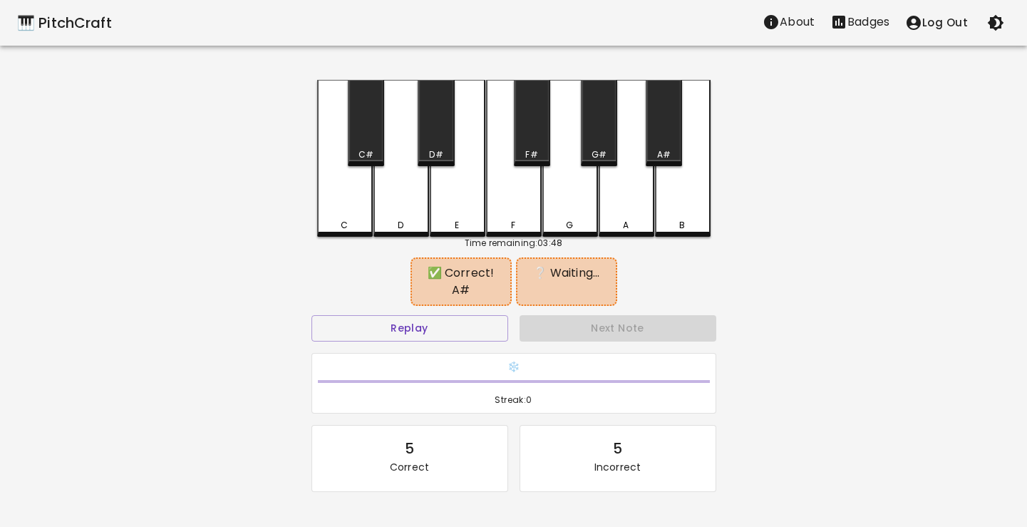
click at [663, 170] on div "B" at bounding box center [683, 158] width 56 height 157
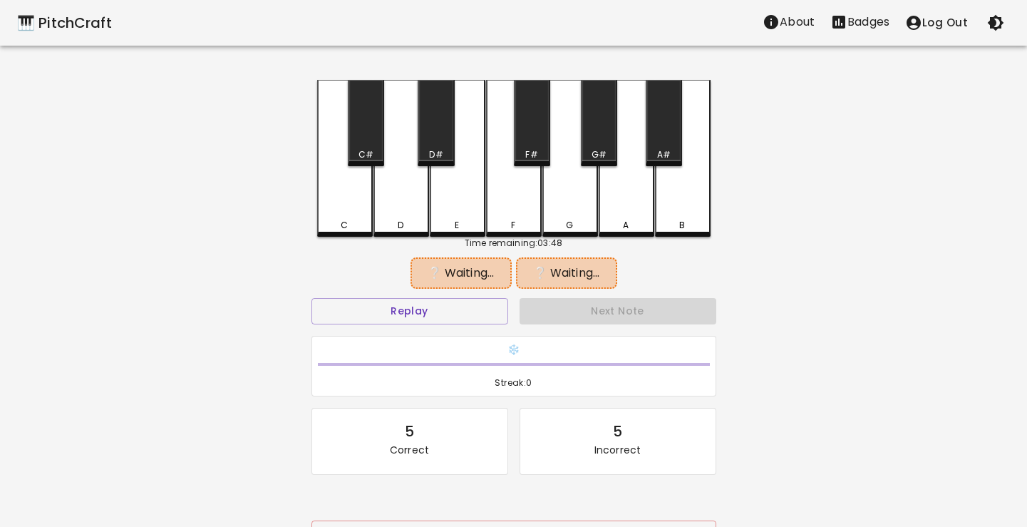
click at [662, 133] on div "A#" at bounding box center [664, 123] width 36 height 86
click at [522, 136] on div "F#" at bounding box center [532, 123] width 36 height 86
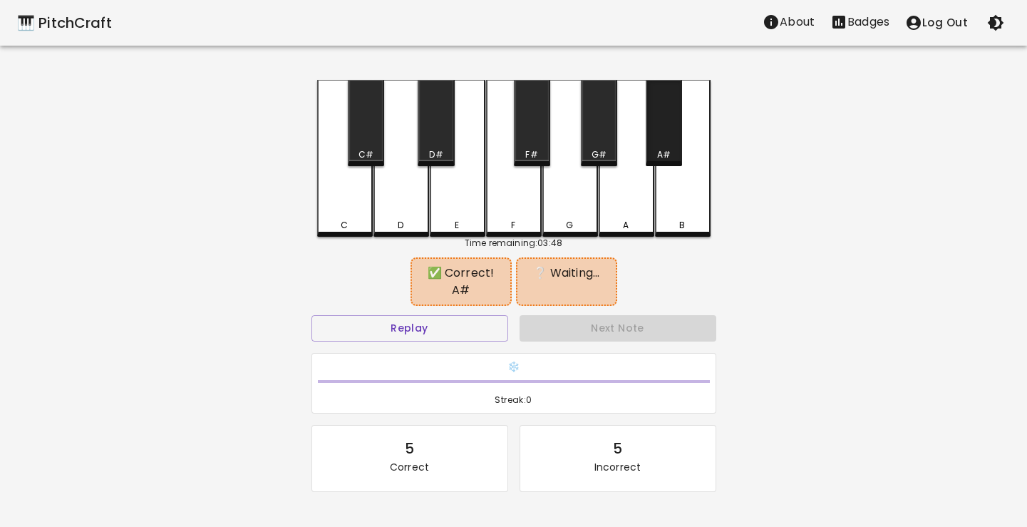
click at [680, 128] on div "A#" at bounding box center [664, 123] width 36 height 86
click at [432, 118] on div "D#" at bounding box center [436, 123] width 36 height 86
click at [658, 128] on div "A#" at bounding box center [664, 123] width 36 height 86
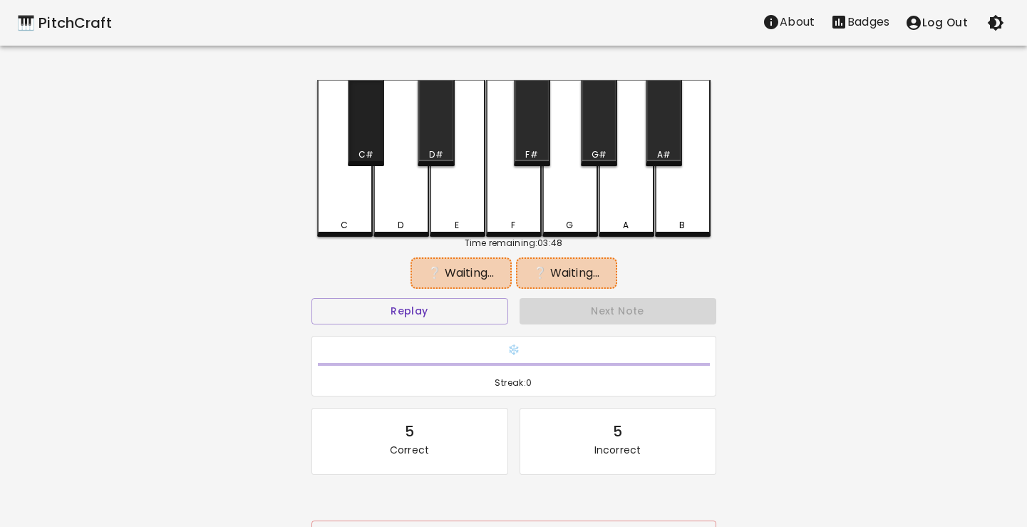
click at [361, 142] on div "C#" at bounding box center [366, 123] width 36 height 86
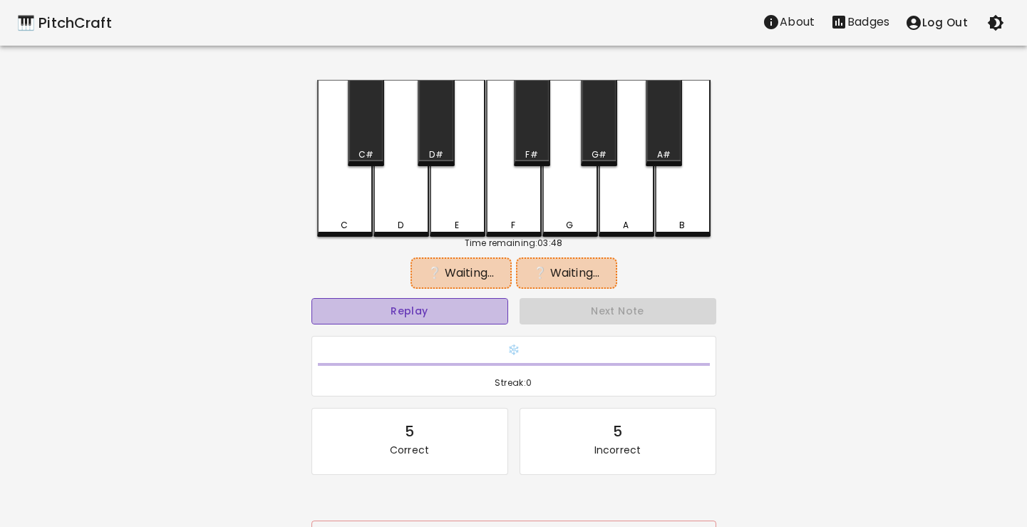
click at [404, 319] on button "Replay" at bounding box center [409, 311] width 197 height 26
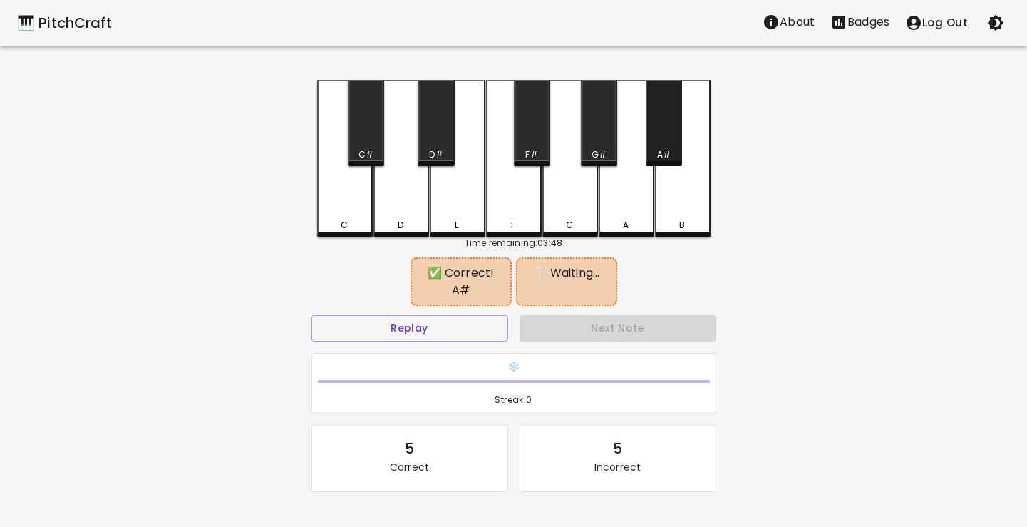
click at [670, 143] on div "A#" at bounding box center [664, 123] width 36 height 86
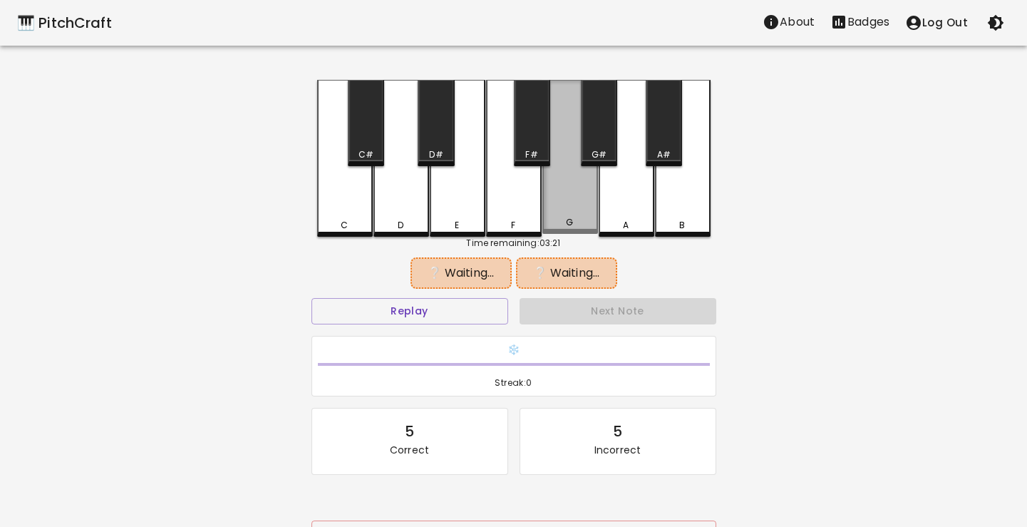
click at [569, 185] on div "G" at bounding box center [570, 157] width 56 height 154
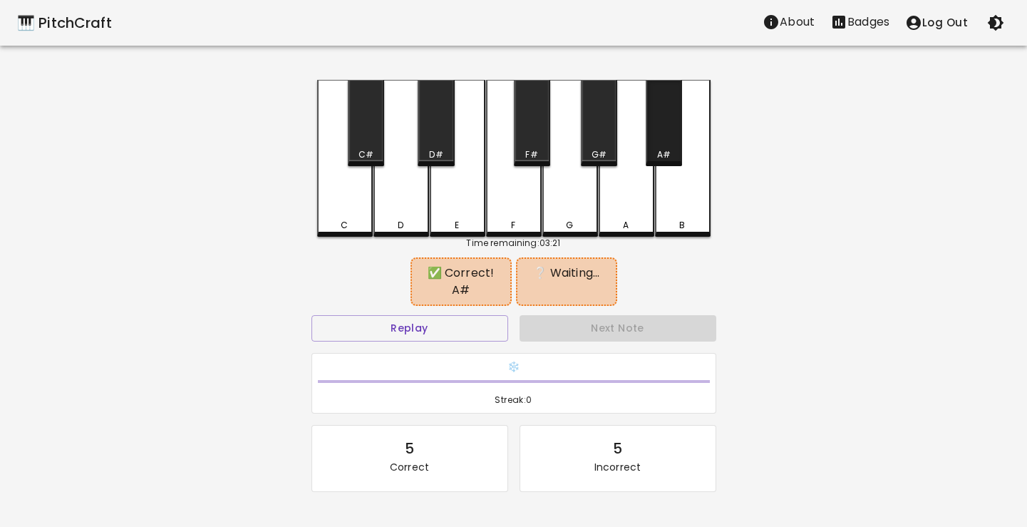
click at [656, 141] on div "A#" at bounding box center [664, 123] width 36 height 86
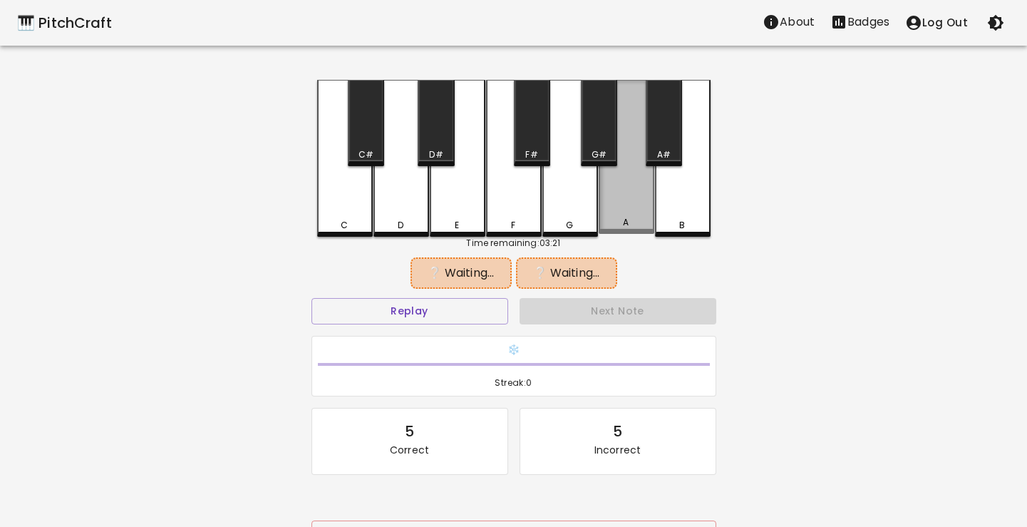
click at [638, 178] on div "A" at bounding box center [627, 157] width 56 height 154
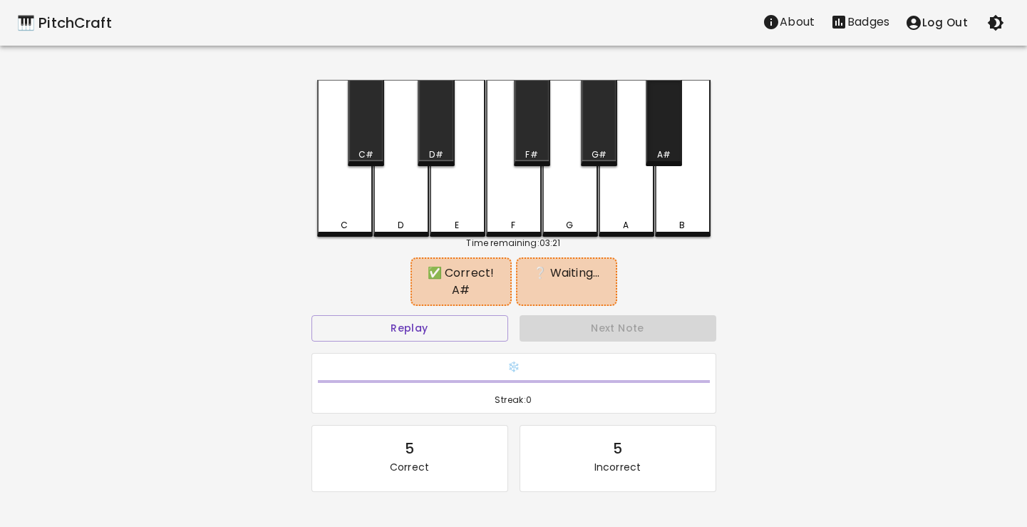
click at [663, 152] on div "A#" at bounding box center [664, 154] width 14 height 13
click at [596, 152] on div "G#" at bounding box center [598, 154] width 15 height 13
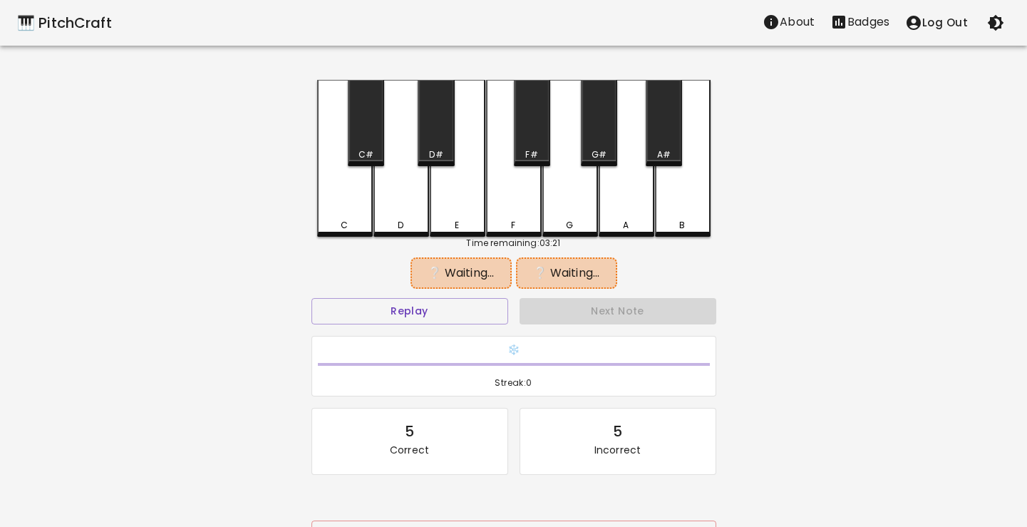
click at [668, 150] on div "A#" at bounding box center [664, 154] width 14 height 13
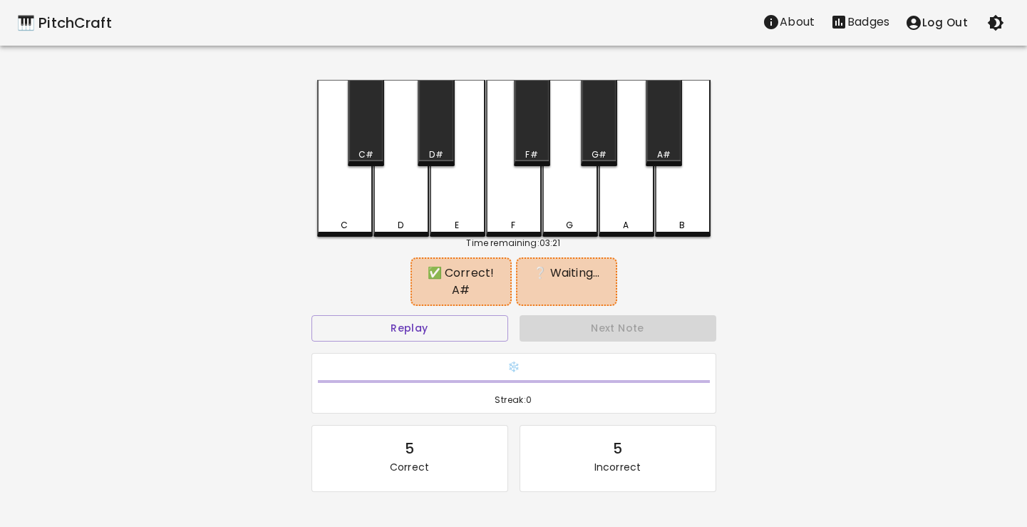
click at [533, 150] on div "F#" at bounding box center [531, 154] width 12 height 13
click at [665, 147] on div "A#" at bounding box center [664, 123] width 36 height 86
click at [524, 187] on div "F" at bounding box center [514, 158] width 56 height 157
click at [647, 154] on div "A#" at bounding box center [663, 154] width 33 height 13
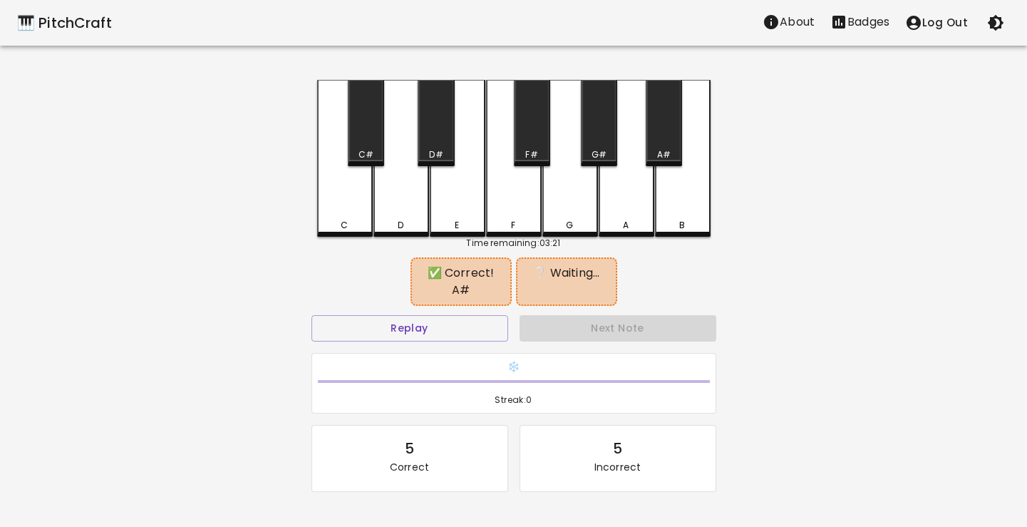
click at [445, 212] on div "E" at bounding box center [458, 158] width 56 height 157
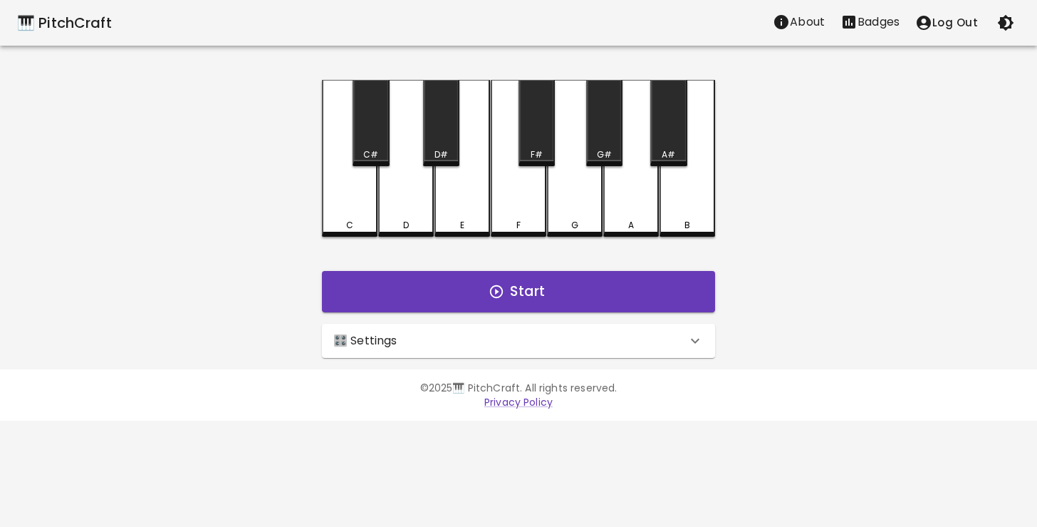
click at [399, 351] on div "🎛️ Settings" at bounding box center [518, 340] width 393 height 34
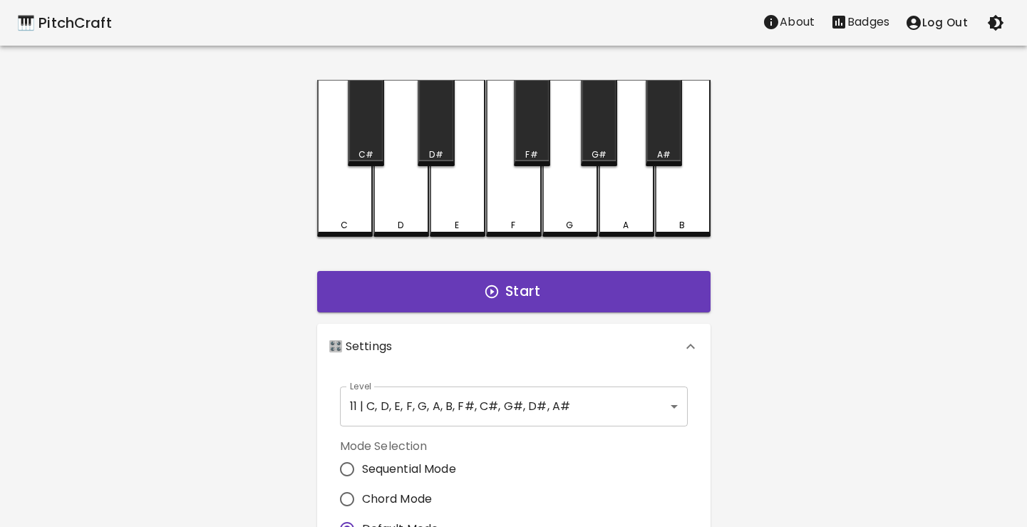
click at [398, 393] on body "🎹 PitchCraft About Badges Log Out C C# D D# E F F# G G# A A# B Start 🎛️ Setting…" at bounding box center [513, 431] width 1027 height 863
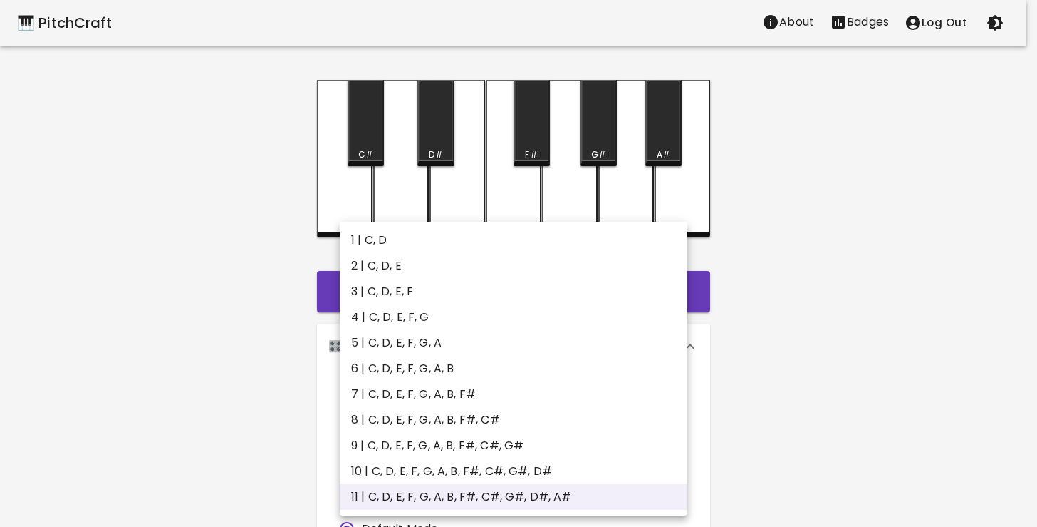
click at [271, 447] on div at bounding box center [518, 263] width 1037 height 527
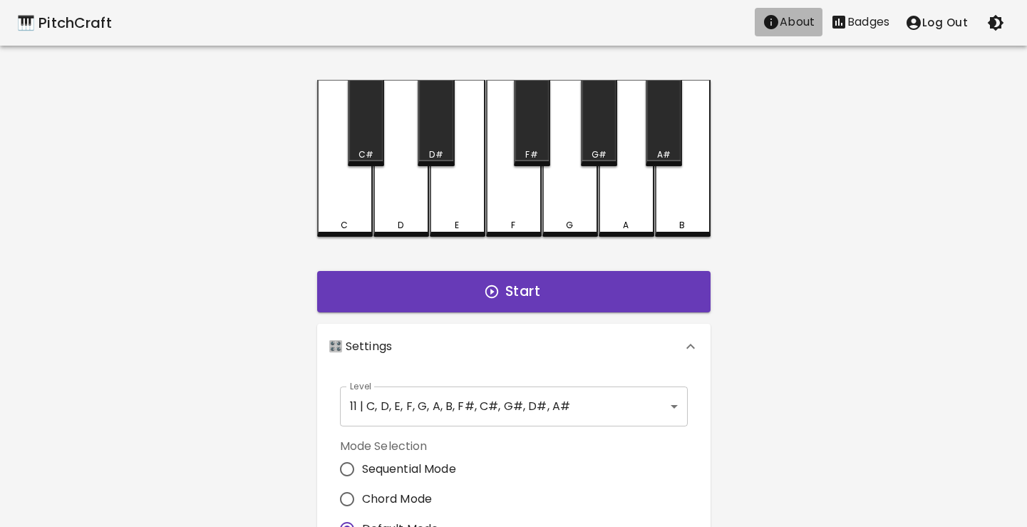
click at [804, 24] on p "About" at bounding box center [796, 22] width 35 height 17
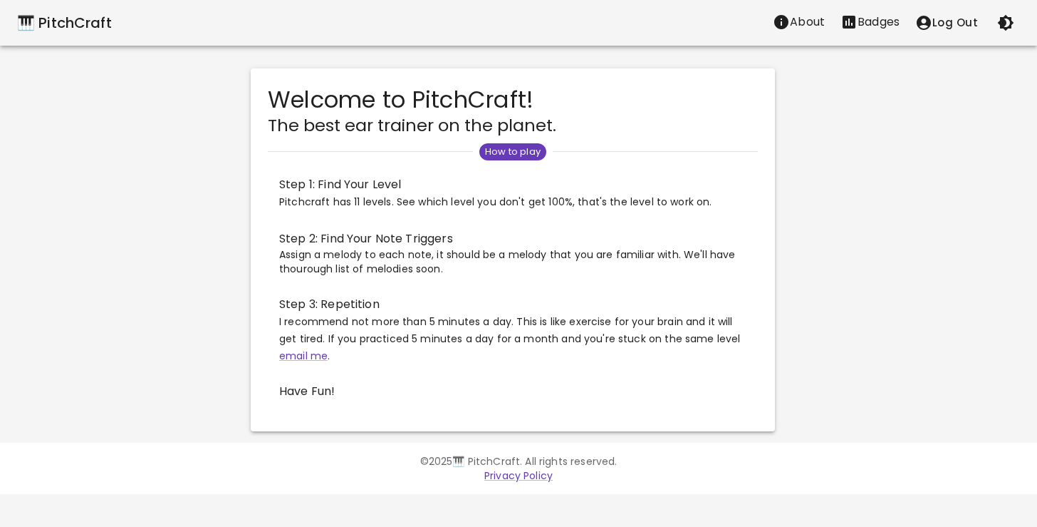
click at [803, 21] on p "About" at bounding box center [807, 22] width 35 height 17
click at [803, 26] on p "About" at bounding box center [807, 22] width 35 height 17
click at [81, 19] on div "🎹 PitchCraft" at bounding box center [64, 22] width 95 height 23
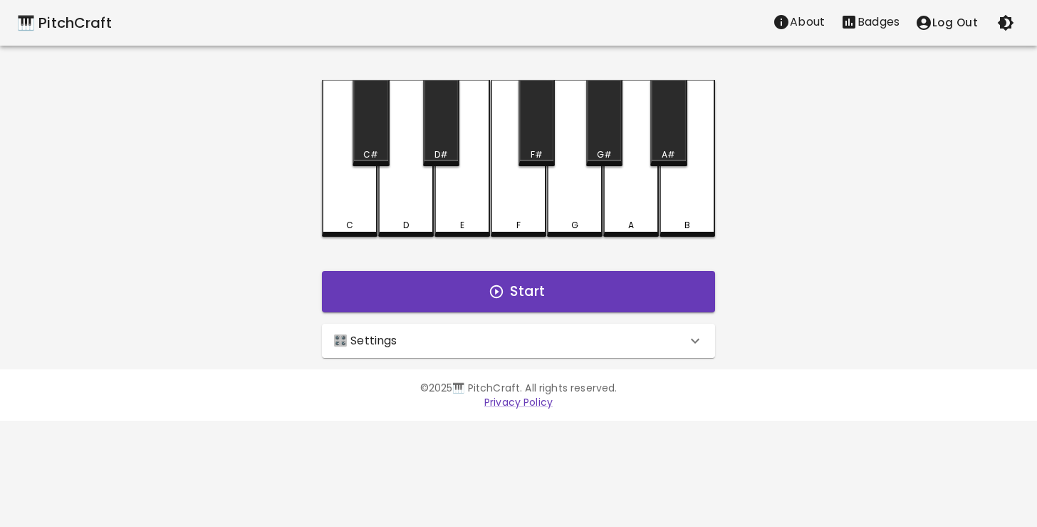
click at [941, 27] on button "Log Out" at bounding box center [947, 23] width 78 height 30
click at [941, 36] on button "Log In" at bounding box center [954, 23] width 66 height 29
click at [882, 21] on p "Badges" at bounding box center [879, 22] width 42 height 17
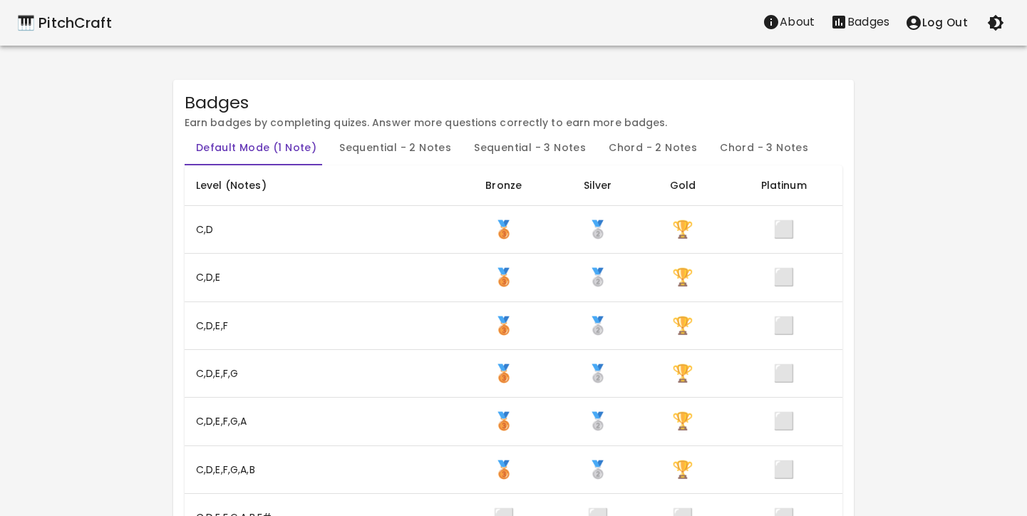
click at [737, 147] on button "Chord - 3 Notes" at bounding box center [763, 148] width 111 height 34
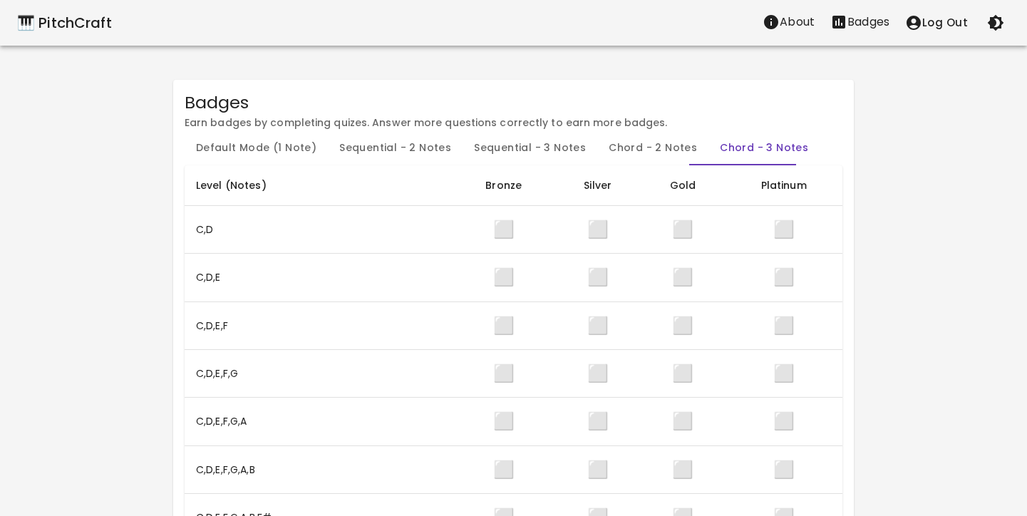
click at [651, 148] on button "Chord - 2 Notes" at bounding box center [652, 148] width 111 height 34
click at [752, 143] on button "Chord - 3 Notes" at bounding box center [763, 148] width 111 height 34
click at [527, 147] on button "Sequential - 3 Notes" at bounding box center [529, 148] width 135 height 34
click at [381, 135] on button "Sequential - 2 Notes" at bounding box center [395, 148] width 135 height 34
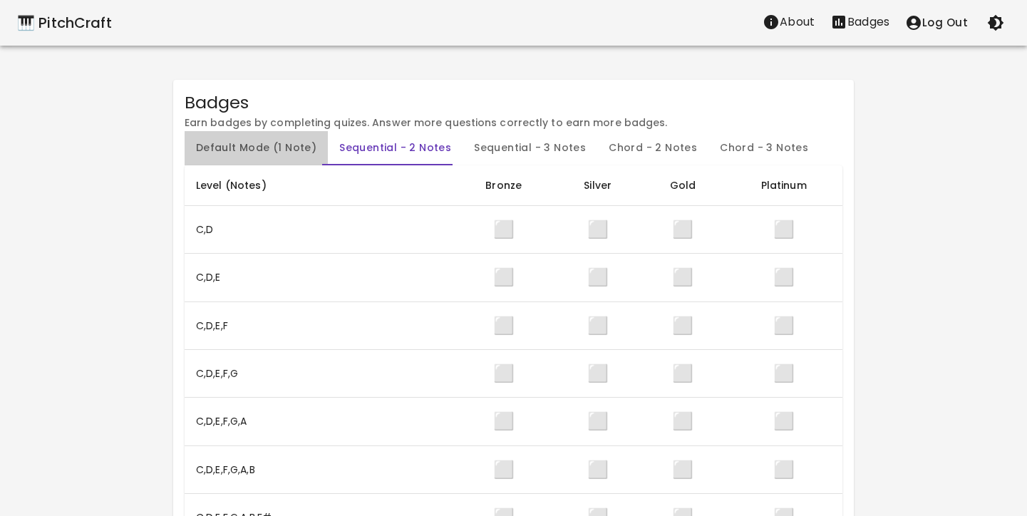
click at [277, 147] on button "Default Mode (1 Note)" at bounding box center [256, 148] width 143 height 34
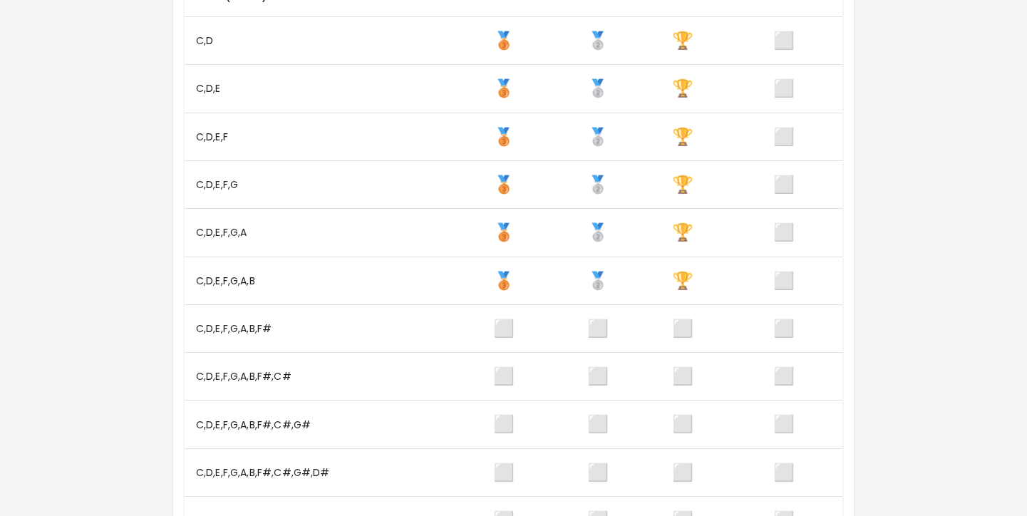
scroll to position [128, 0]
